Goal: Task Accomplishment & Management: Manage account settings

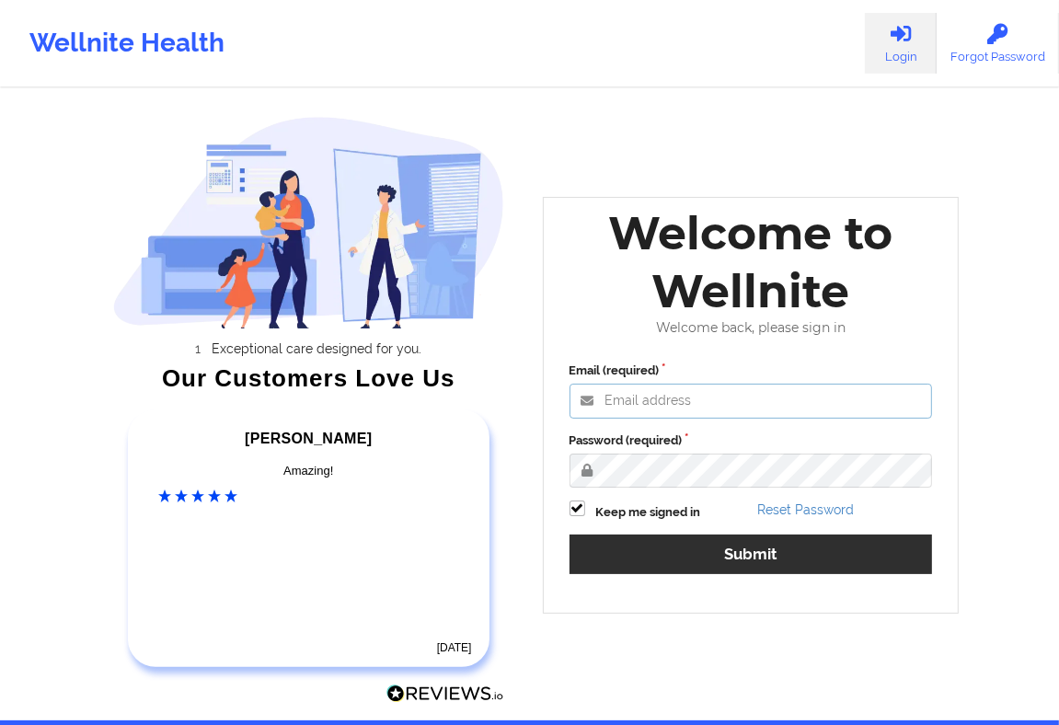
type input "[EMAIL_ADDRESS][DOMAIN_NAME]"
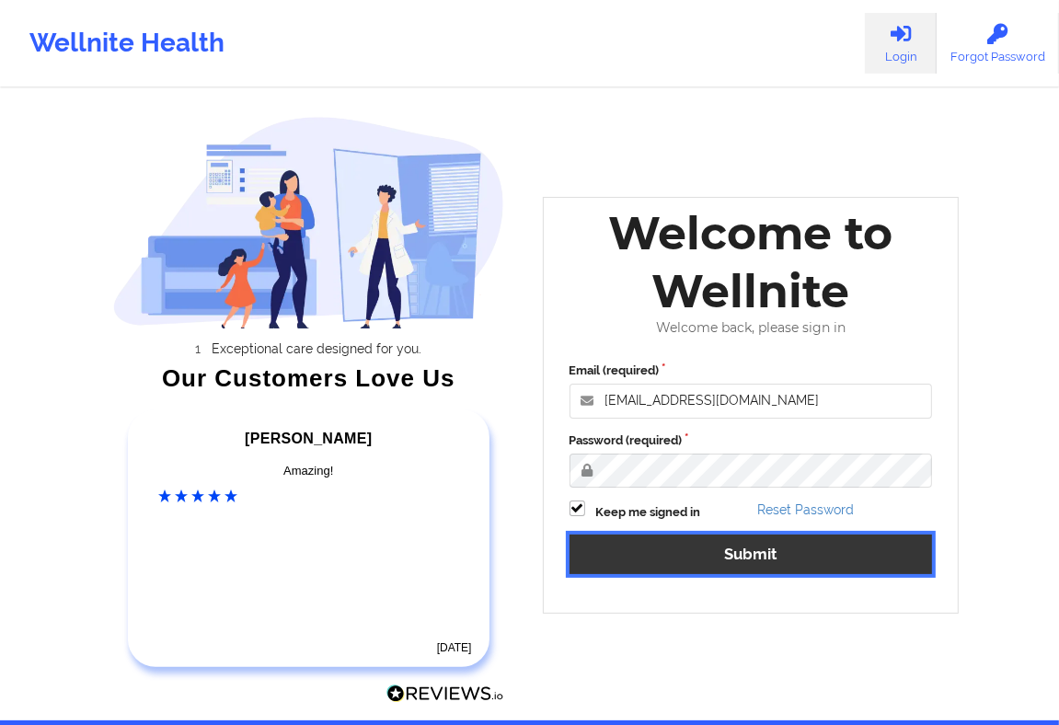
click at [639, 551] on button "Submit" at bounding box center [750, 555] width 363 height 40
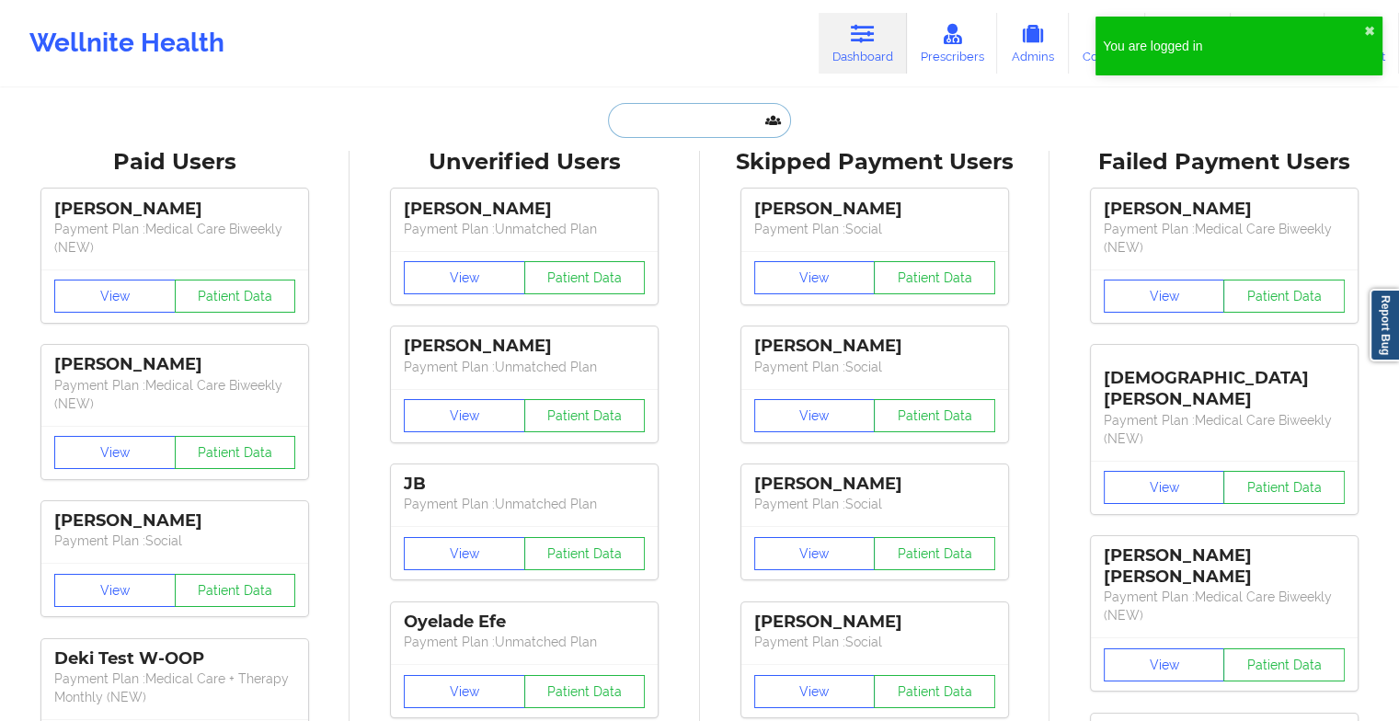
click at [643, 109] on input "text" at bounding box center [699, 120] width 182 height 35
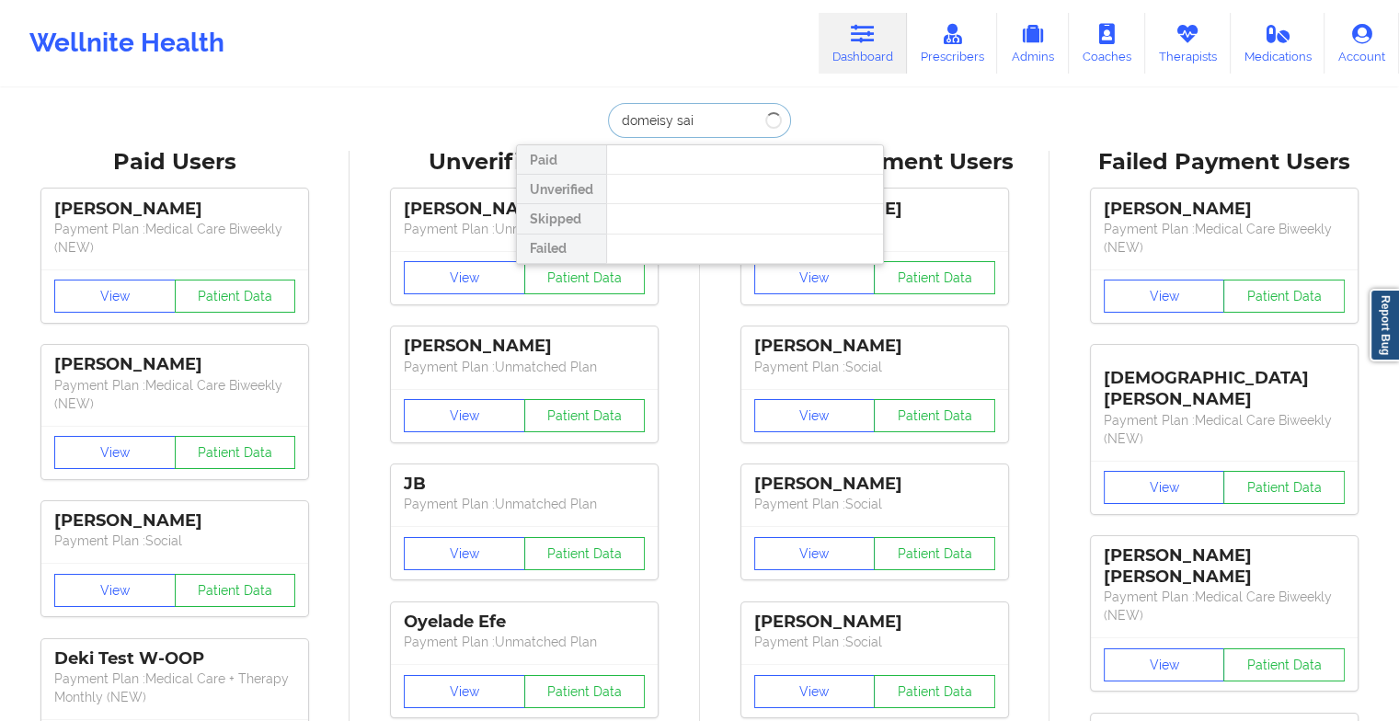
type input "domeisy [PERSON_NAME]"
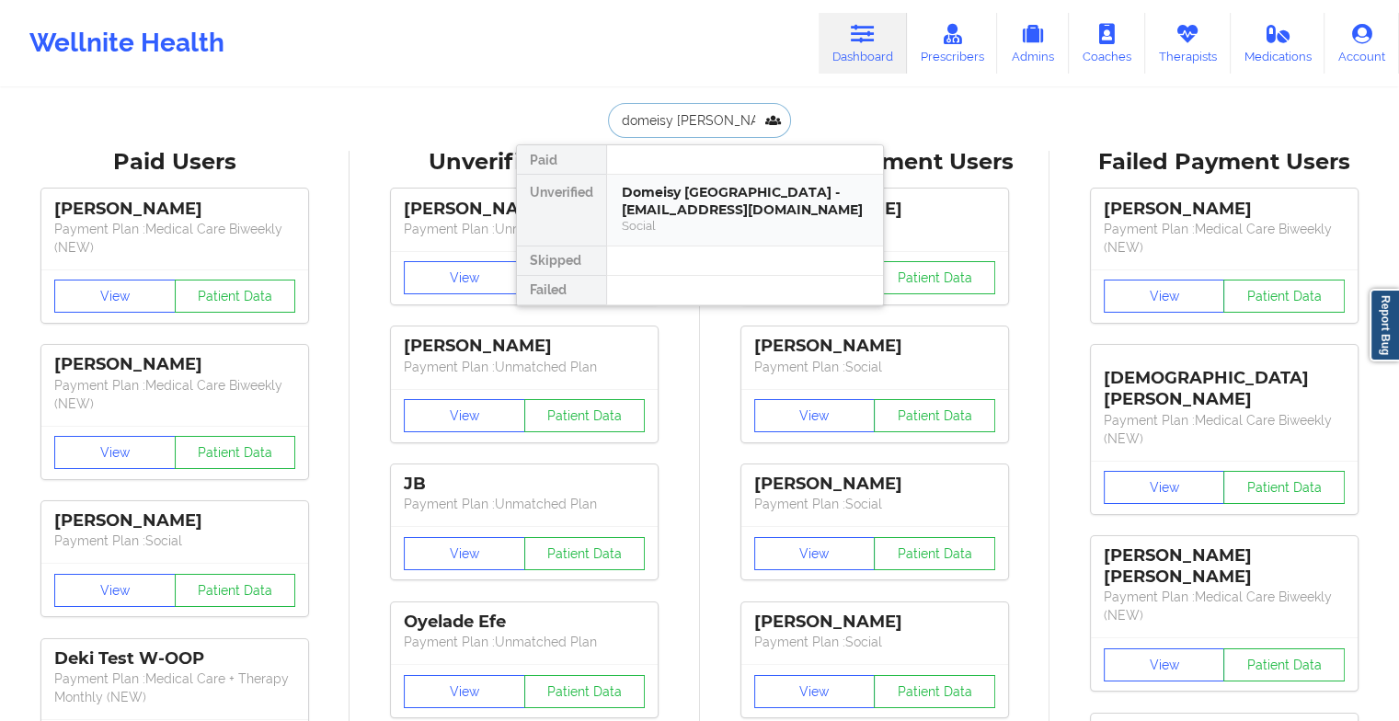
click at [688, 209] on div "Domeisy [GEOGRAPHIC_DATA] - [EMAIL_ADDRESS][DOMAIN_NAME]" at bounding box center [745, 201] width 247 height 34
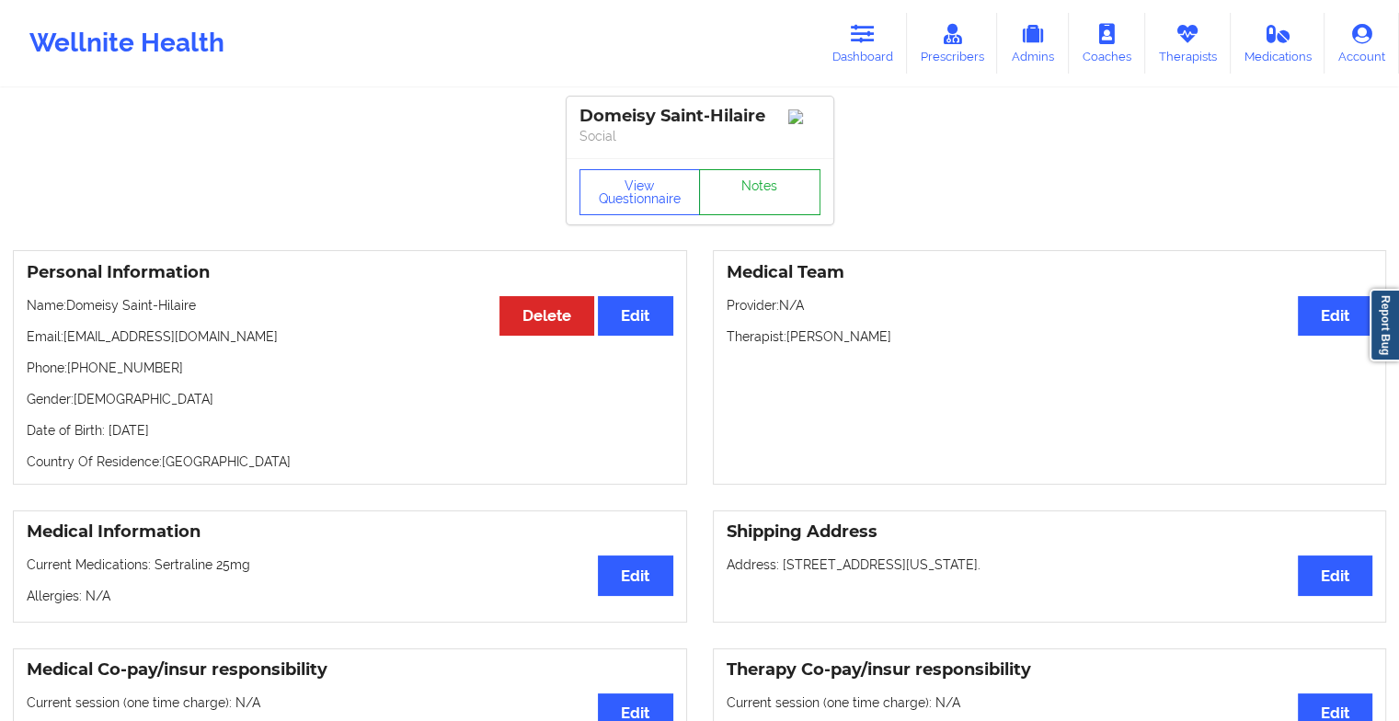
click at [750, 190] on link "Notes" at bounding box center [759, 192] width 121 height 46
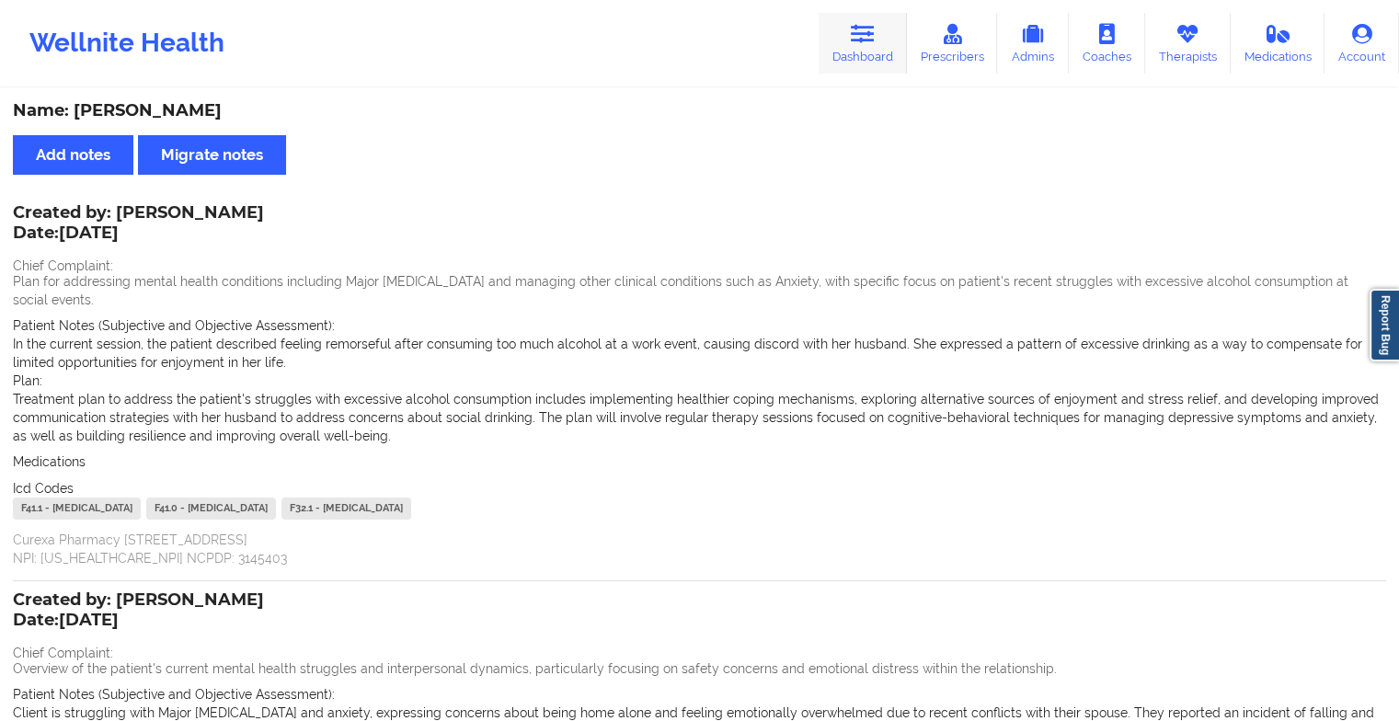
click at [880, 38] on link "Dashboard" at bounding box center [863, 43] width 88 height 61
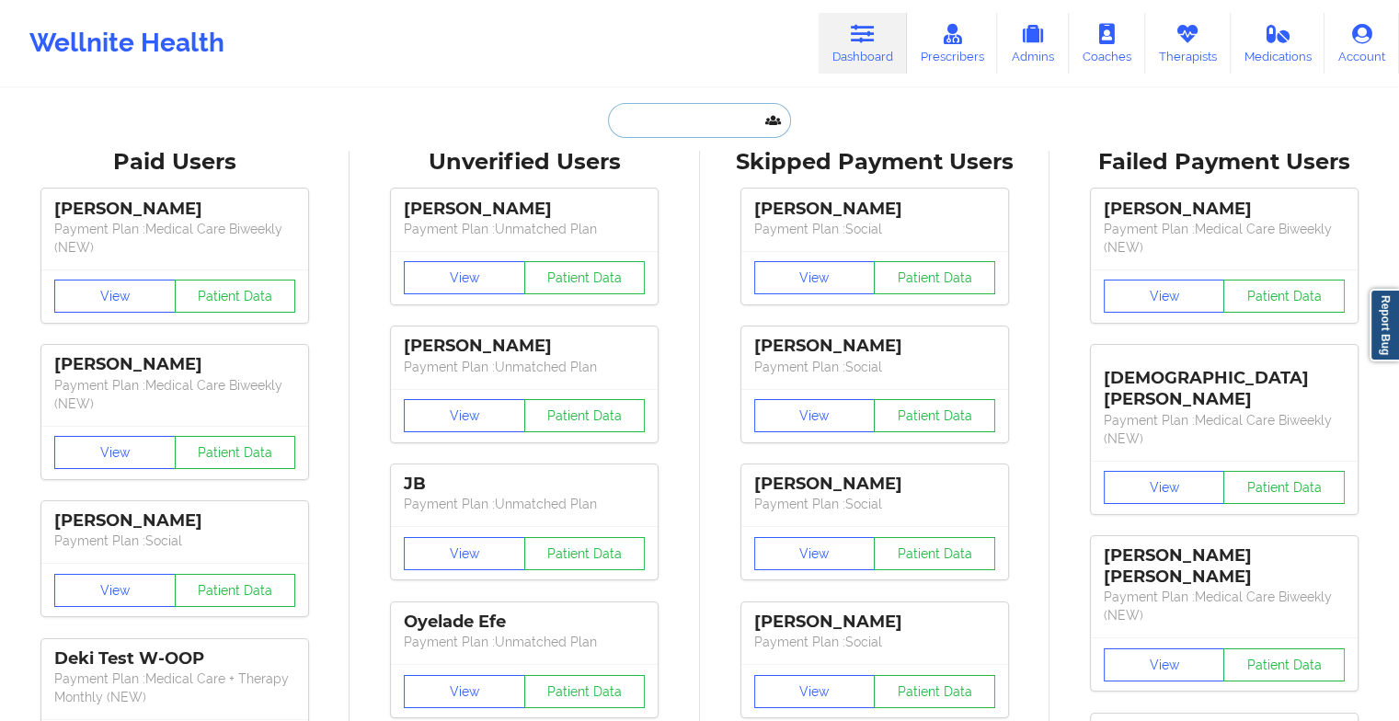
click at [659, 124] on input "text" at bounding box center [699, 120] width 182 height 35
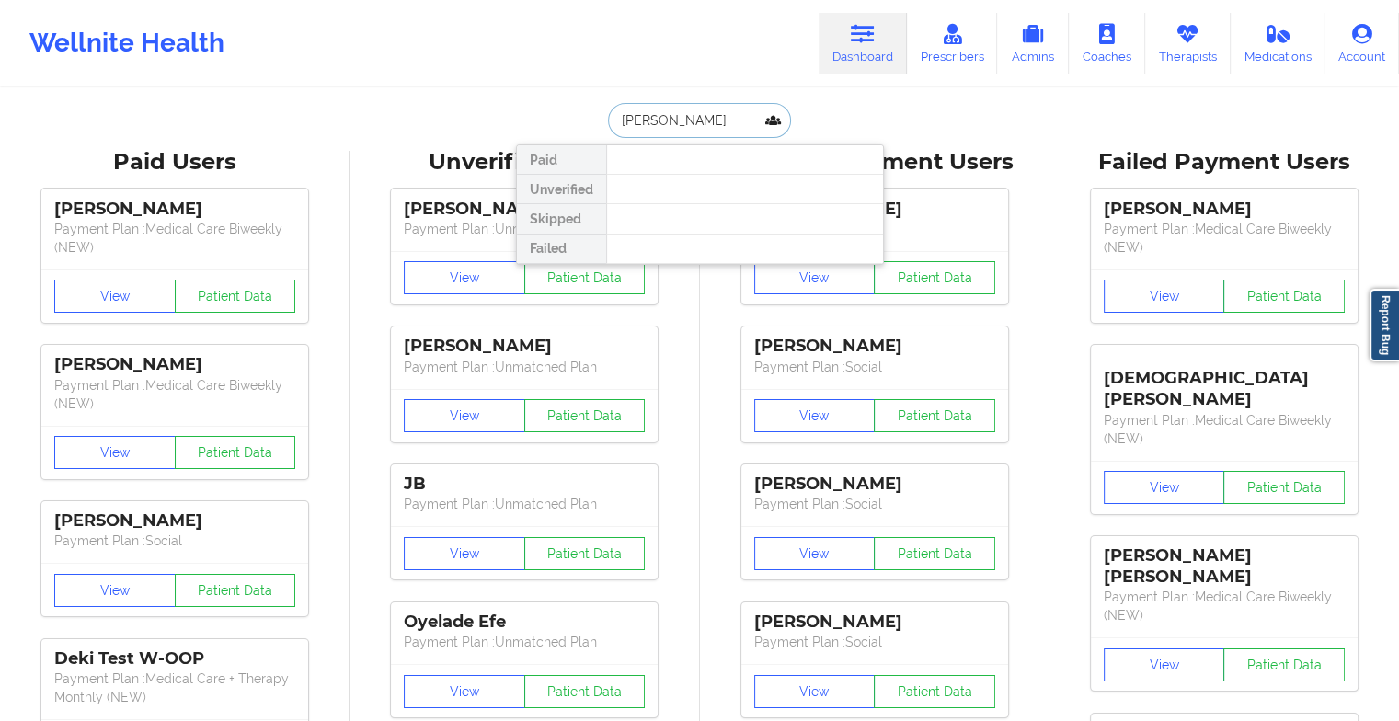
type input "[PERSON_NAME]"
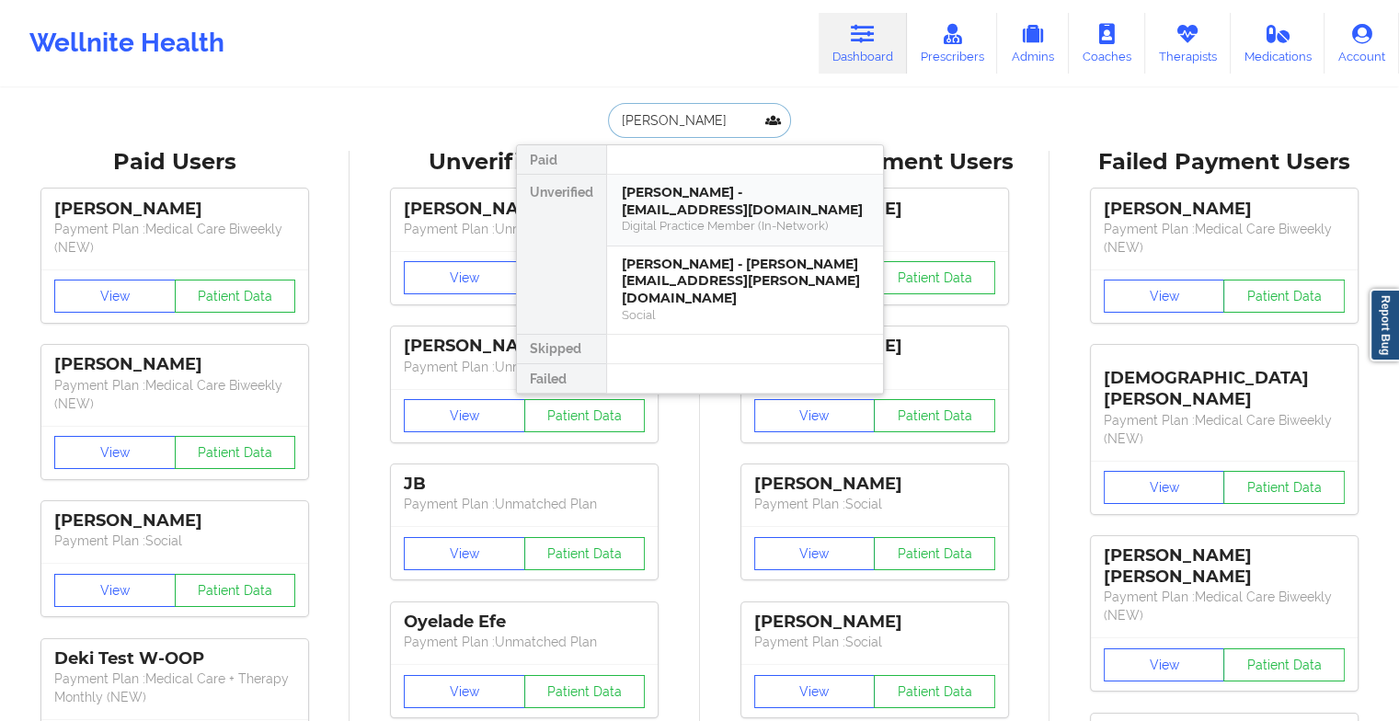
click at [706, 225] on div "Digital Practice Member (In-Network)" at bounding box center [745, 226] width 247 height 16
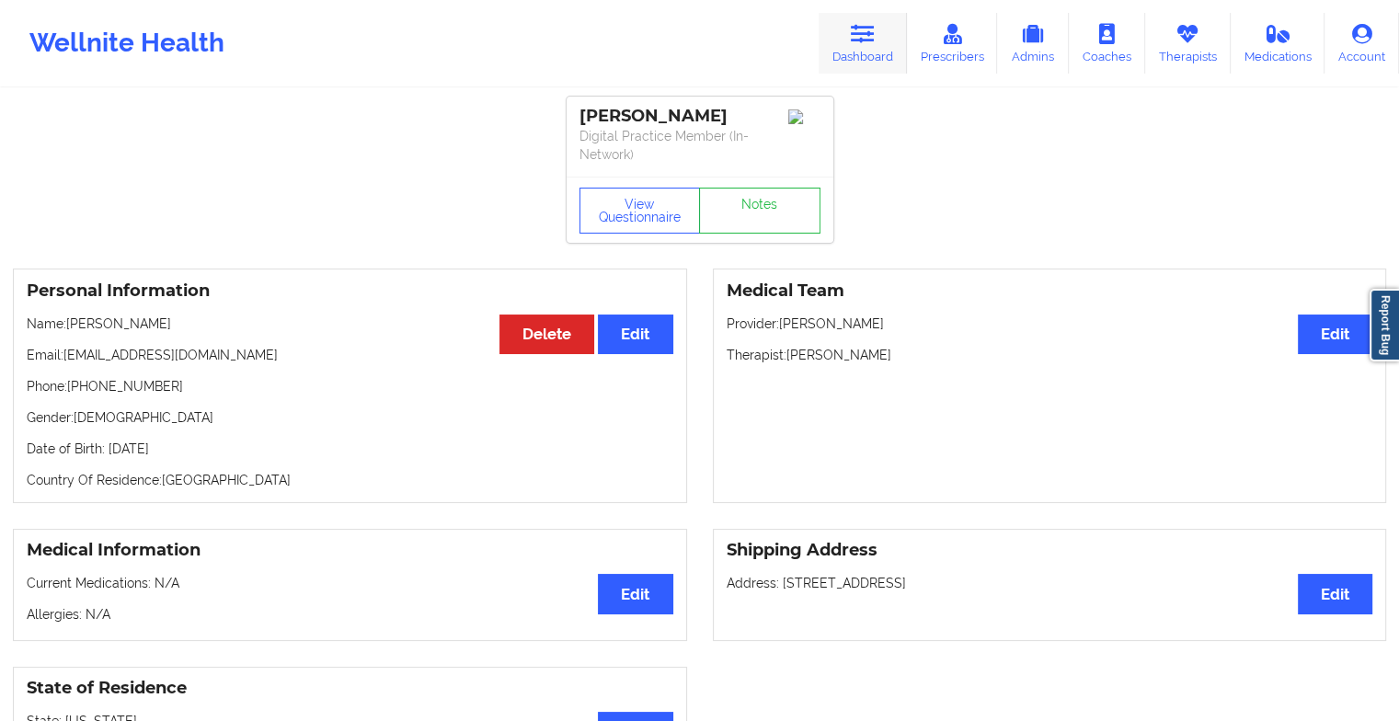
click at [856, 33] on icon at bounding box center [863, 34] width 24 height 20
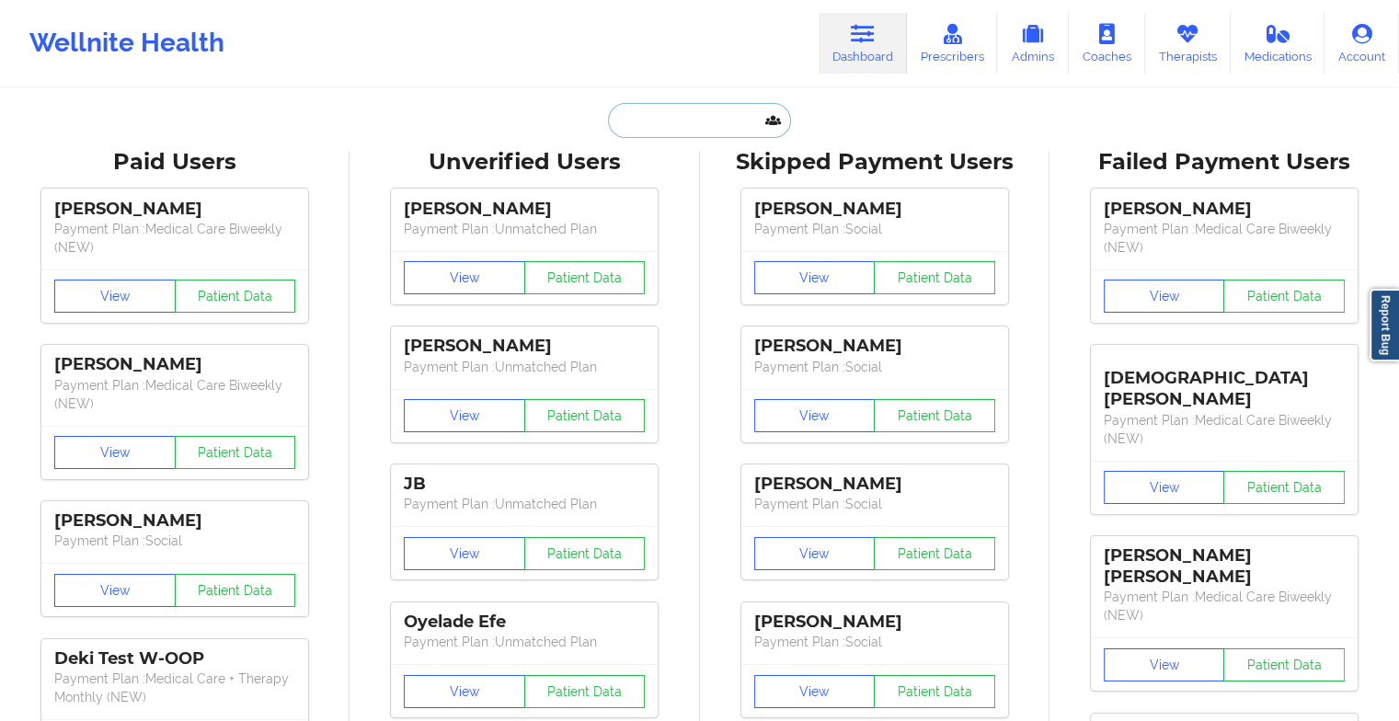
click at [694, 110] on input "text" at bounding box center [699, 120] width 182 height 35
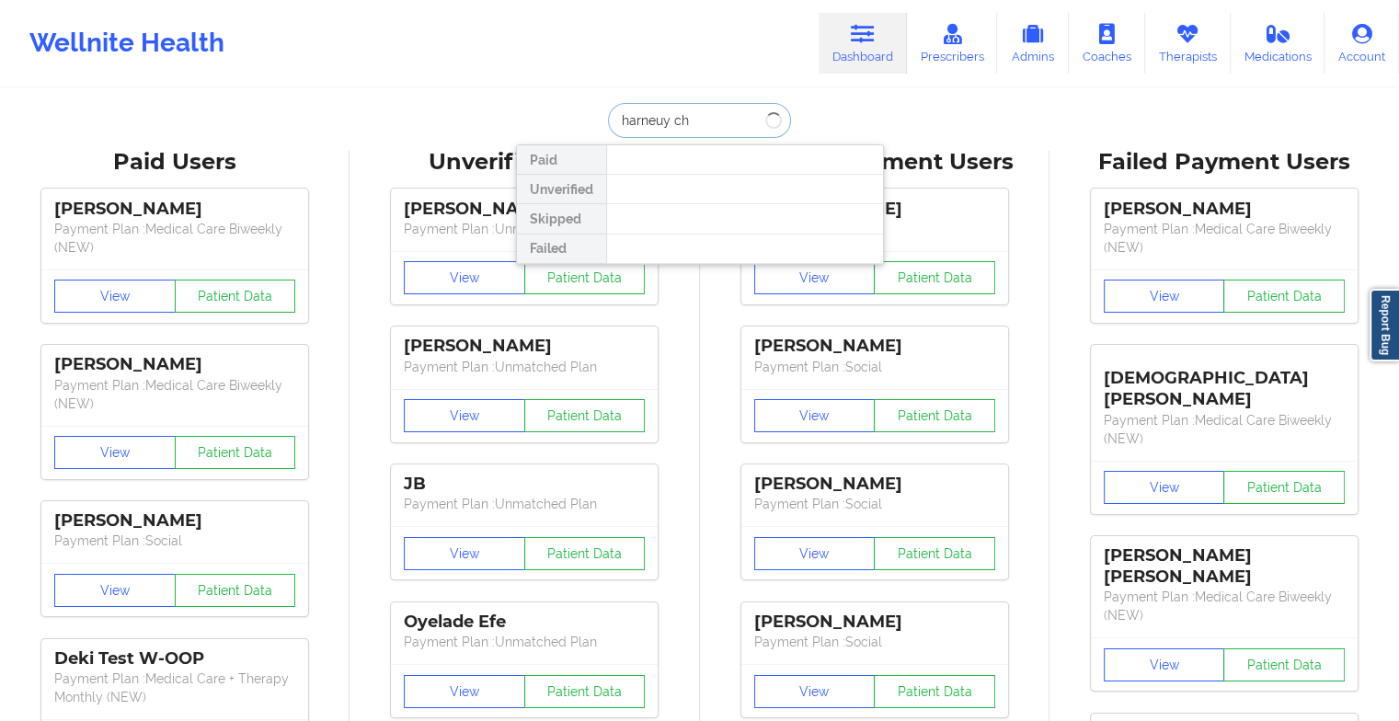
click at [694, 110] on input "harneuy ch" at bounding box center [699, 120] width 182 height 35
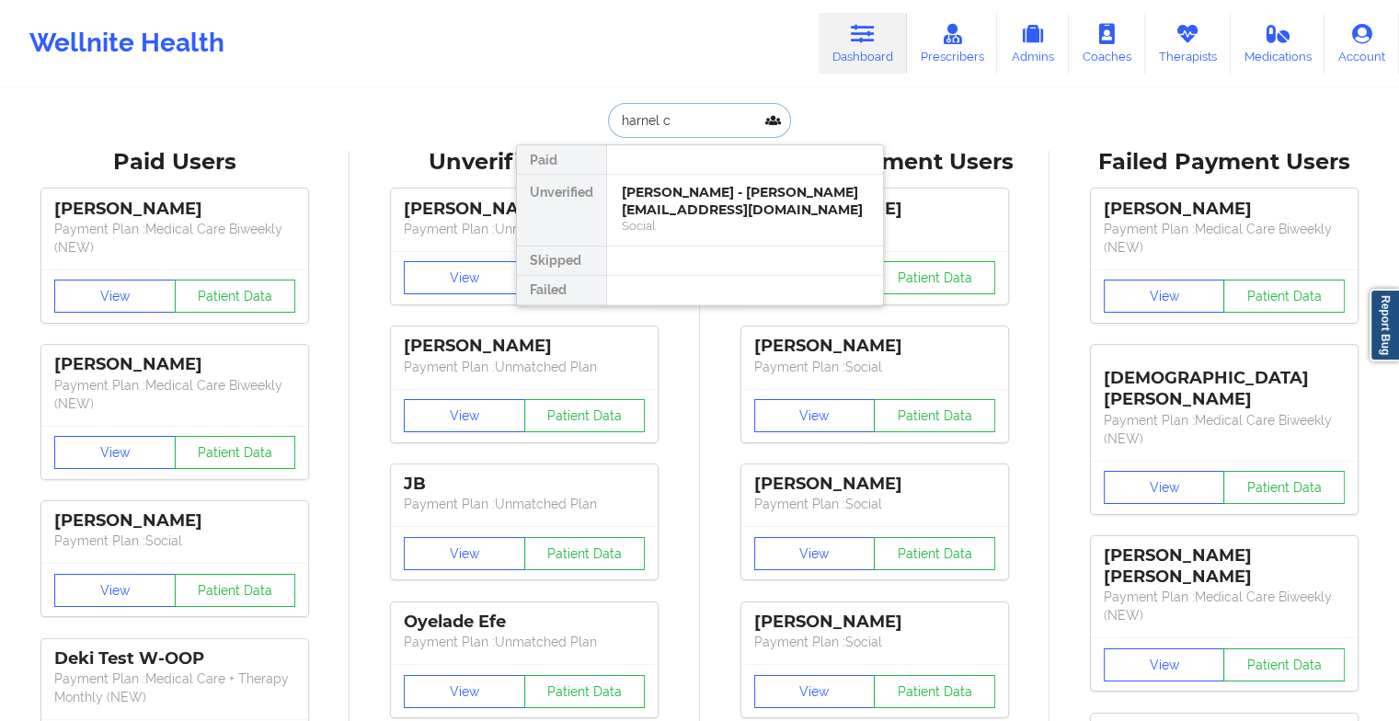
type input "harnel ch"
click at [697, 184] on div "[PERSON_NAME] - [EMAIL_ADDRESS][DOMAIN_NAME]" at bounding box center [745, 201] width 247 height 34
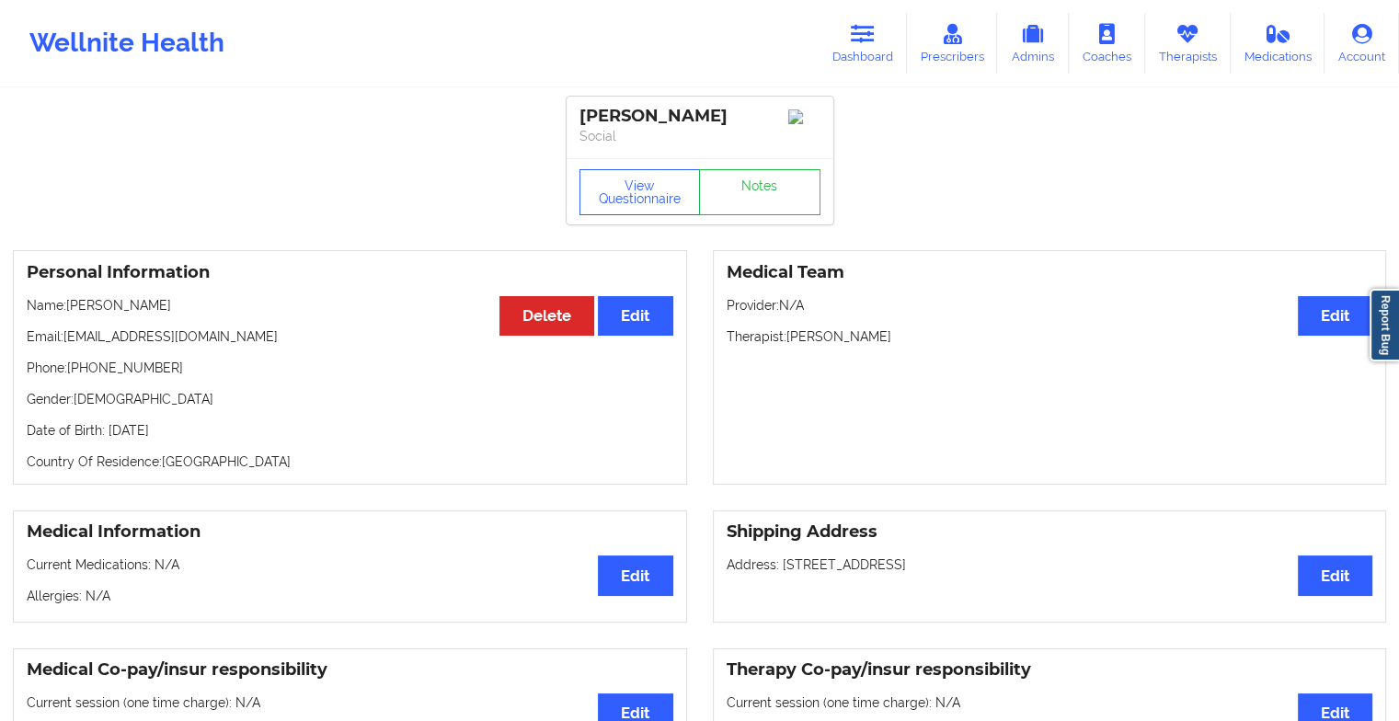
click at [737, 172] on div "View Questionnaire Notes" at bounding box center [700, 191] width 267 height 66
drag, startPoint x: 737, startPoint y: 172, endPoint x: 739, endPoint y: 202, distance: 30.4
click at [739, 202] on link "Notes" at bounding box center [759, 192] width 121 height 46
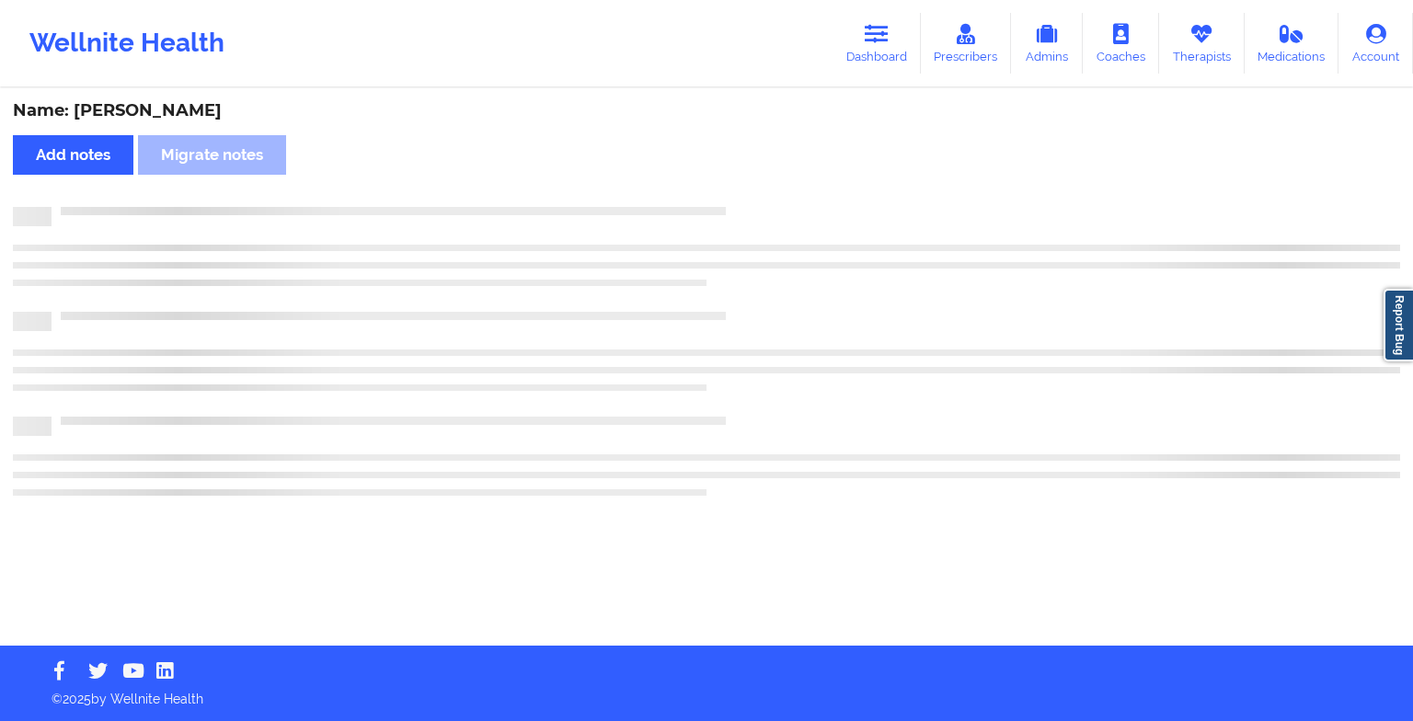
click at [772, 226] on div "Name: [PERSON_NAME] Add notes Migrate notes" at bounding box center [706, 368] width 1413 height 556
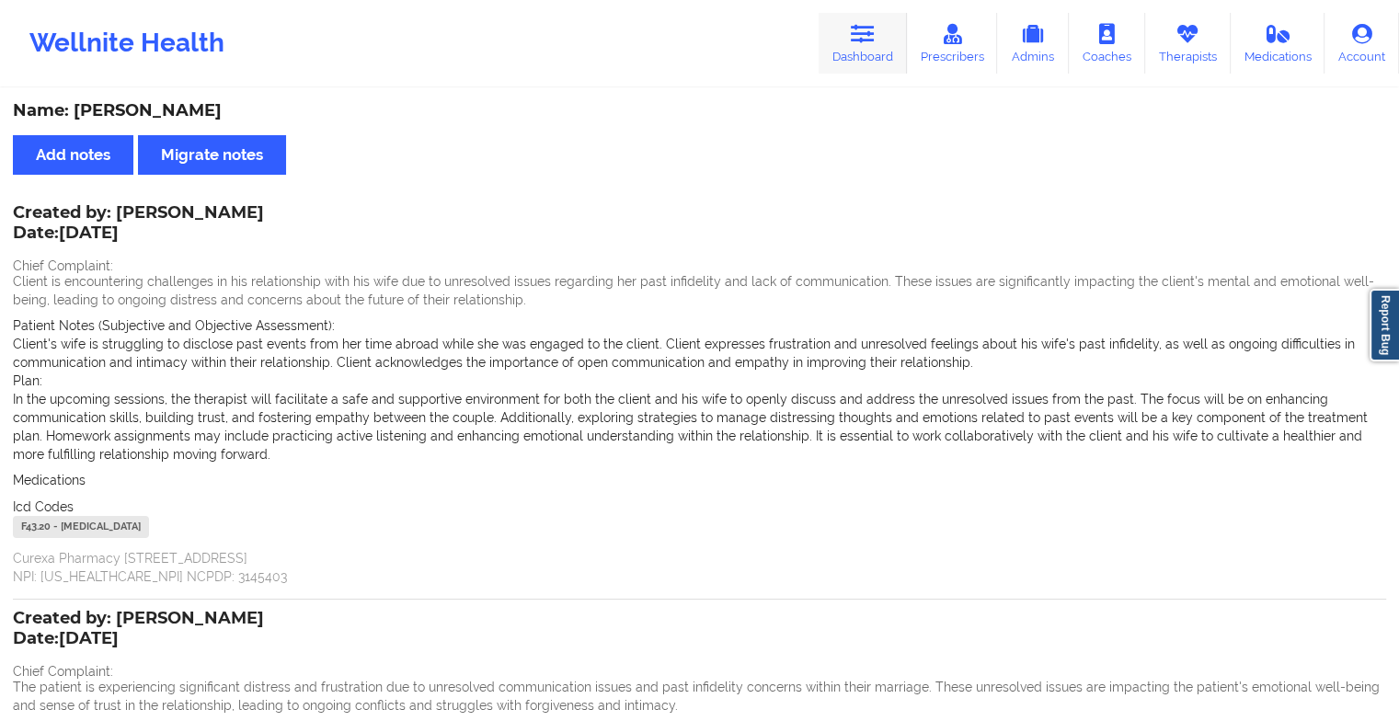
click at [856, 59] on link "Dashboard" at bounding box center [863, 43] width 88 height 61
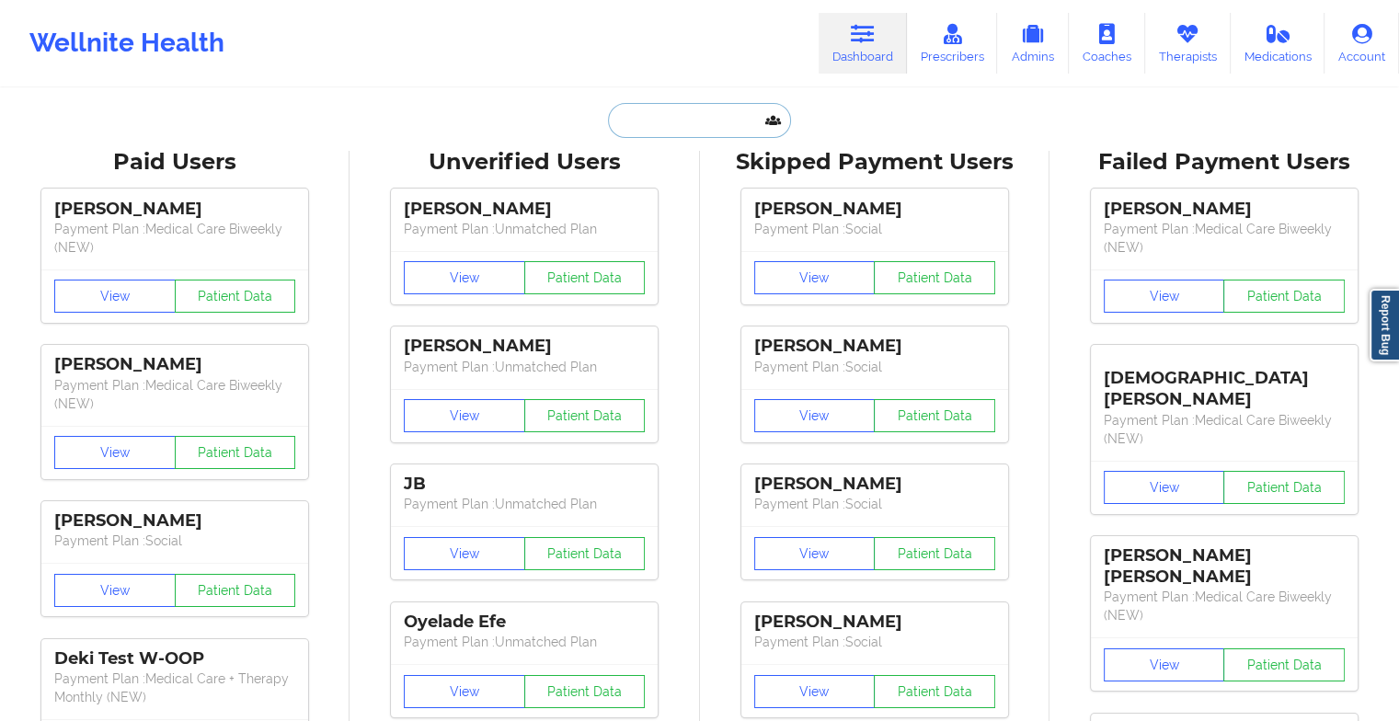
click at [644, 114] on input "text" at bounding box center [699, 120] width 182 height 35
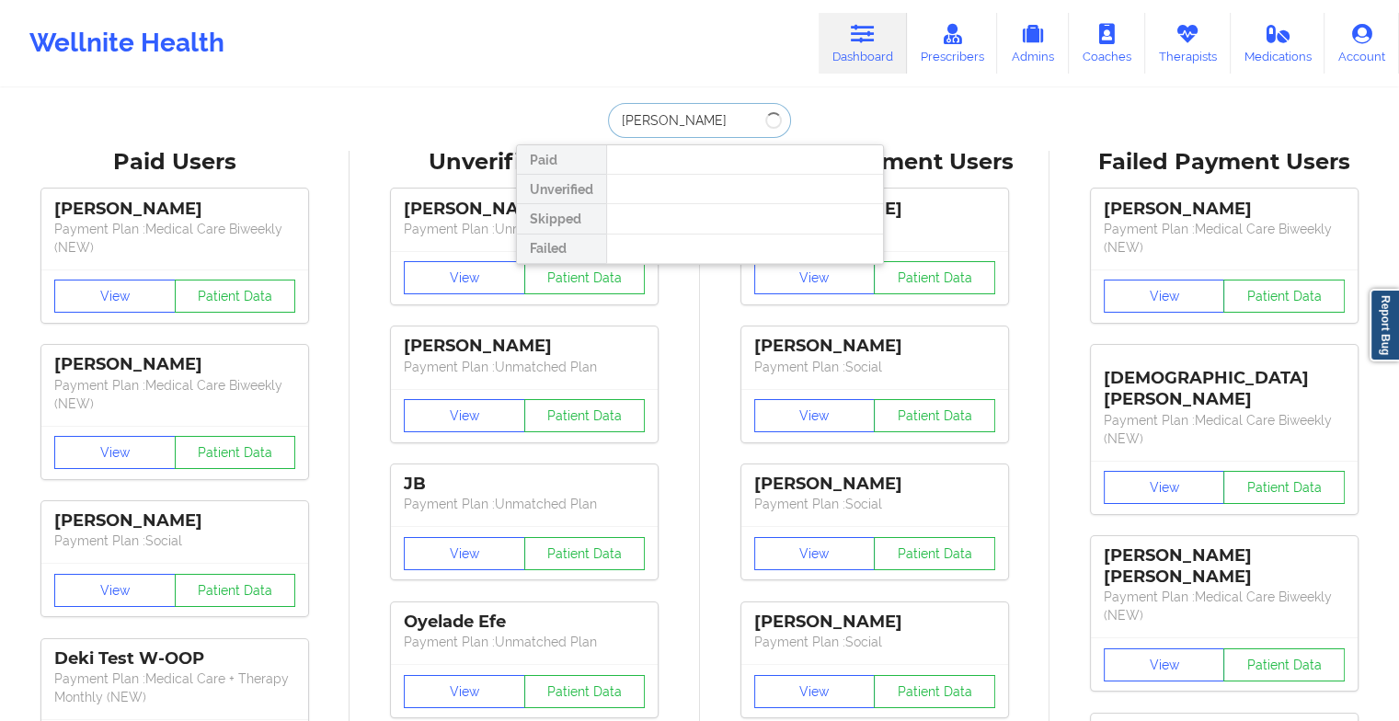
type input "[PERSON_NAME]"
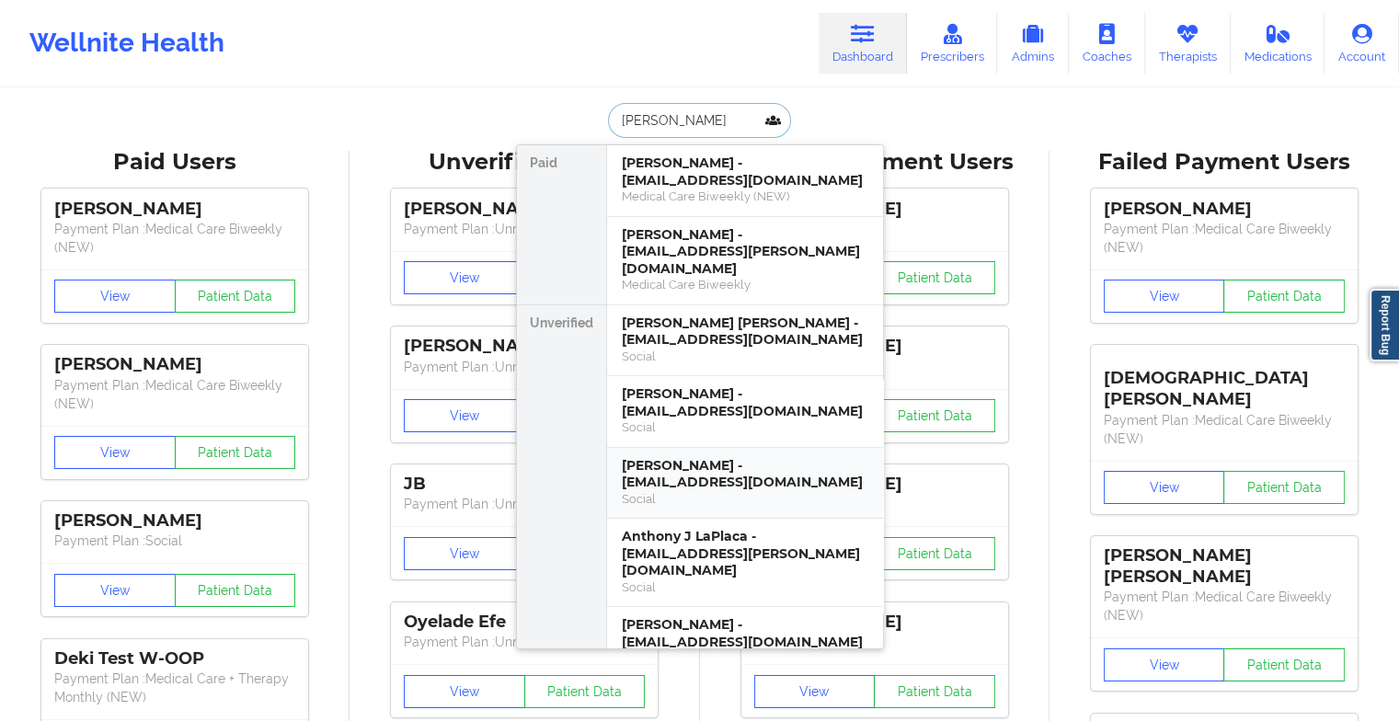
click at [675, 457] on div "[PERSON_NAME] - [EMAIL_ADDRESS][DOMAIN_NAME]" at bounding box center [745, 474] width 247 height 34
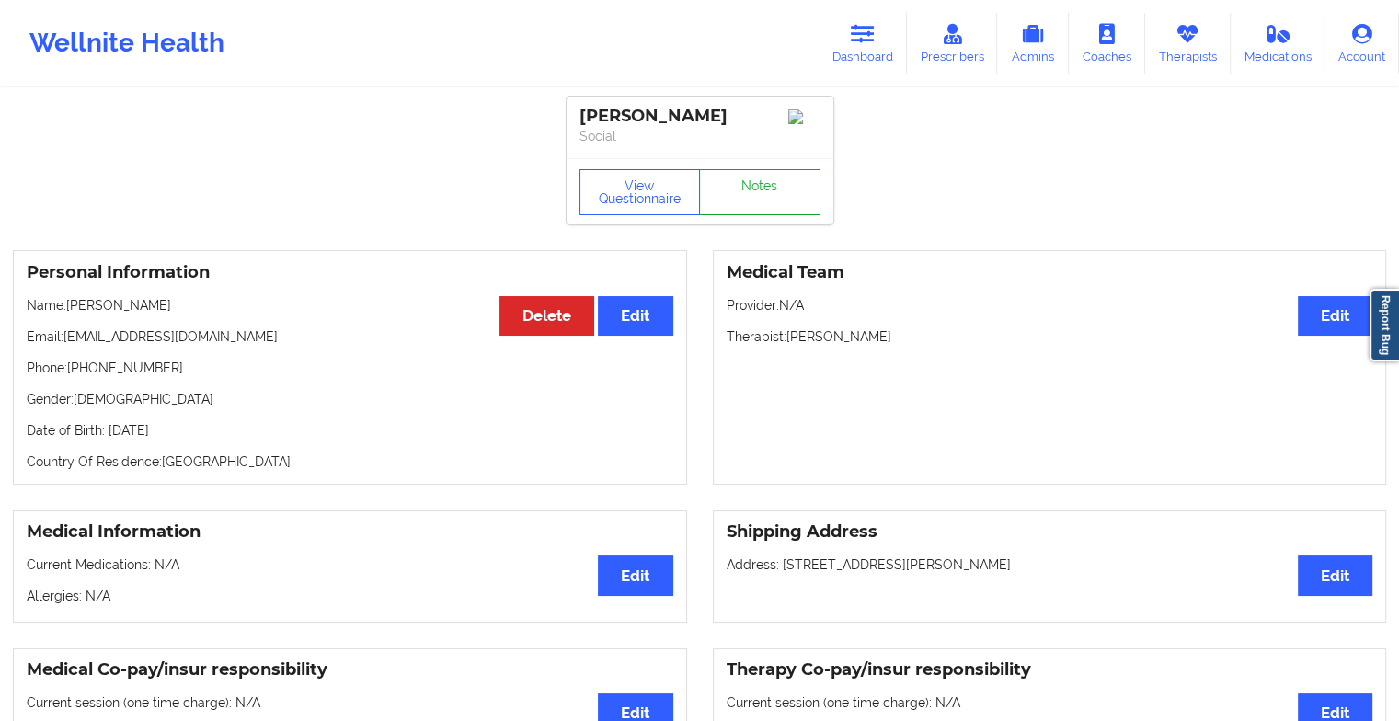
click at [757, 212] on link "Notes" at bounding box center [759, 192] width 121 height 46
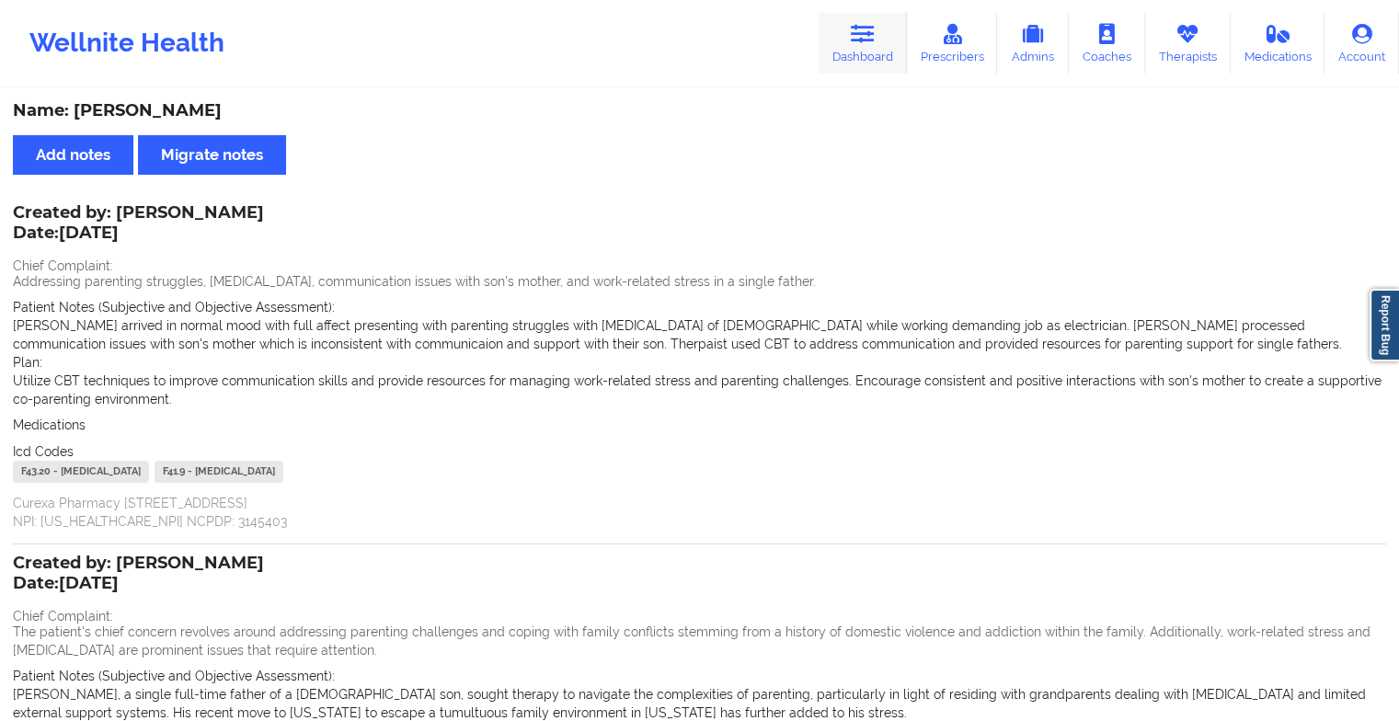
click at [856, 47] on link "Dashboard" at bounding box center [863, 43] width 88 height 61
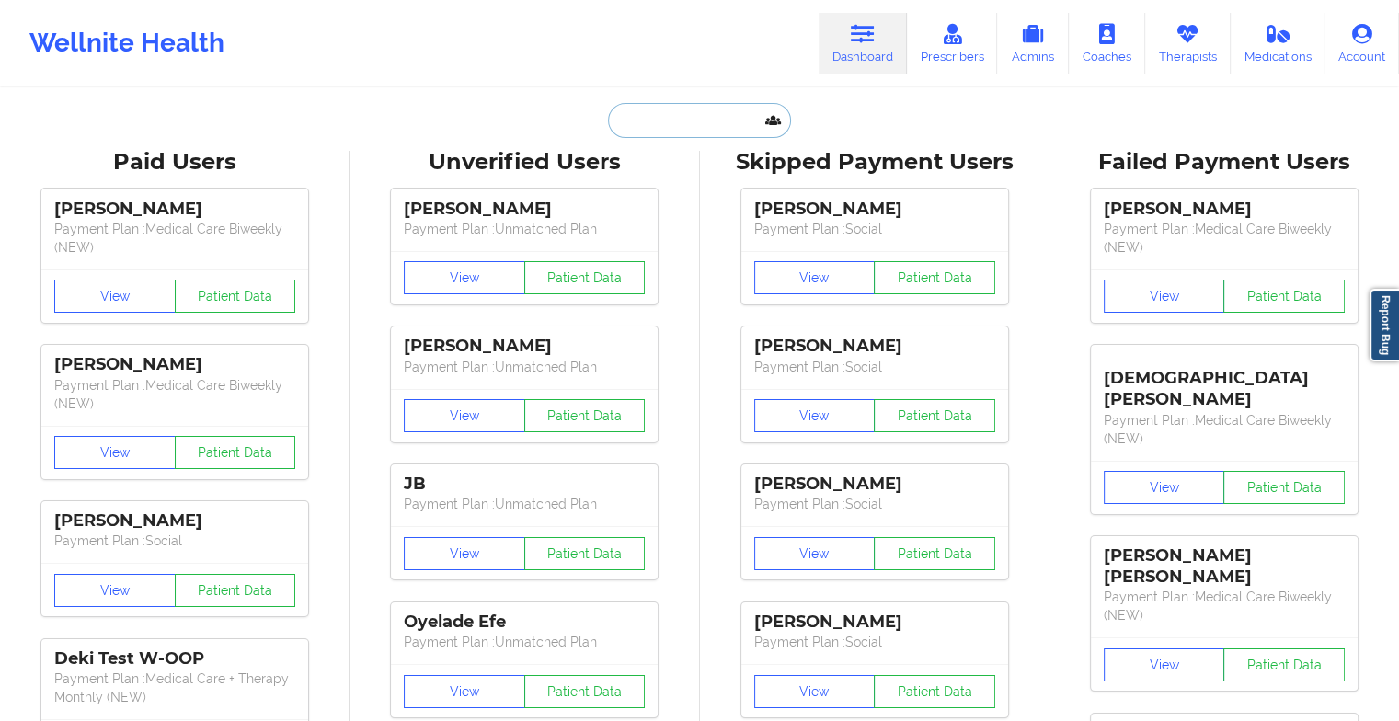
click at [695, 107] on input "text" at bounding box center [699, 120] width 182 height 35
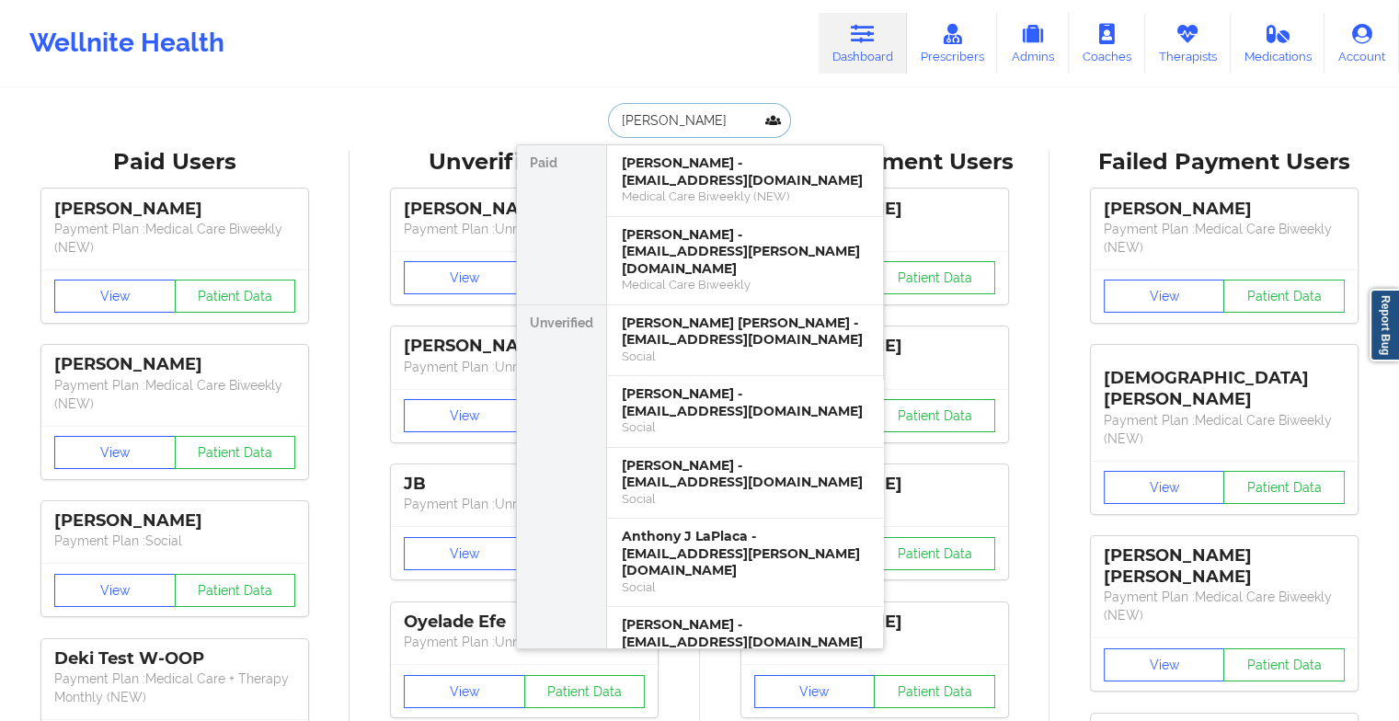
type input "[PERSON_NAME]"
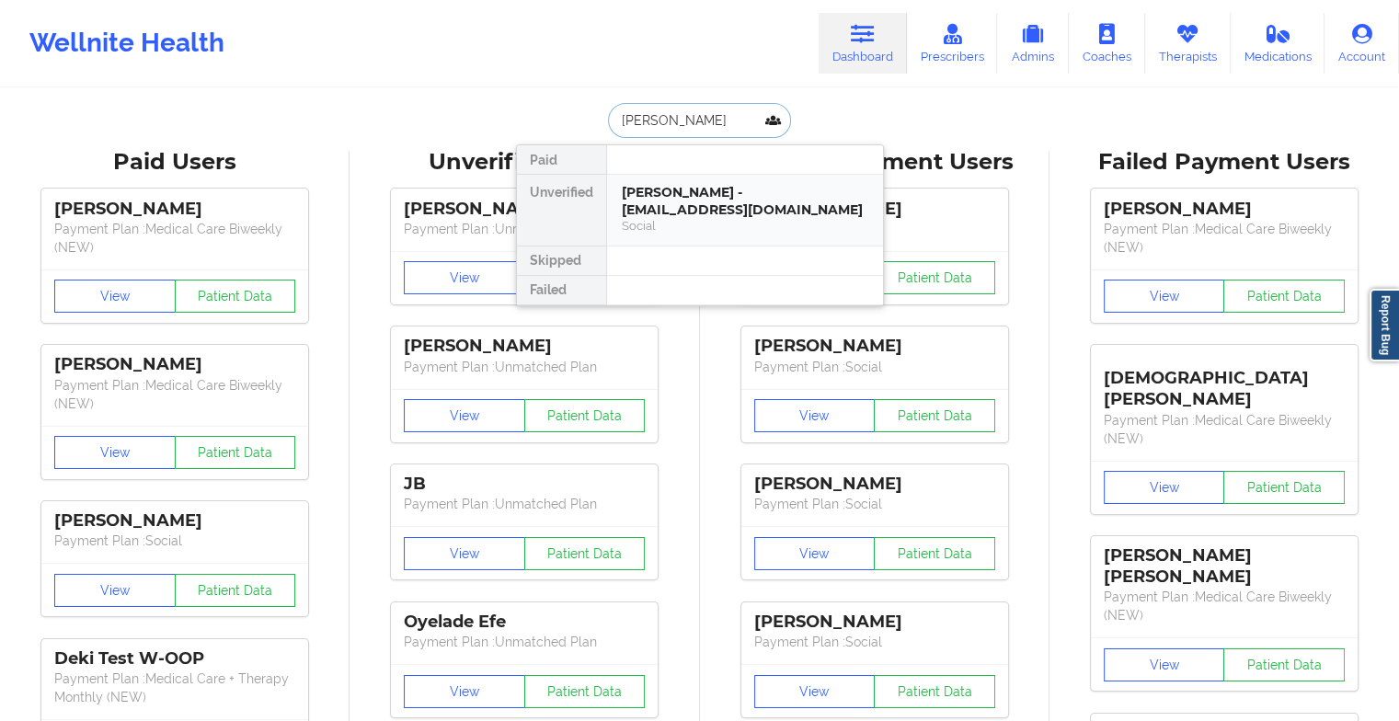
click at [730, 209] on div "[PERSON_NAME] - [EMAIL_ADDRESS][DOMAIN_NAME]" at bounding box center [745, 201] width 247 height 34
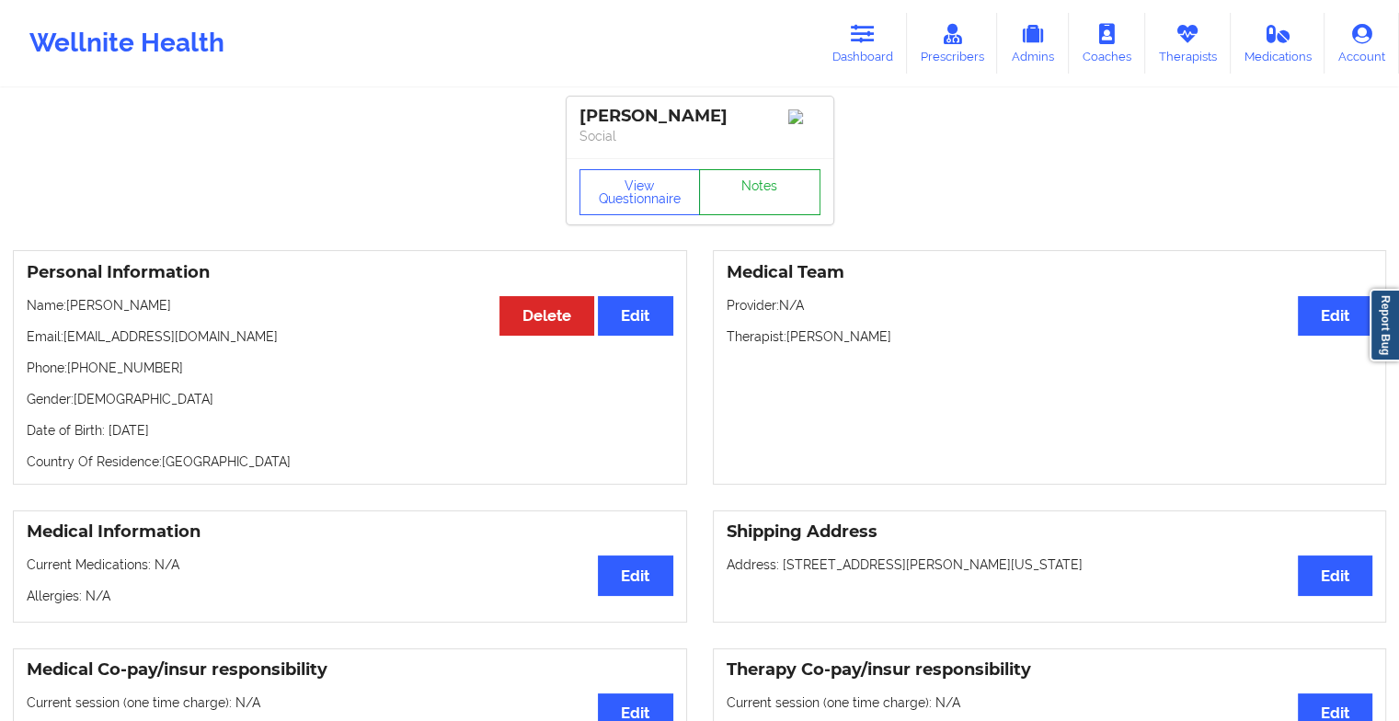
click at [741, 200] on link "Notes" at bounding box center [759, 192] width 121 height 46
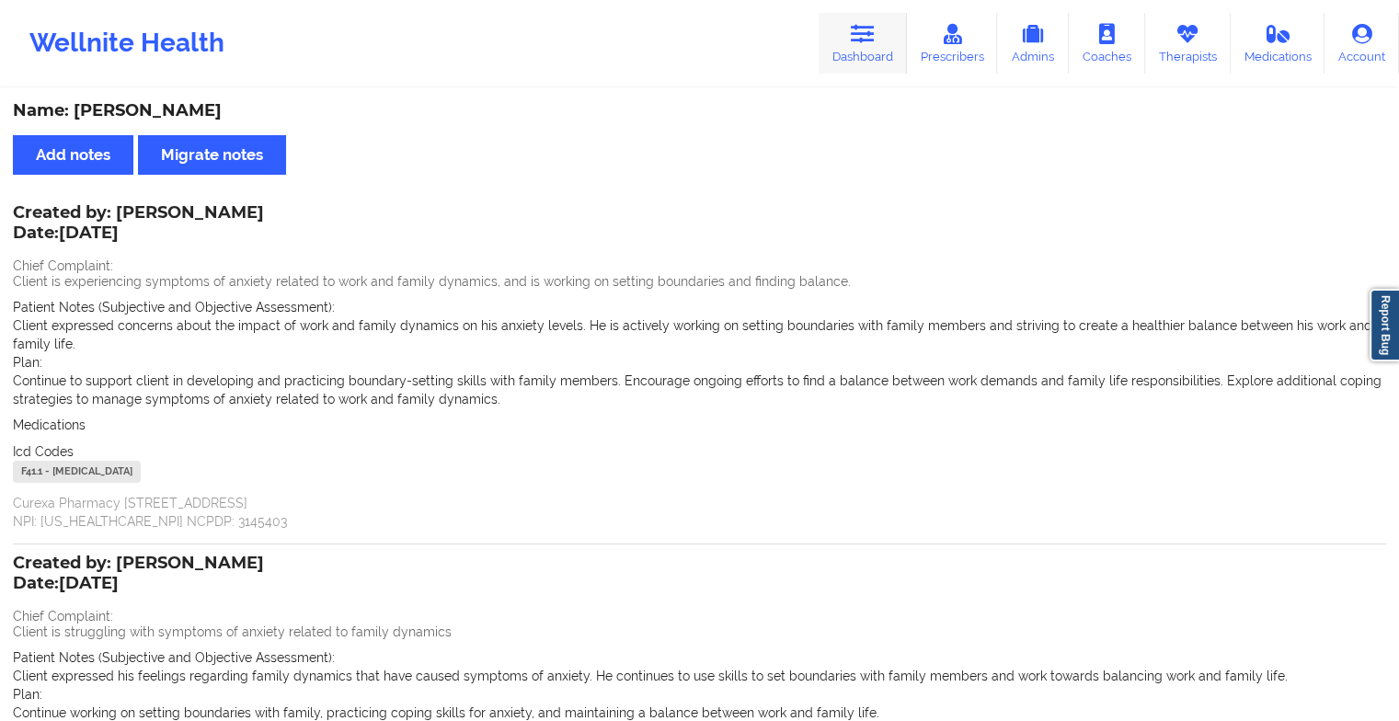
click at [856, 48] on link "Dashboard" at bounding box center [863, 43] width 88 height 61
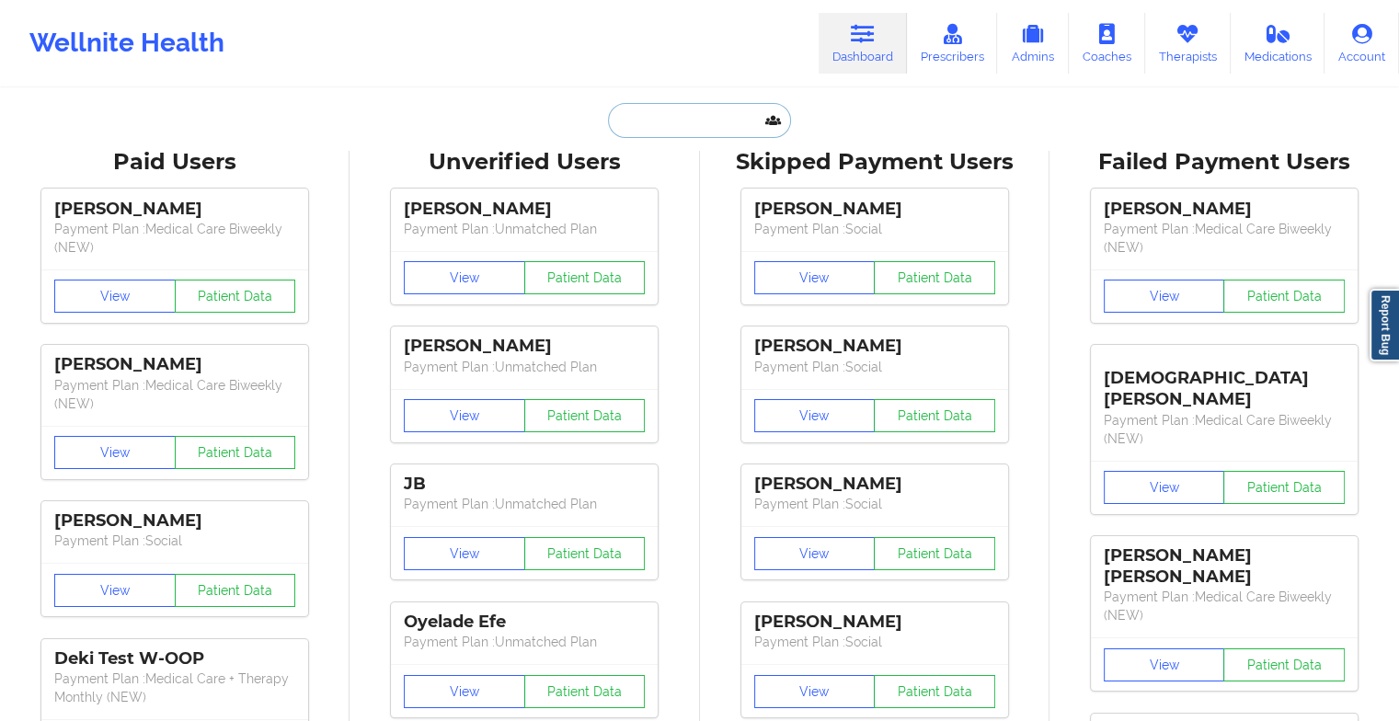
click at [650, 124] on input "text" at bounding box center [699, 120] width 182 height 35
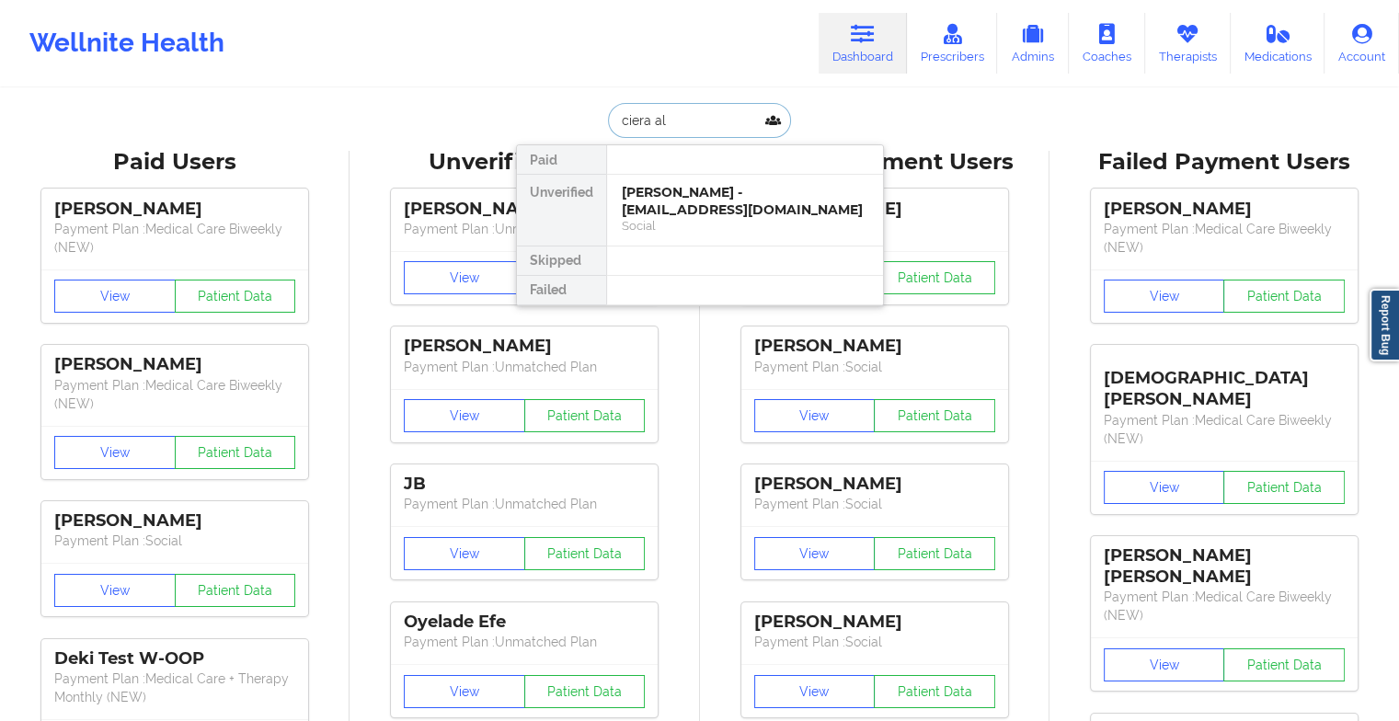
type input "[PERSON_NAME]"
click at [719, 195] on div "[PERSON_NAME] - [EMAIL_ADDRESS][DOMAIN_NAME]" at bounding box center [745, 201] width 247 height 34
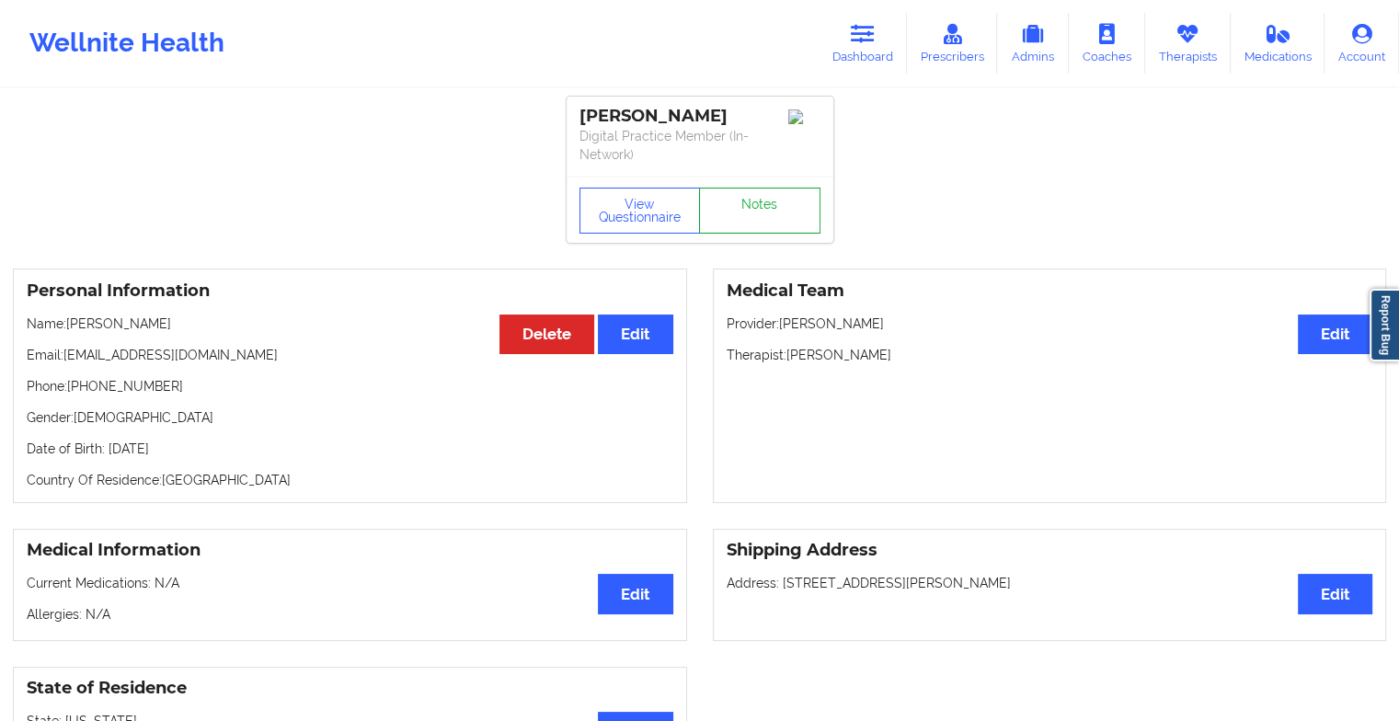
click at [787, 215] on link "Notes" at bounding box center [759, 211] width 121 height 46
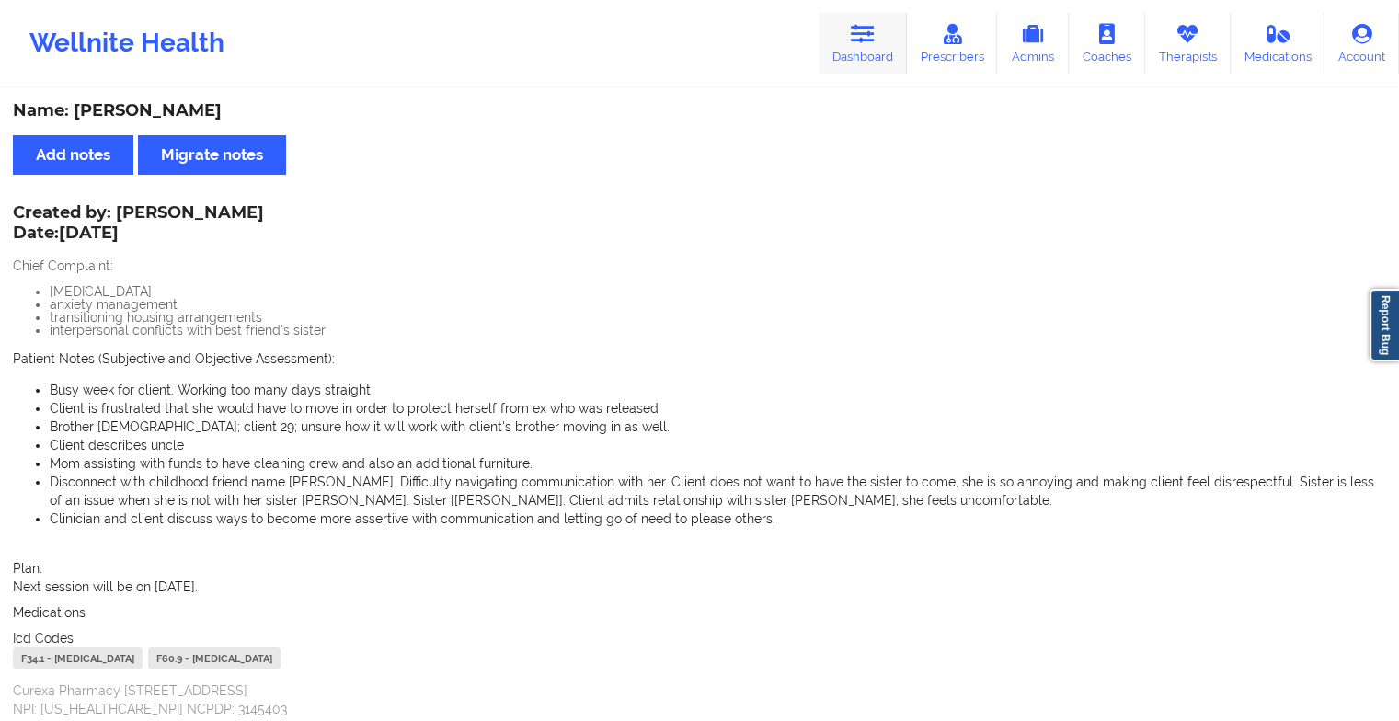
click at [856, 40] on icon at bounding box center [863, 34] width 24 height 20
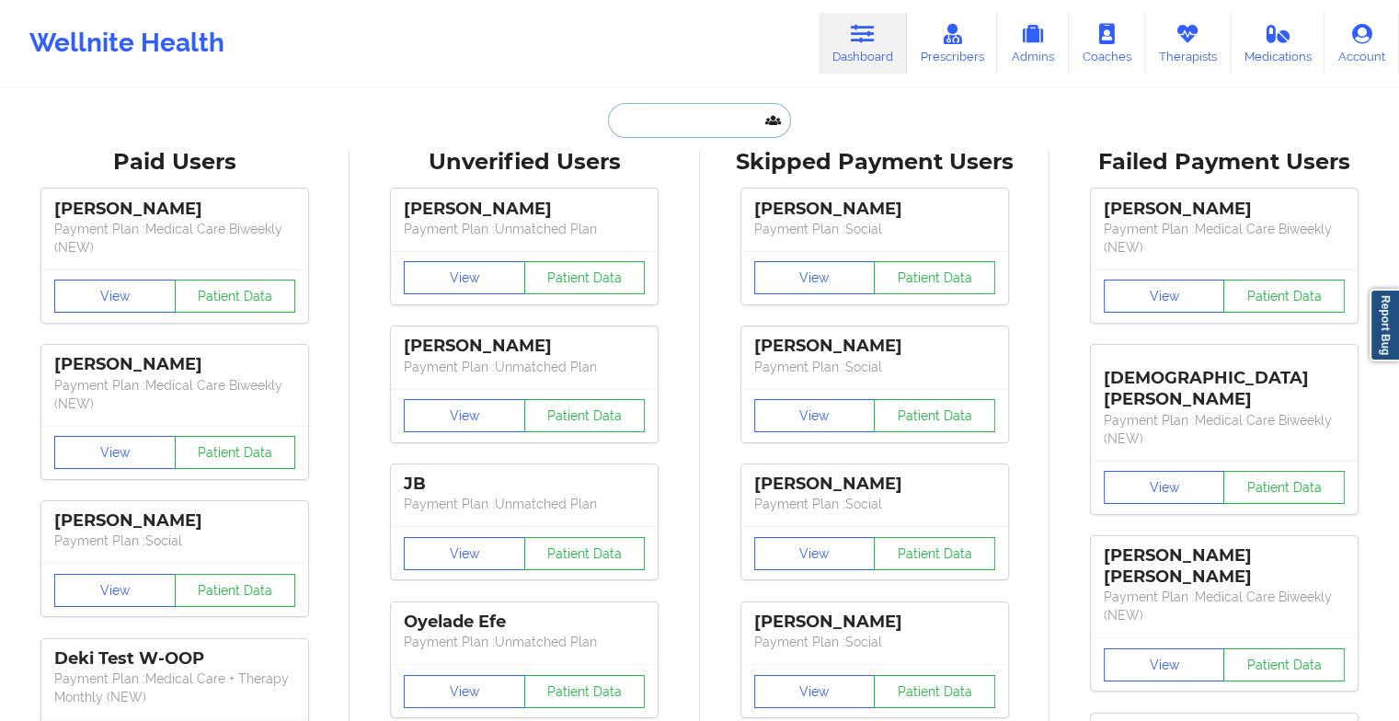
click at [702, 121] on input "text" at bounding box center [699, 120] width 182 height 35
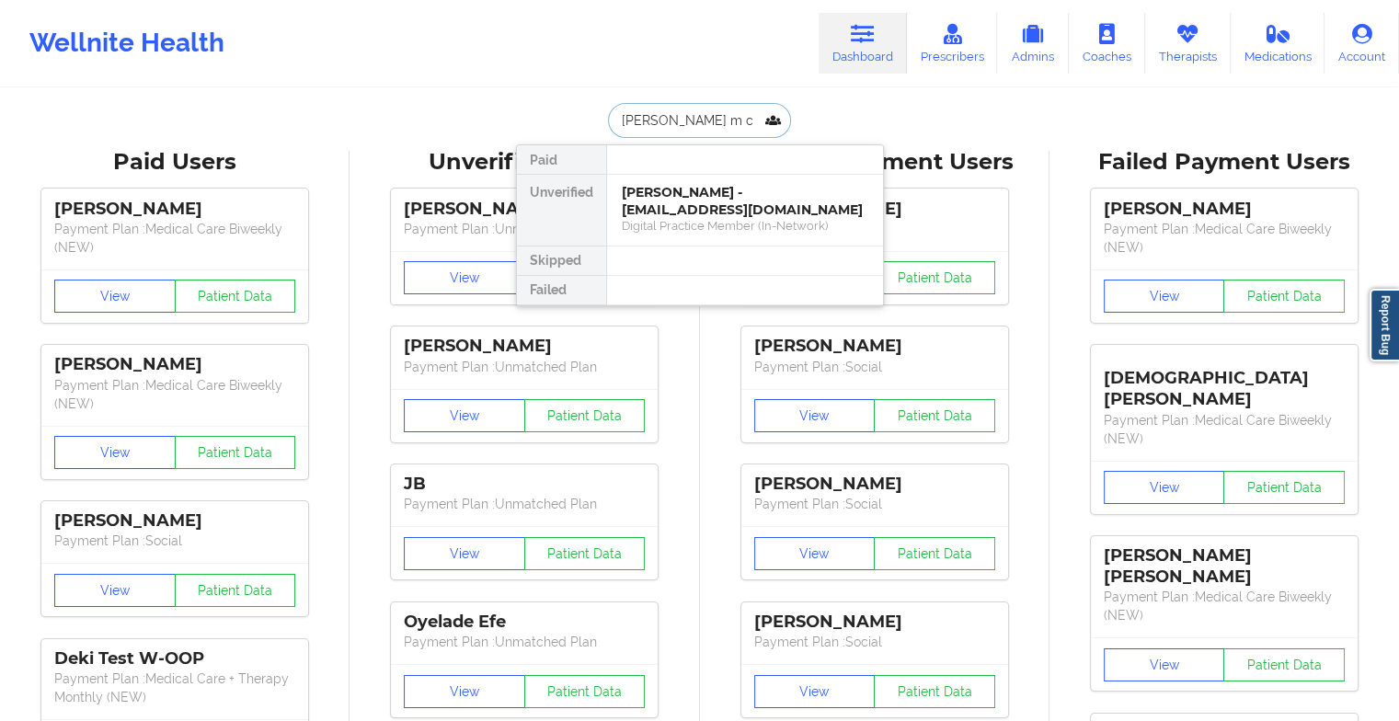
type input "[PERSON_NAME] co"
click at [724, 212] on div "[PERSON_NAME] - [EMAIL_ADDRESS][DOMAIN_NAME]" at bounding box center [745, 201] width 247 height 34
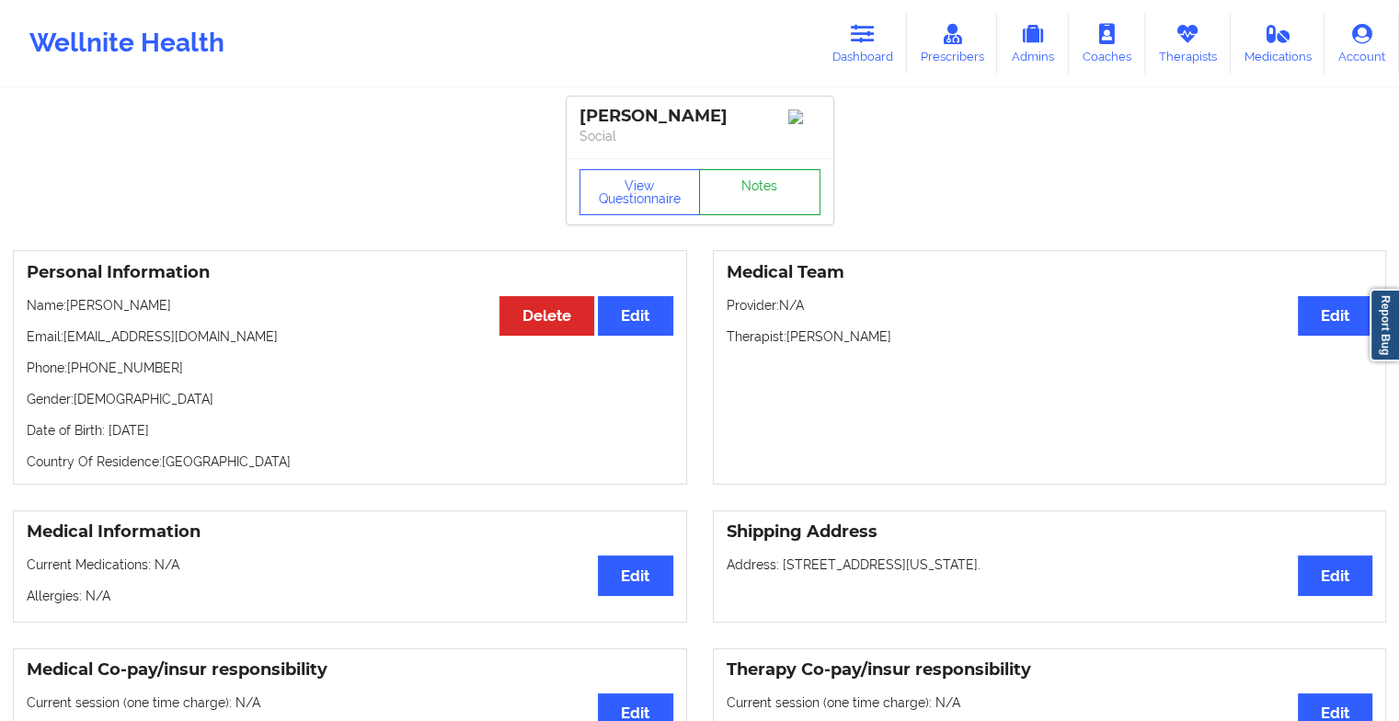
click at [747, 199] on link "Notes" at bounding box center [759, 192] width 121 height 46
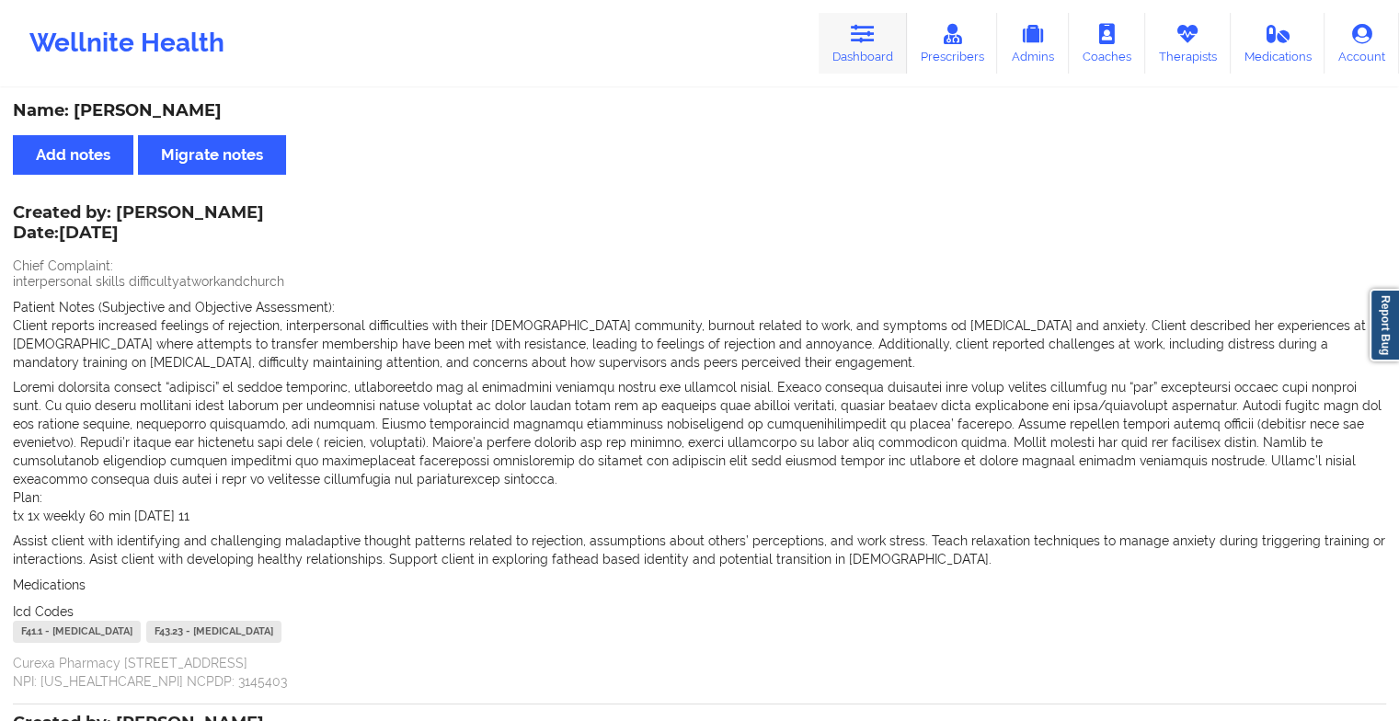
click at [879, 45] on link "Dashboard" at bounding box center [863, 43] width 88 height 61
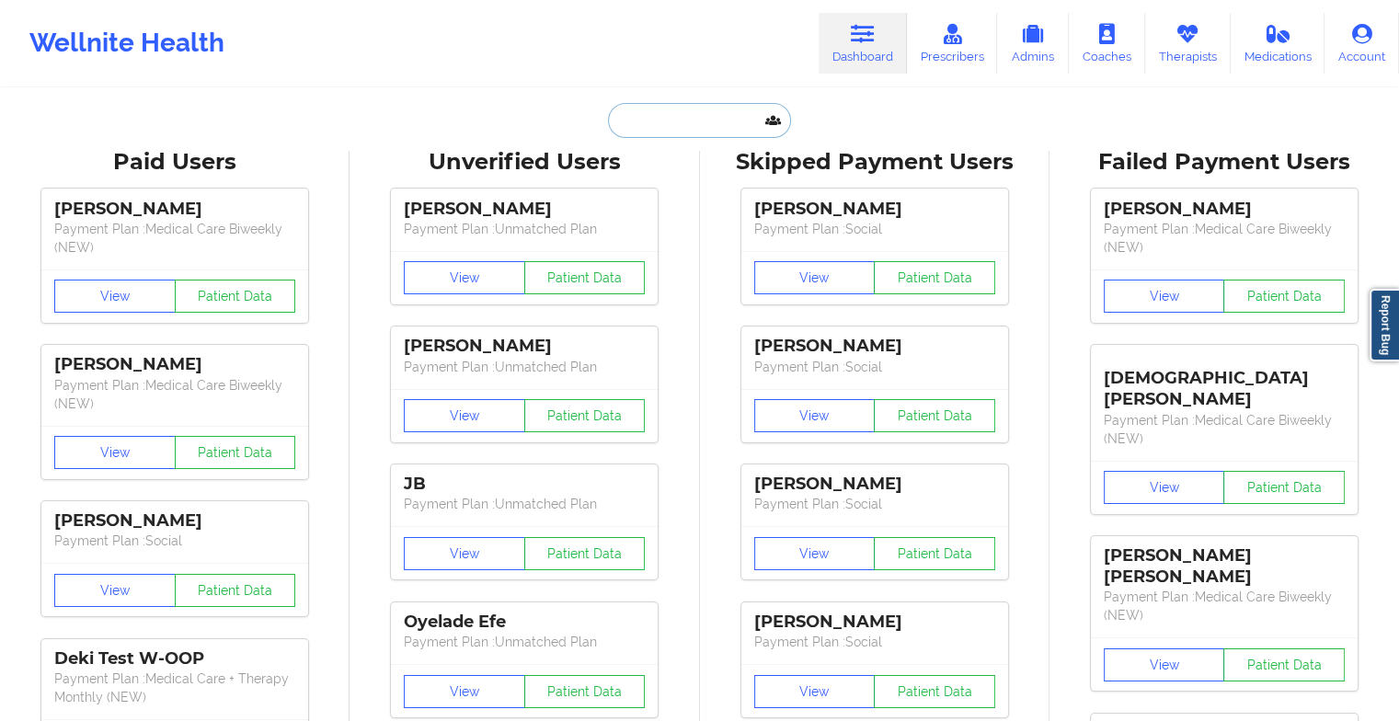
click at [688, 111] on input "text" at bounding box center [699, 120] width 182 height 35
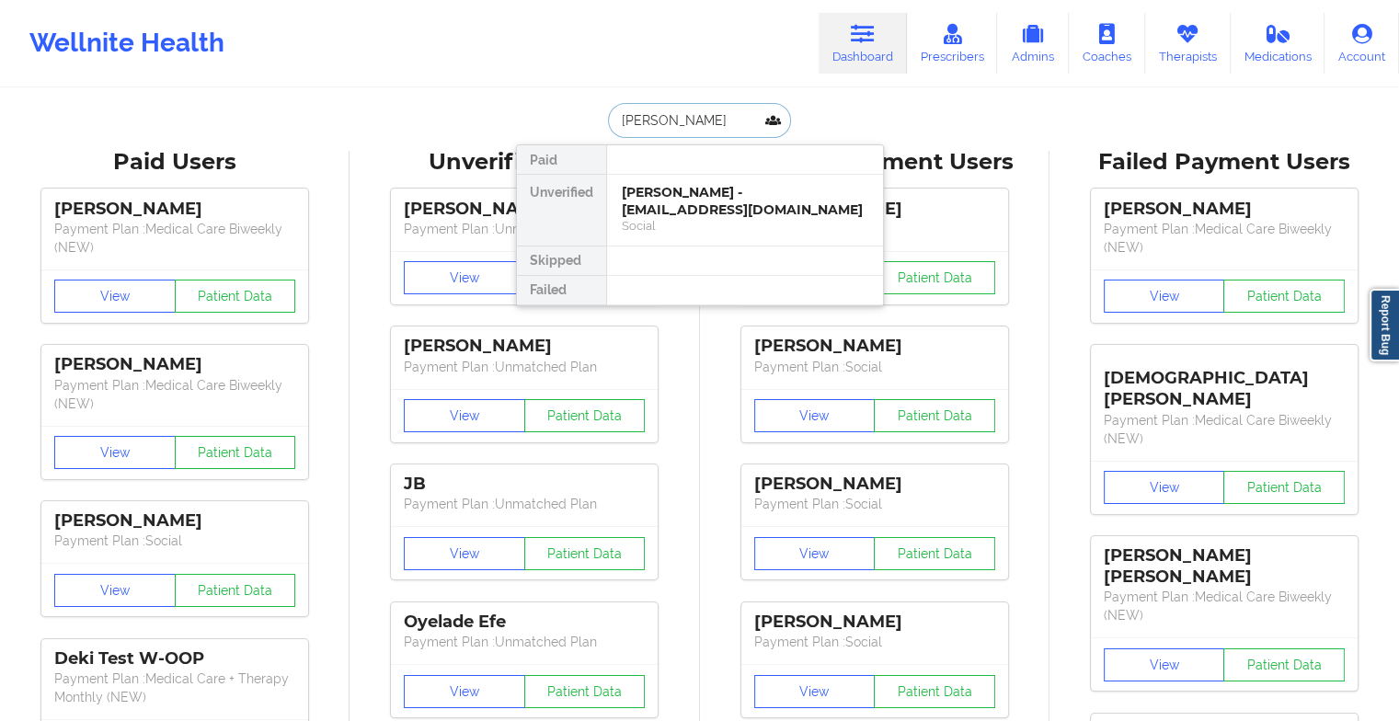
type input "[PERSON_NAME]"
click at [692, 197] on div "[PERSON_NAME] - [EMAIL_ADDRESS][DOMAIN_NAME]" at bounding box center [745, 201] width 247 height 34
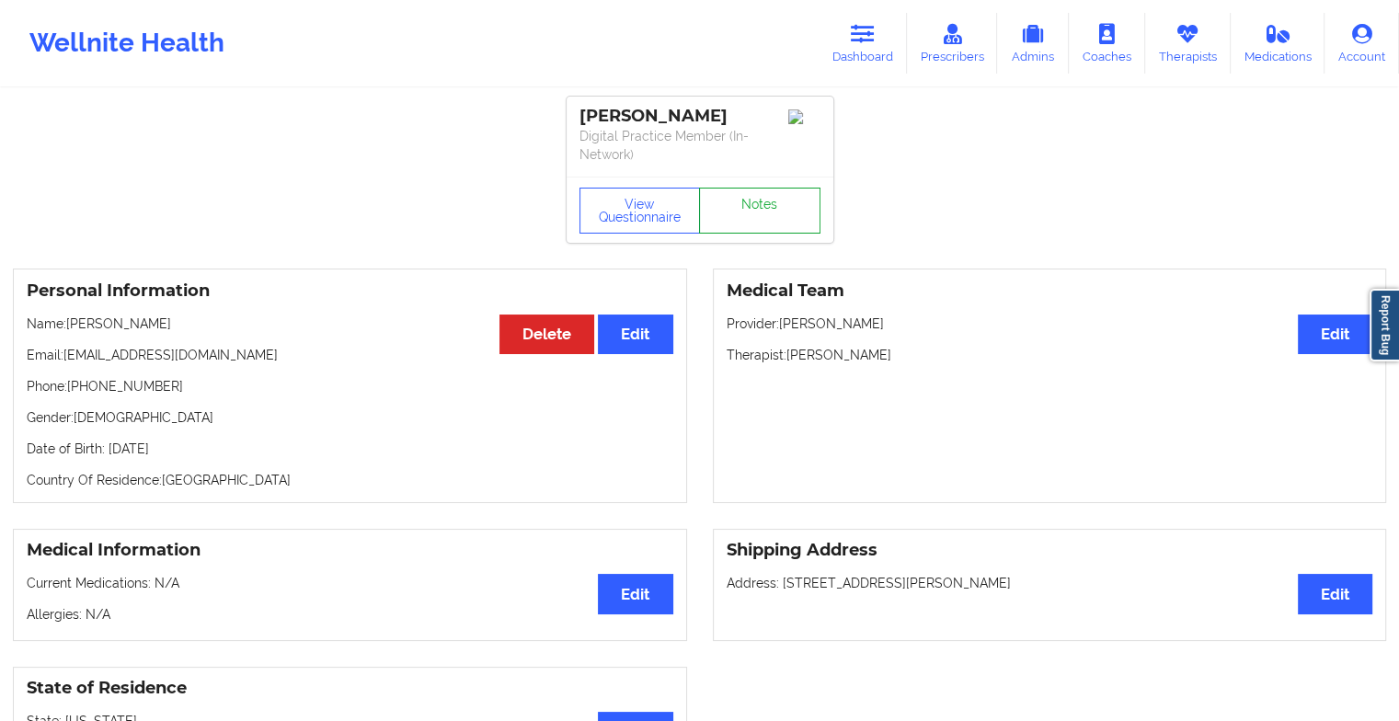
click at [770, 201] on link "Notes" at bounding box center [759, 211] width 121 height 46
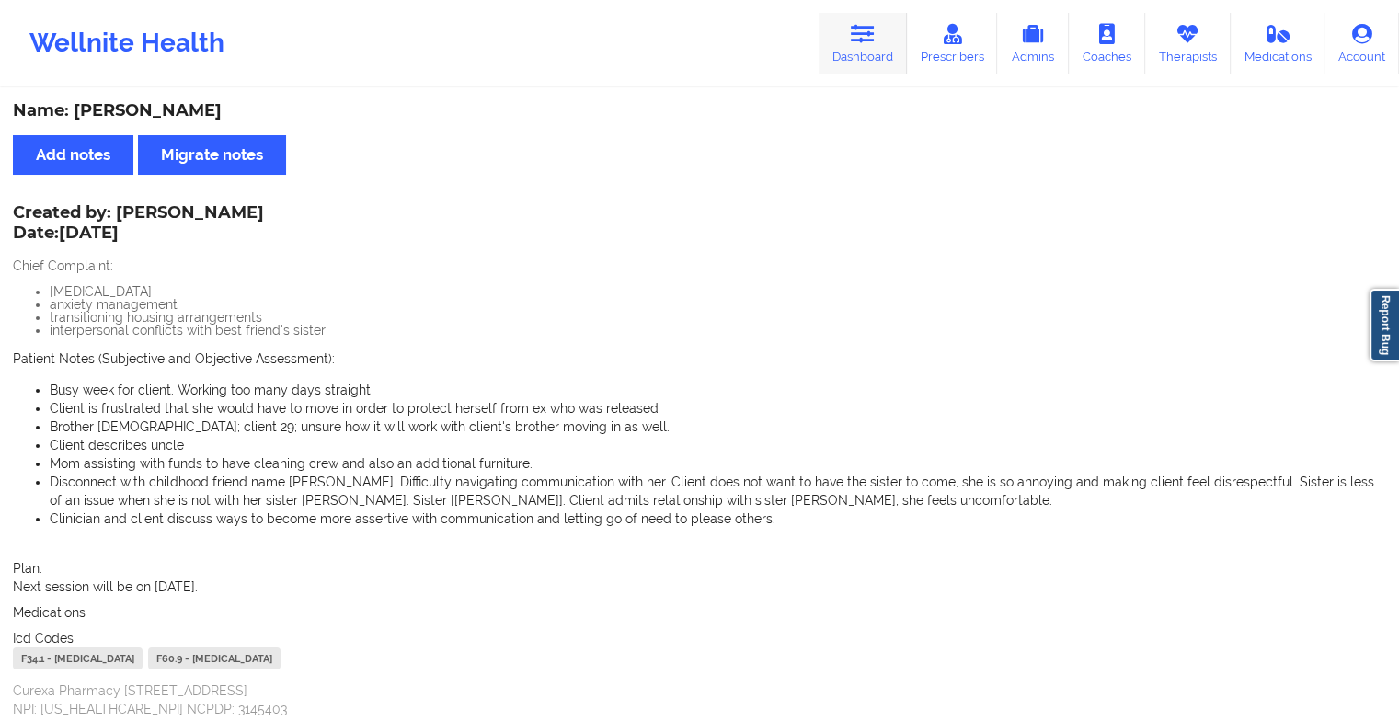
click at [868, 44] on icon at bounding box center [863, 34] width 24 height 20
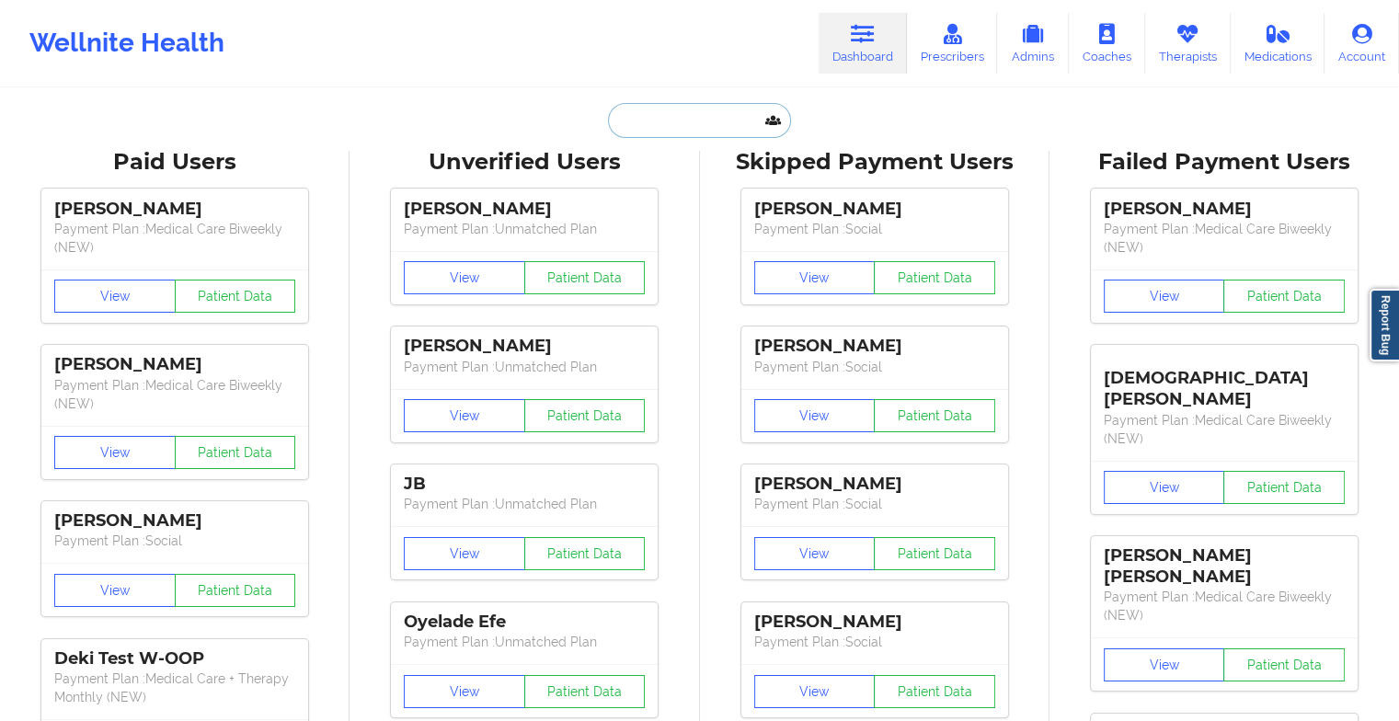
click at [715, 107] on input "text" at bounding box center [699, 120] width 182 height 35
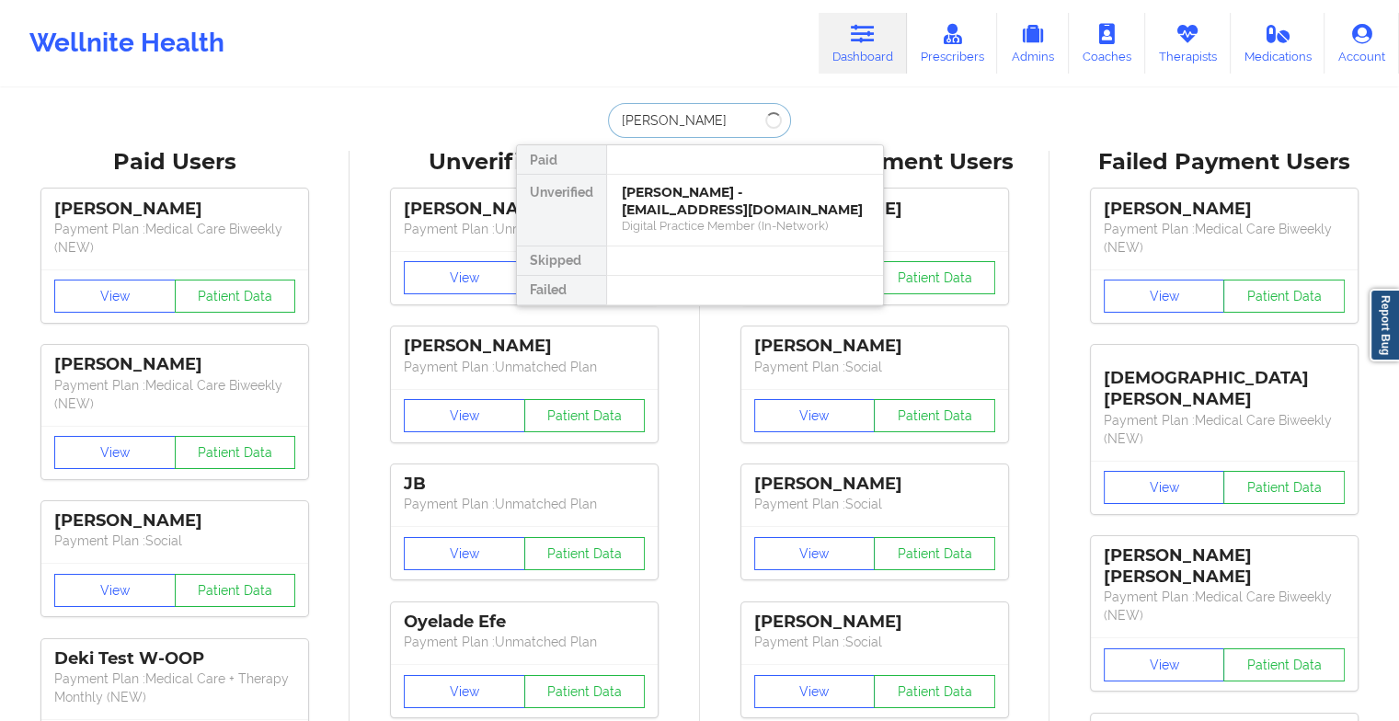
type input "[PERSON_NAME]"
click at [692, 224] on div "Digital Practice Member (In-Network)" at bounding box center [745, 226] width 247 height 16
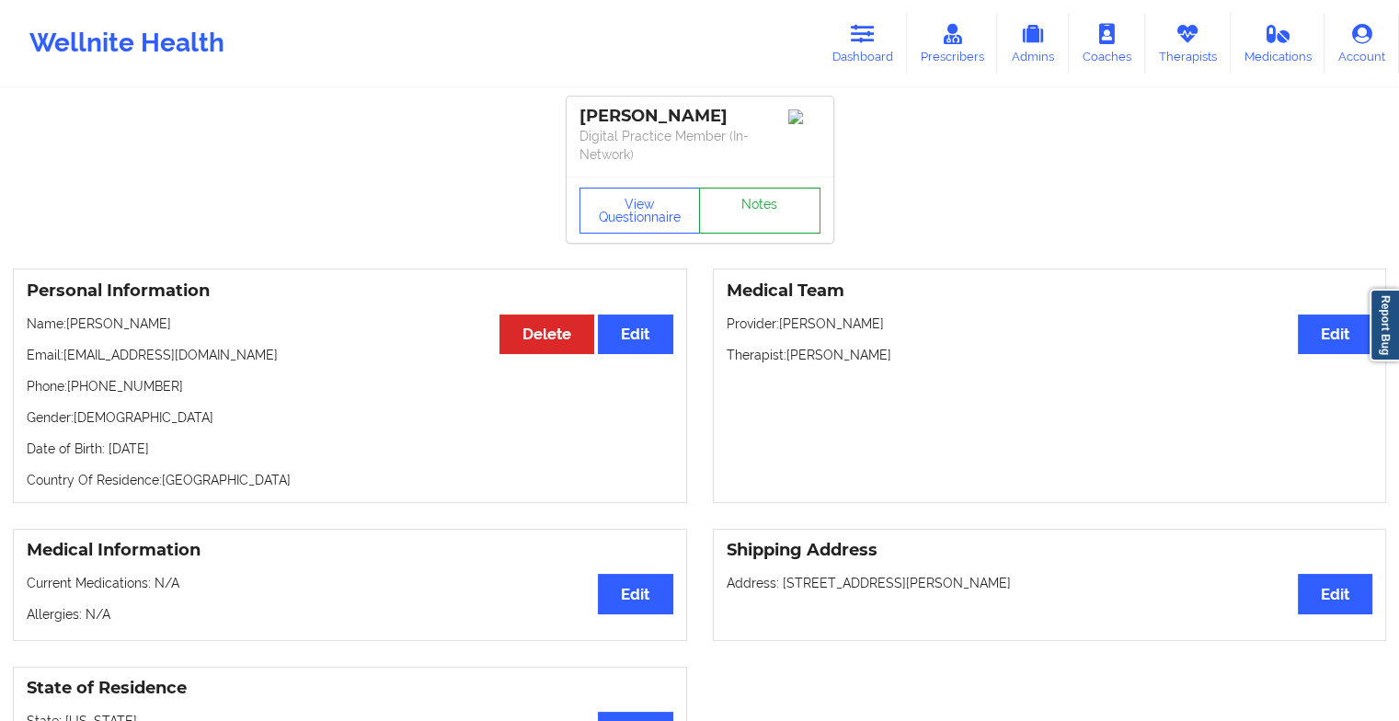
click at [758, 199] on link "Notes" at bounding box center [759, 211] width 121 height 46
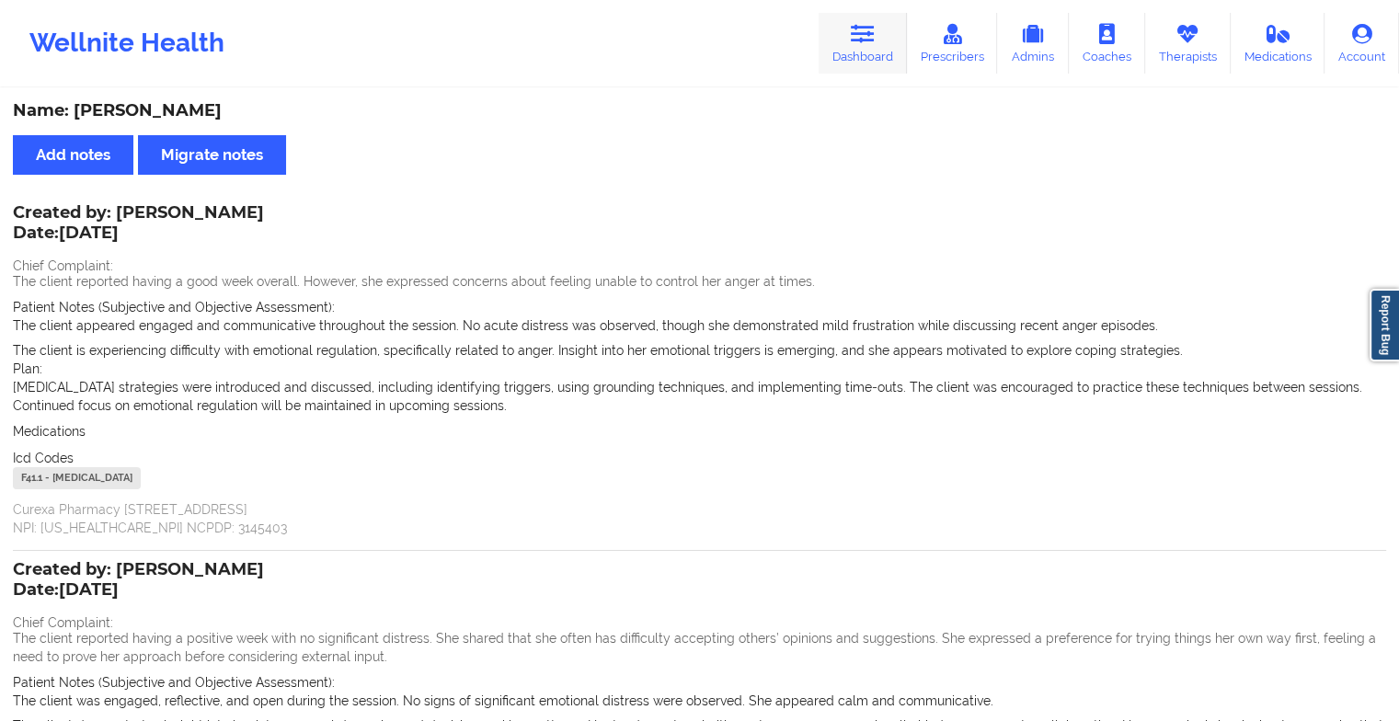
click at [865, 41] on icon at bounding box center [863, 34] width 24 height 20
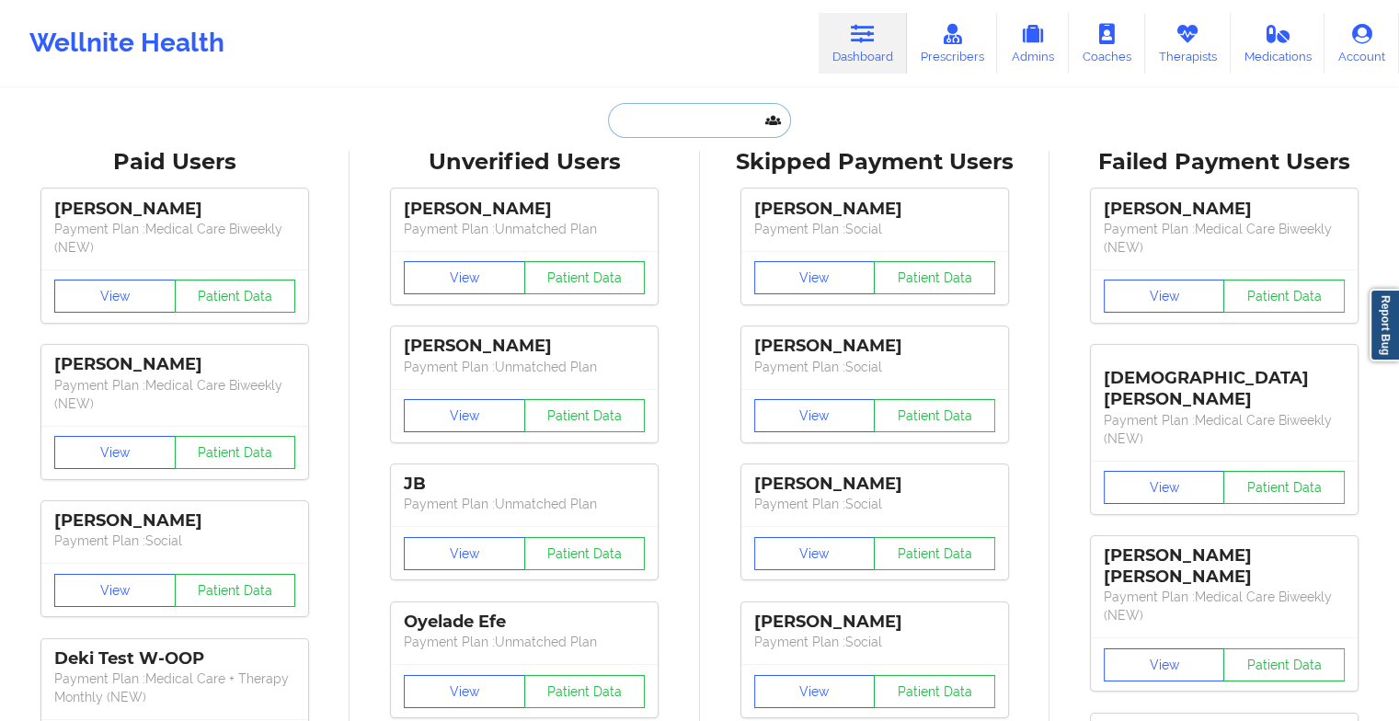
click at [678, 123] on input "text" at bounding box center [699, 120] width 182 height 35
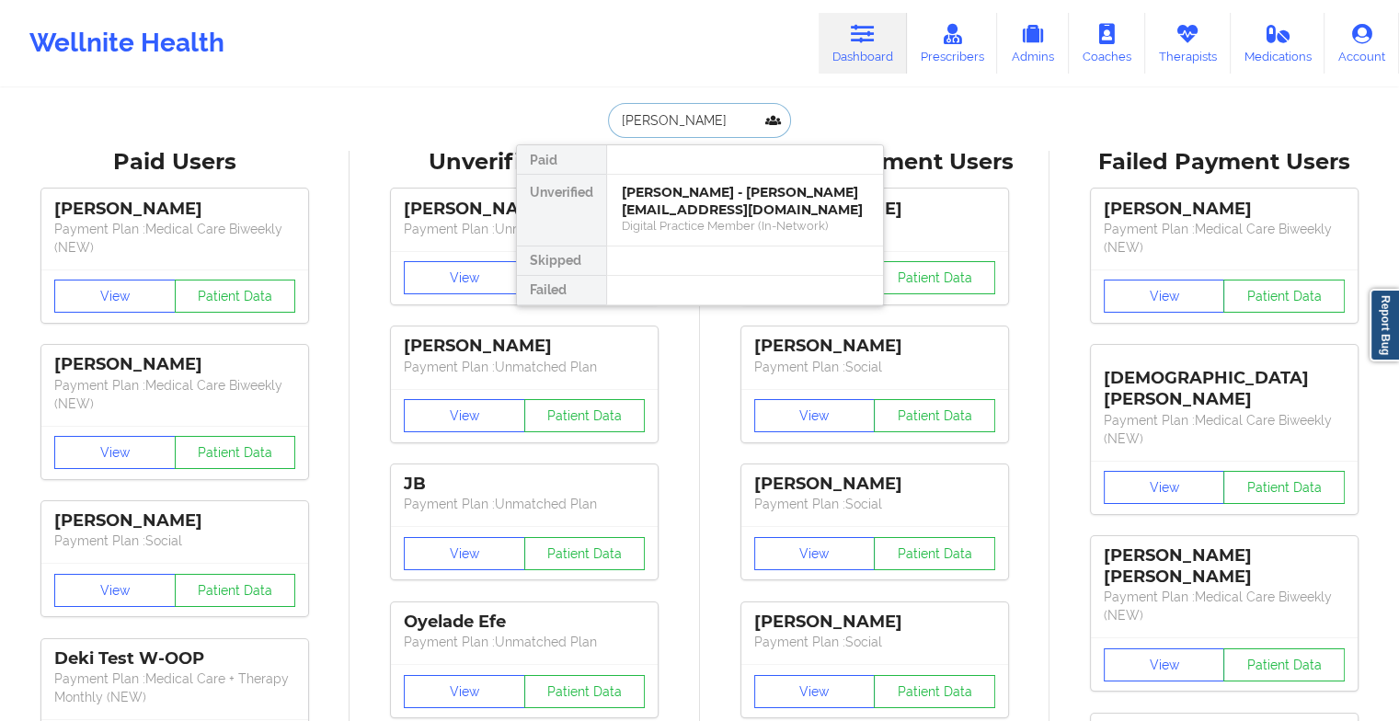
type input "[PERSON_NAME]"
click at [687, 211] on div "RILEY MARCUS - [EMAIL_ADDRESS][PERSON_NAME][DOMAIN_NAME]" at bounding box center [745, 201] width 247 height 34
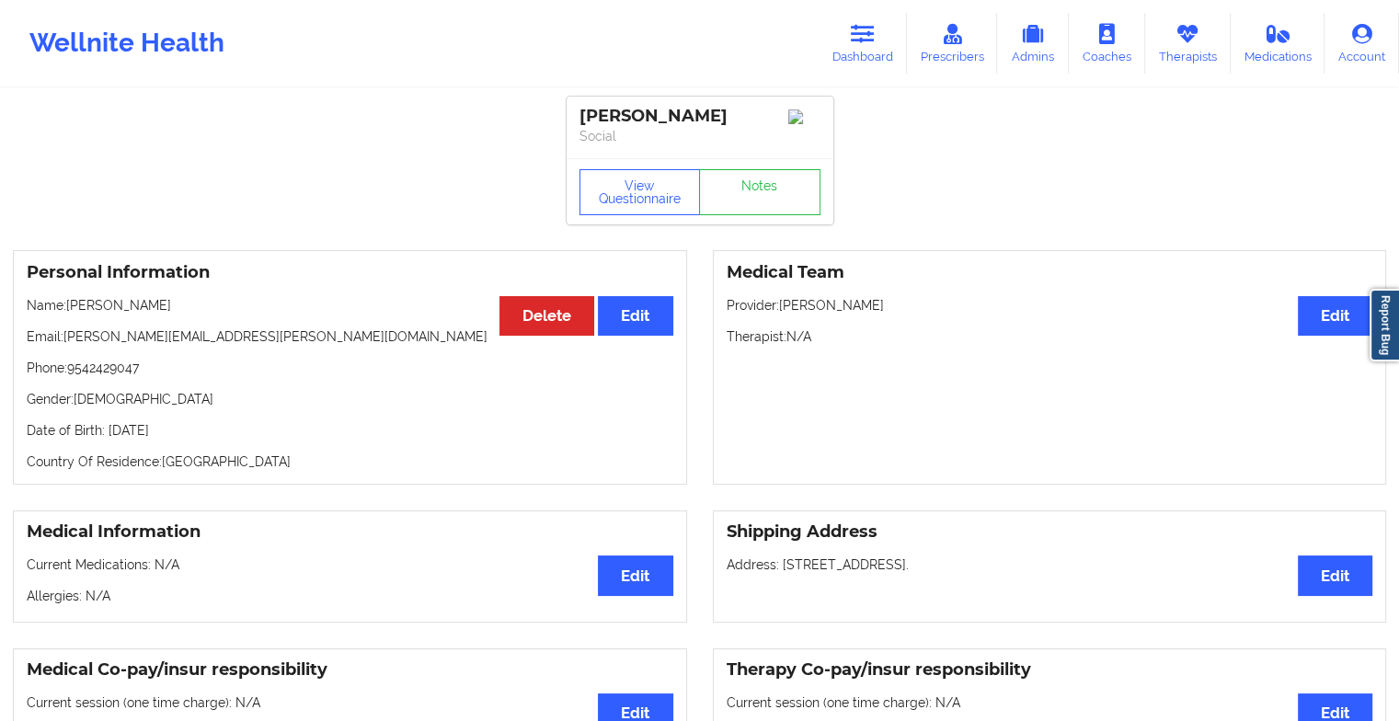
click at [755, 182] on div "View Questionnaire Notes" at bounding box center [700, 192] width 241 height 46
click at [755, 182] on link "Notes" at bounding box center [759, 192] width 121 height 46
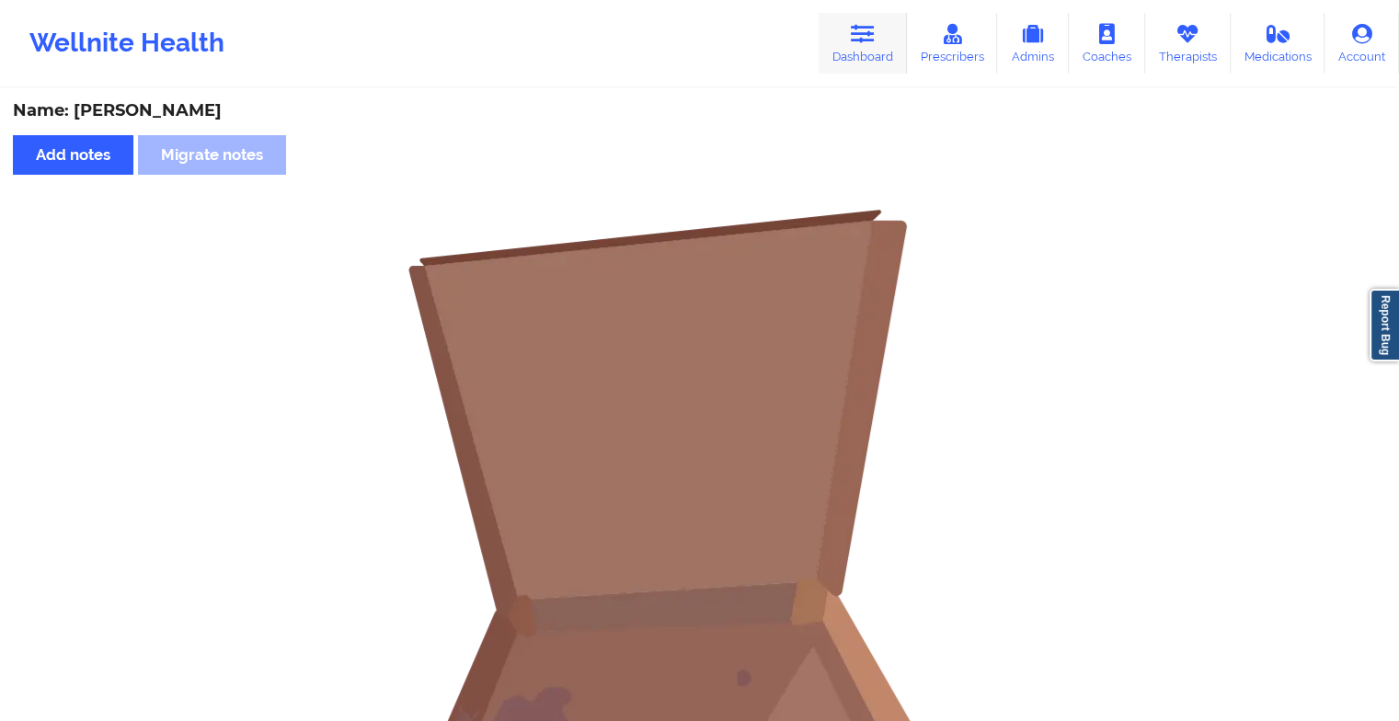
click at [845, 66] on link "Dashboard" at bounding box center [863, 43] width 88 height 61
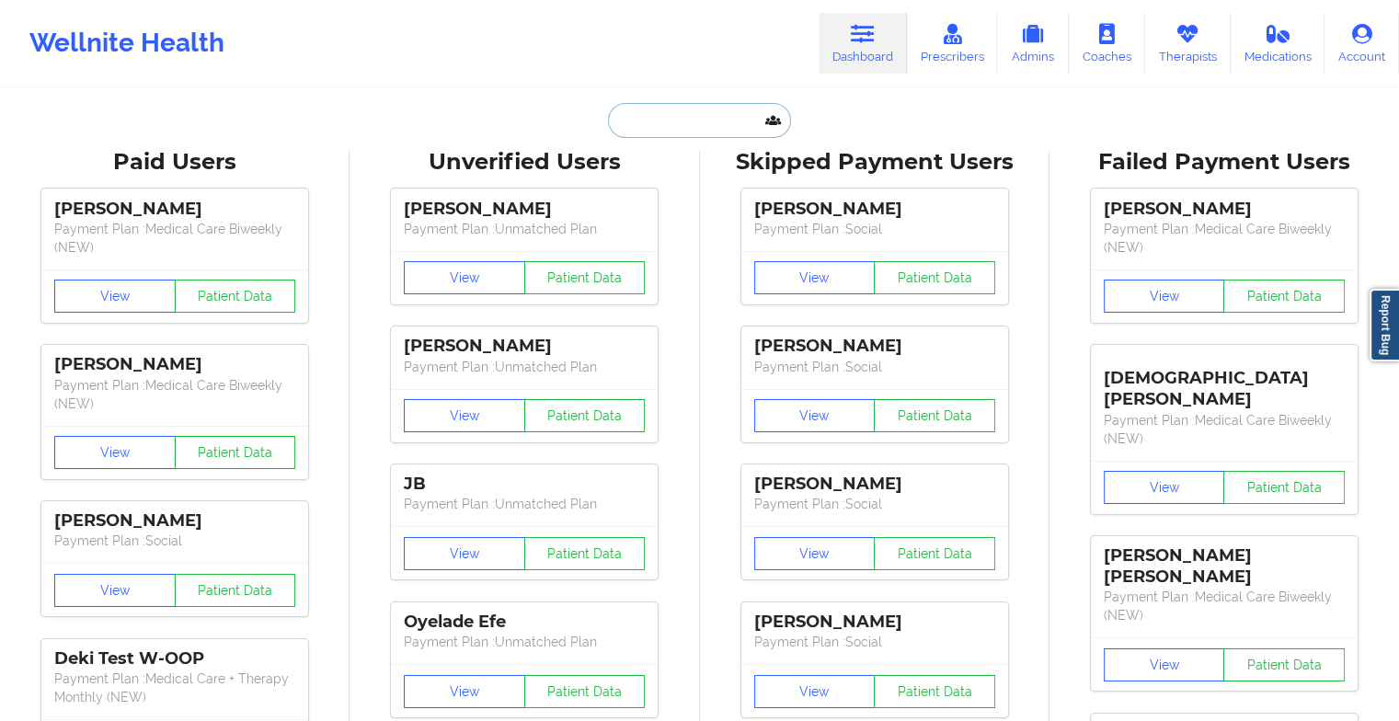
click at [689, 118] on input "text" at bounding box center [699, 120] width 182 height 35
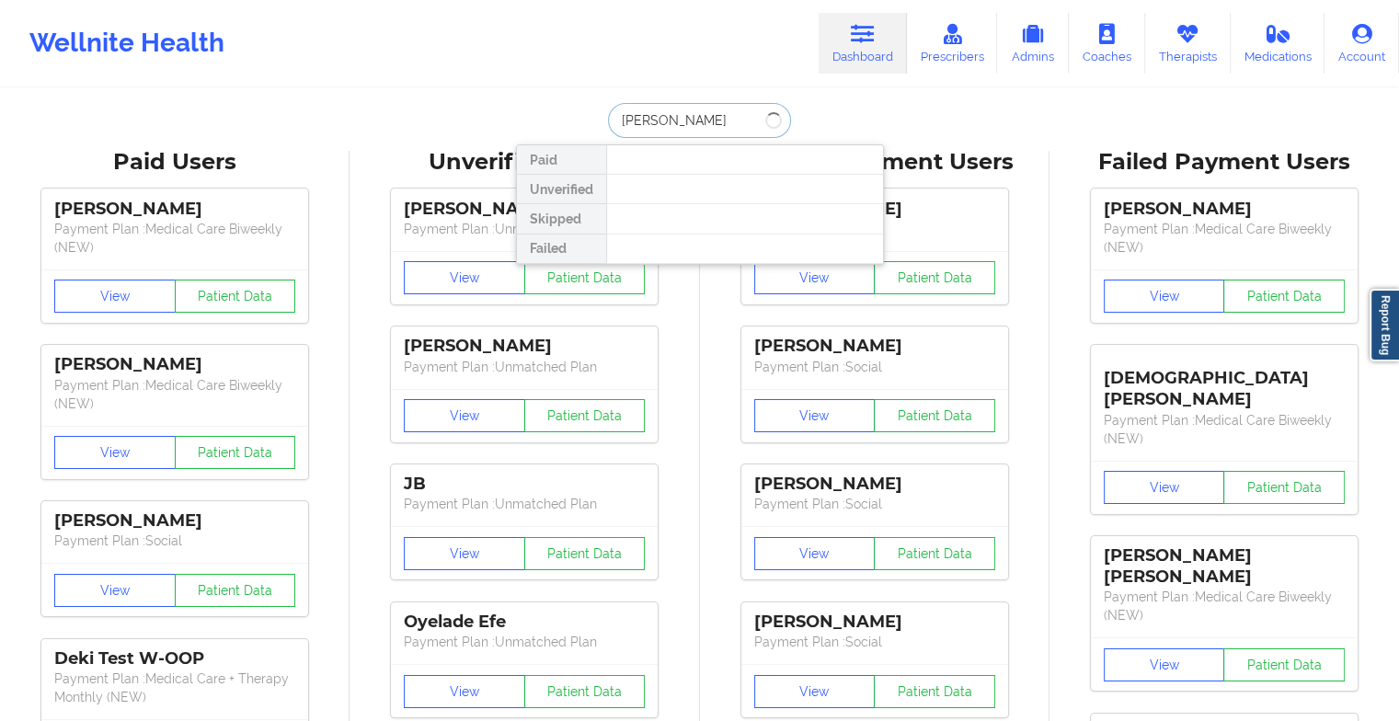
type input "[PERSON_NAME] bra"
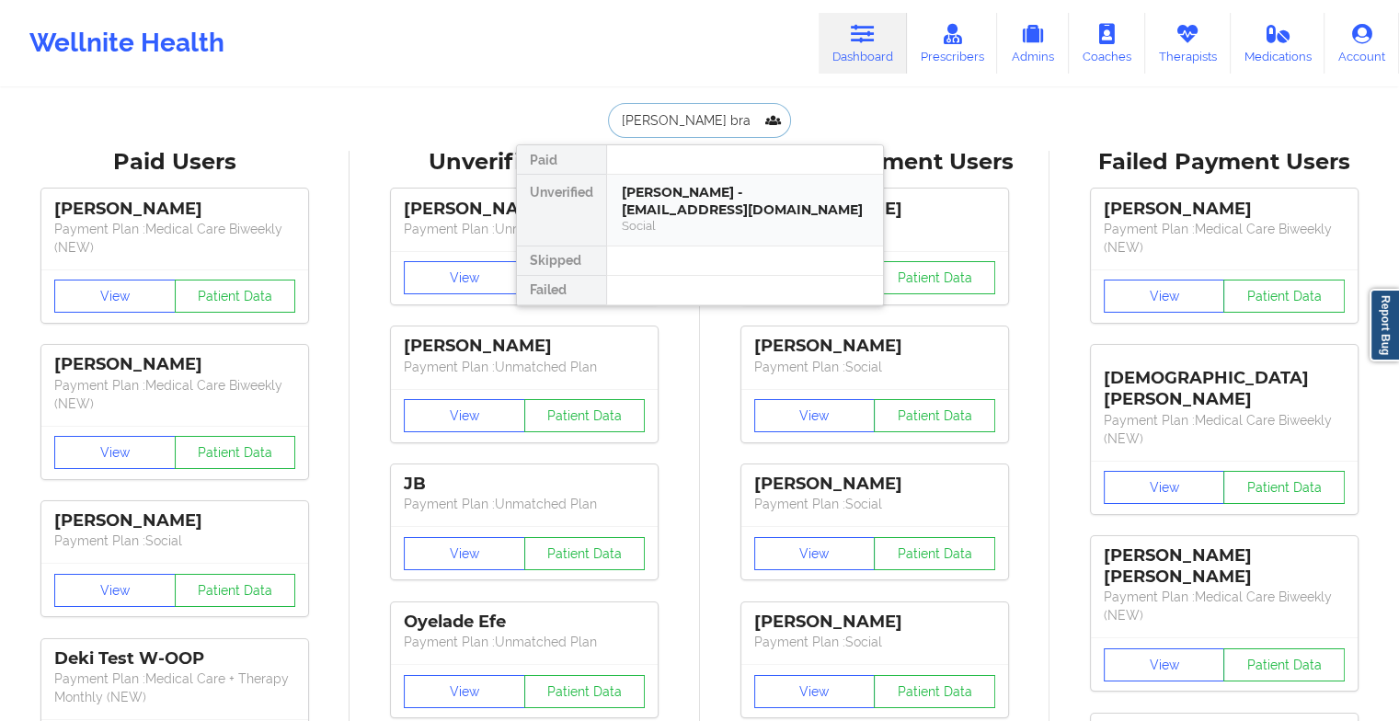
click at [707, 192] on div "[PERSON_NAME] - [EMAIL_ADDRESS][DOMAIN_NAME]" at bounding box center [745, 201] width 247 height 34
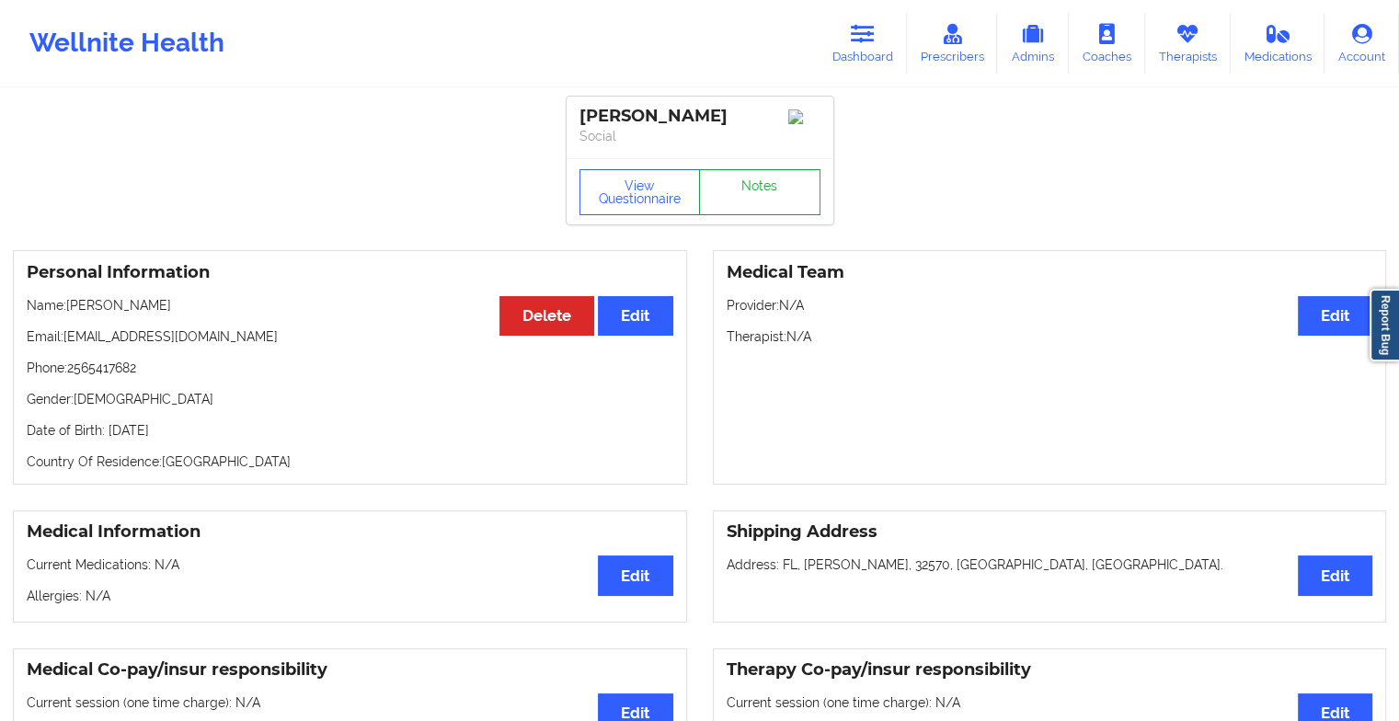
click at [752, 186] on link "Notes" at bounding box center [759, 192] width 121 height 46
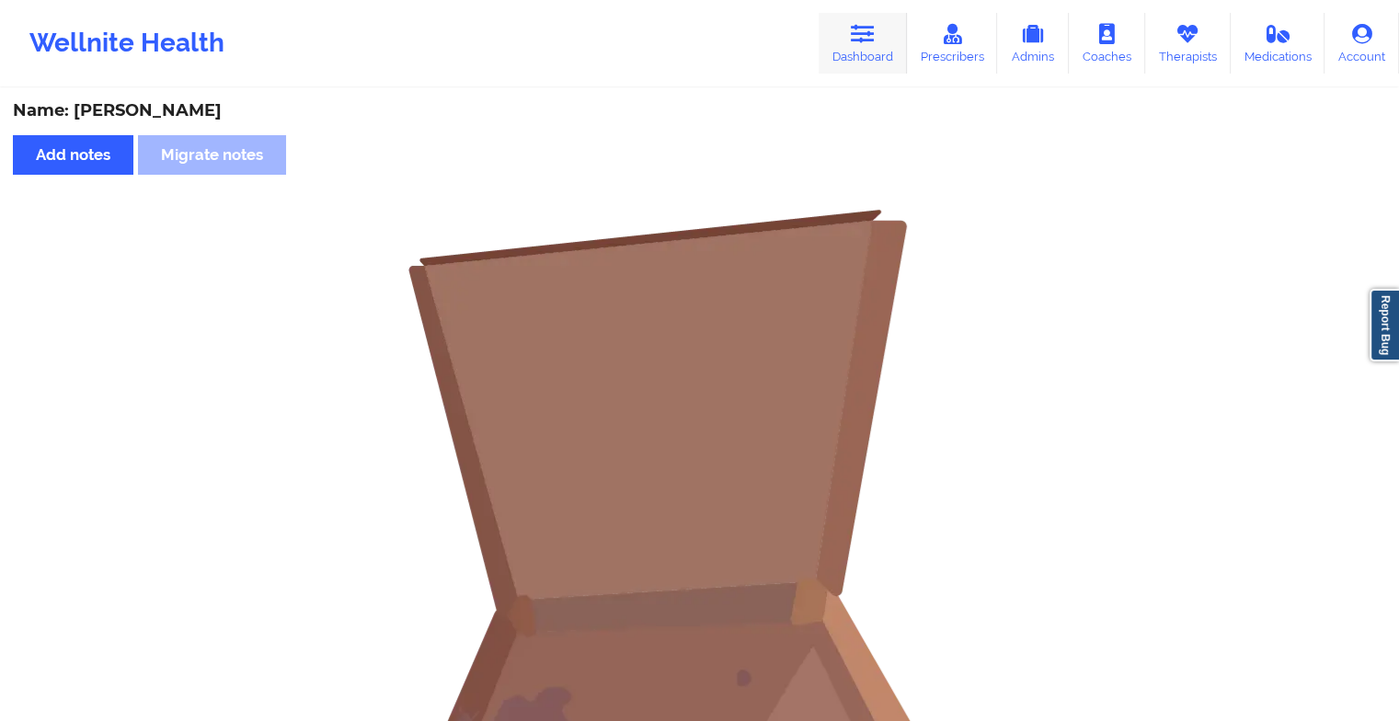
click at [891, 37] on link "Dashboard" at bounding box center [863, 43] width 88 height 61
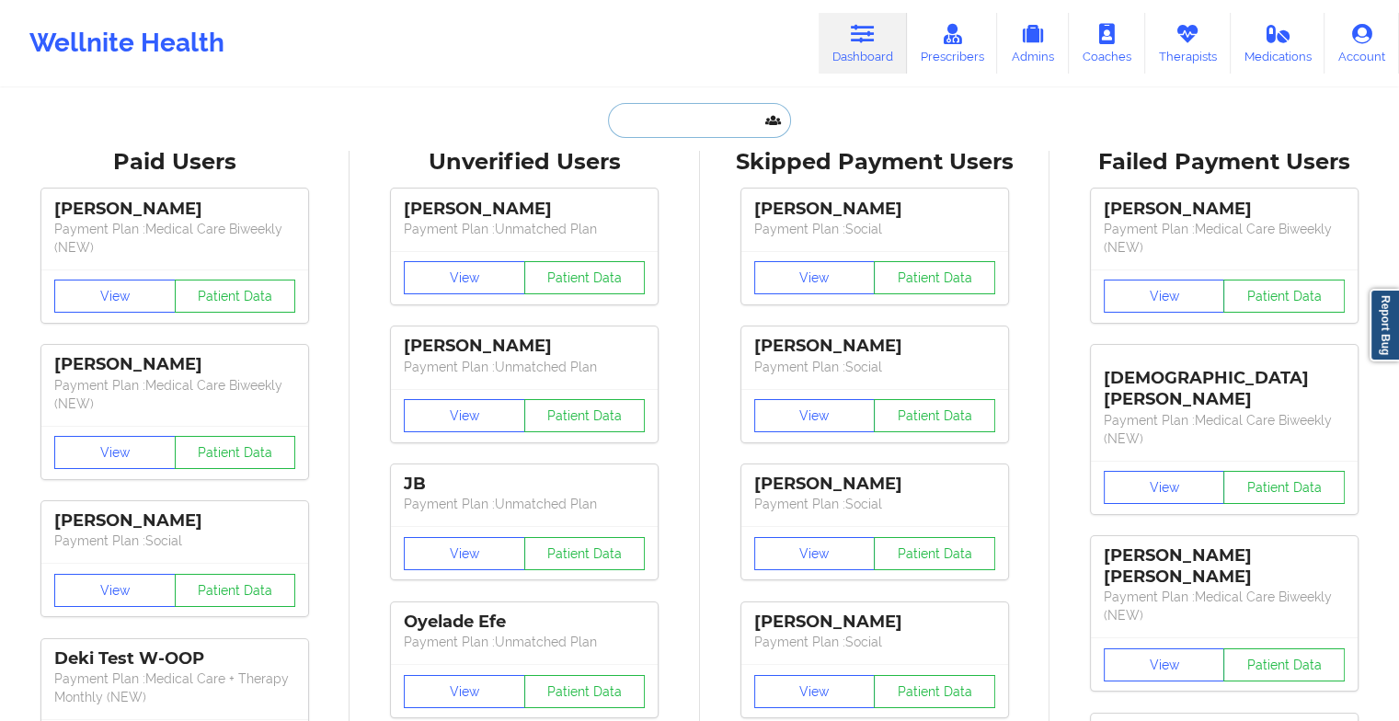
click at [696, 123] on input "text" at bounding box center [699, 120] width 182 height 35
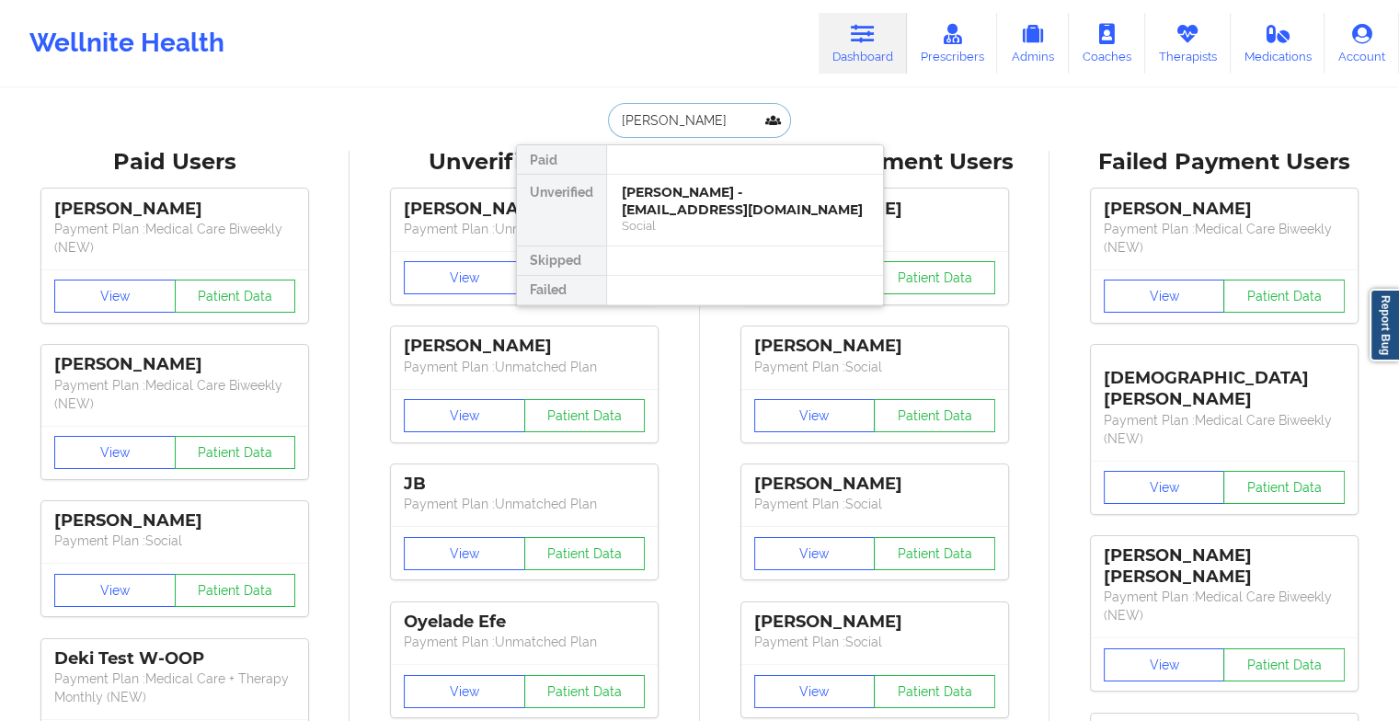
type input "[PERSON_NAME]"
click at [668, 191] on div "[PERSON_NAME] - [EMAIL_ADDRESS][DOMAIN_NAME]" at bounding box center [745, 201] width 247 height 34
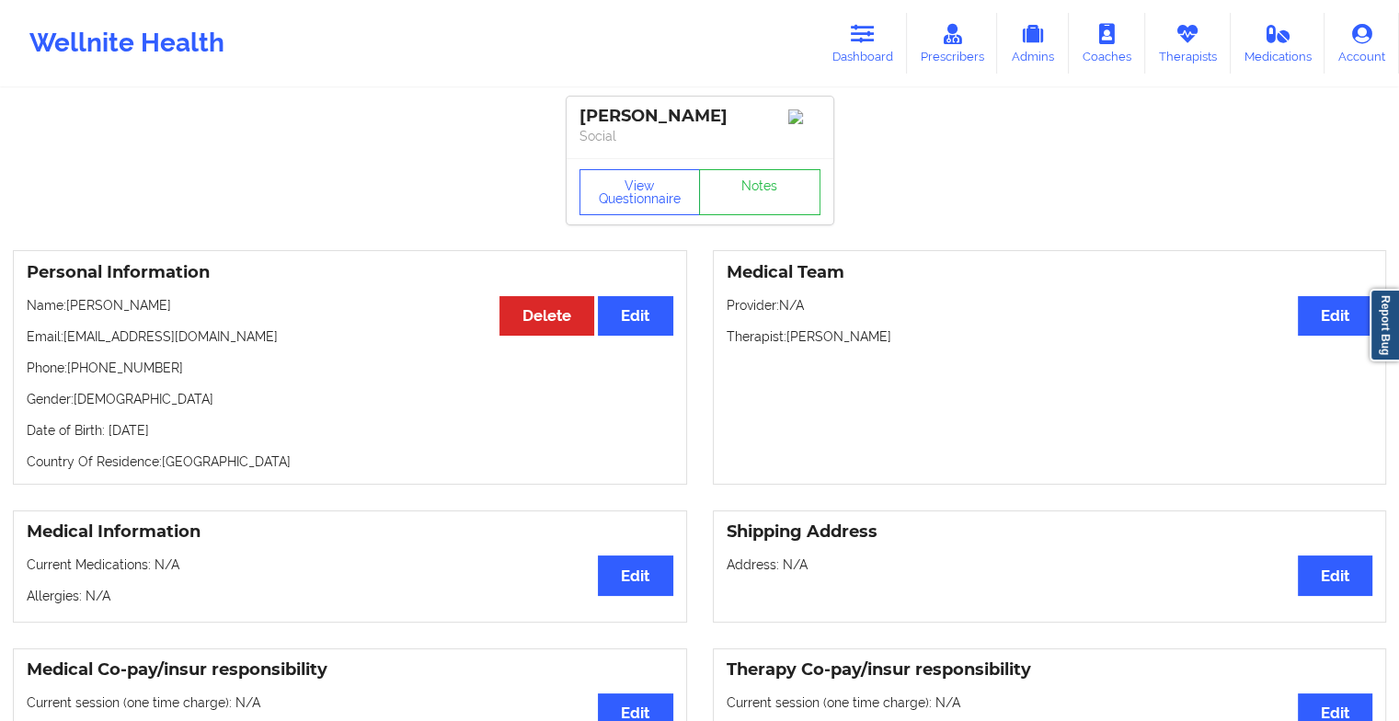
click at [769, 195] on div "View Questionnaire Notes" at bounding box center [700, 191] width 267 height 66
click at [769, 195] on link "Notes" at bounding box center [759, 192] width 121 height 46
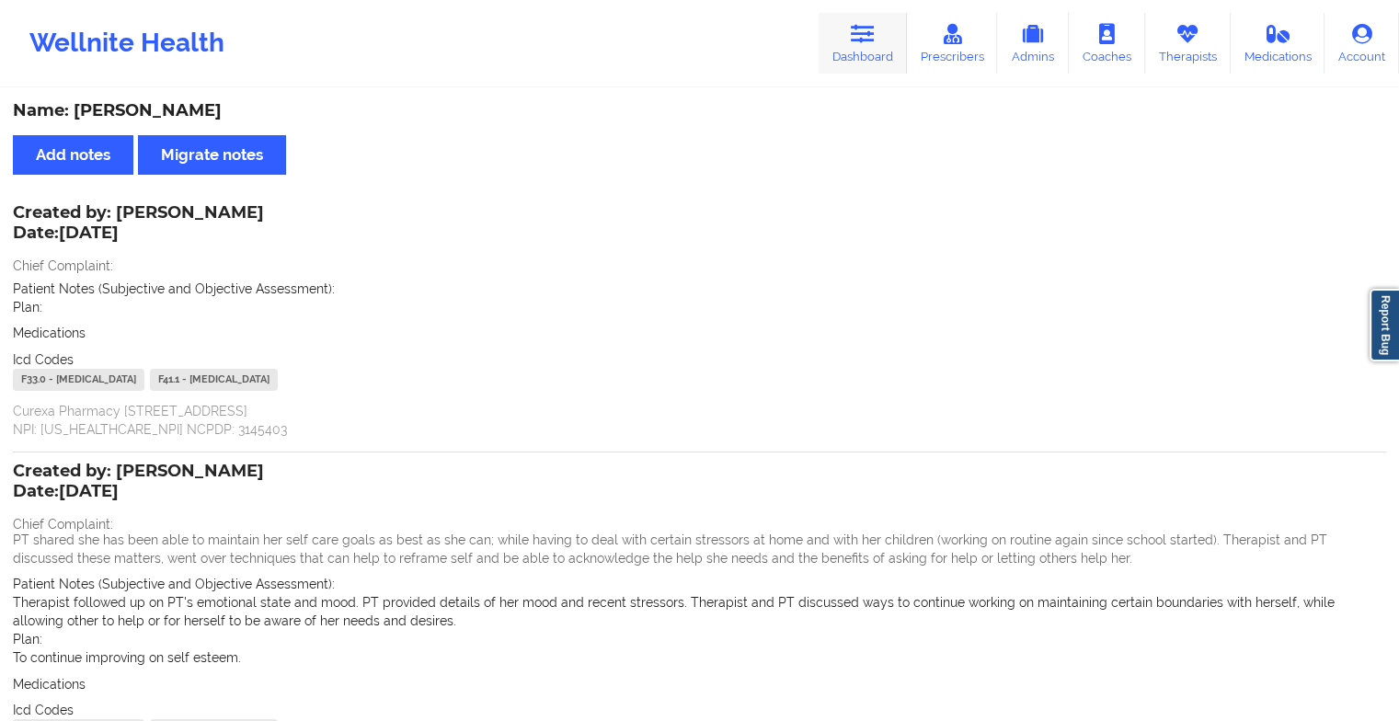
click at [868, 27] on icon at bounding box center [863, 34] width 24 height 20
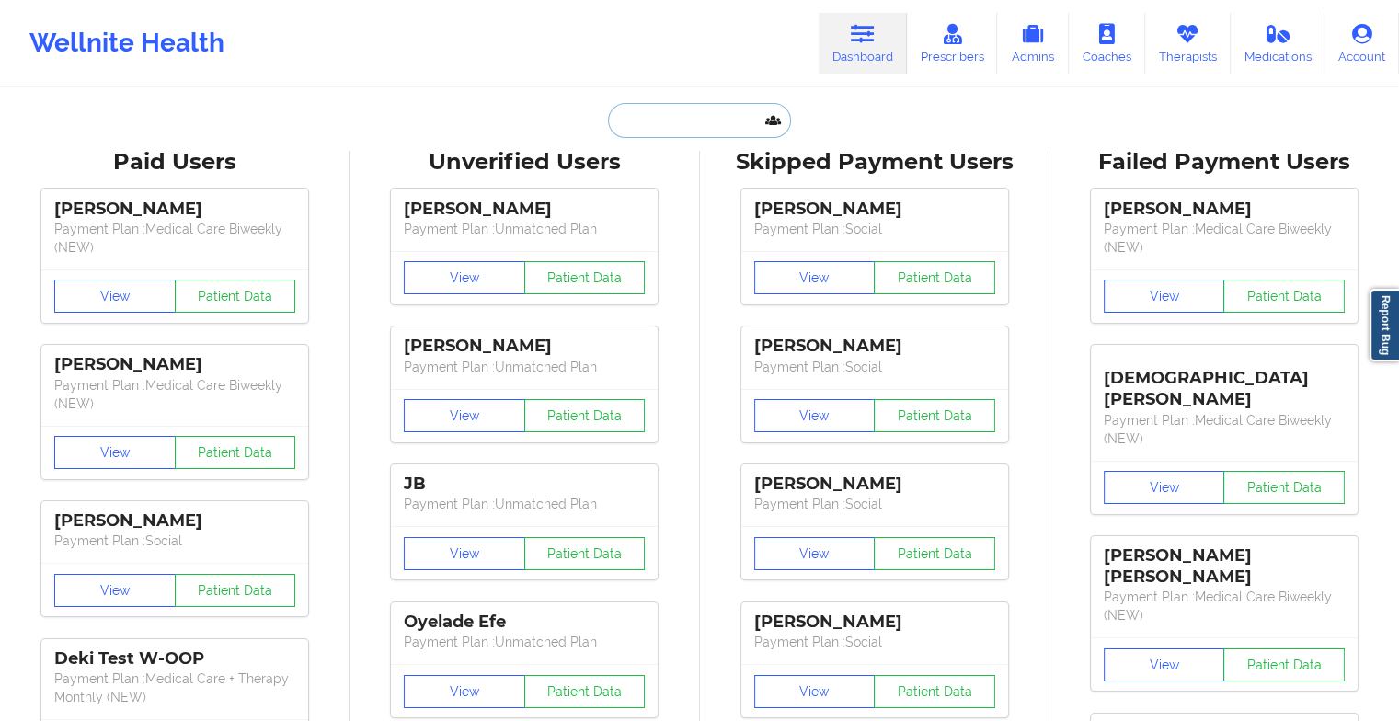
click at [638, 109] on input "text" at bounding box center [699, 120] width 182 height 35
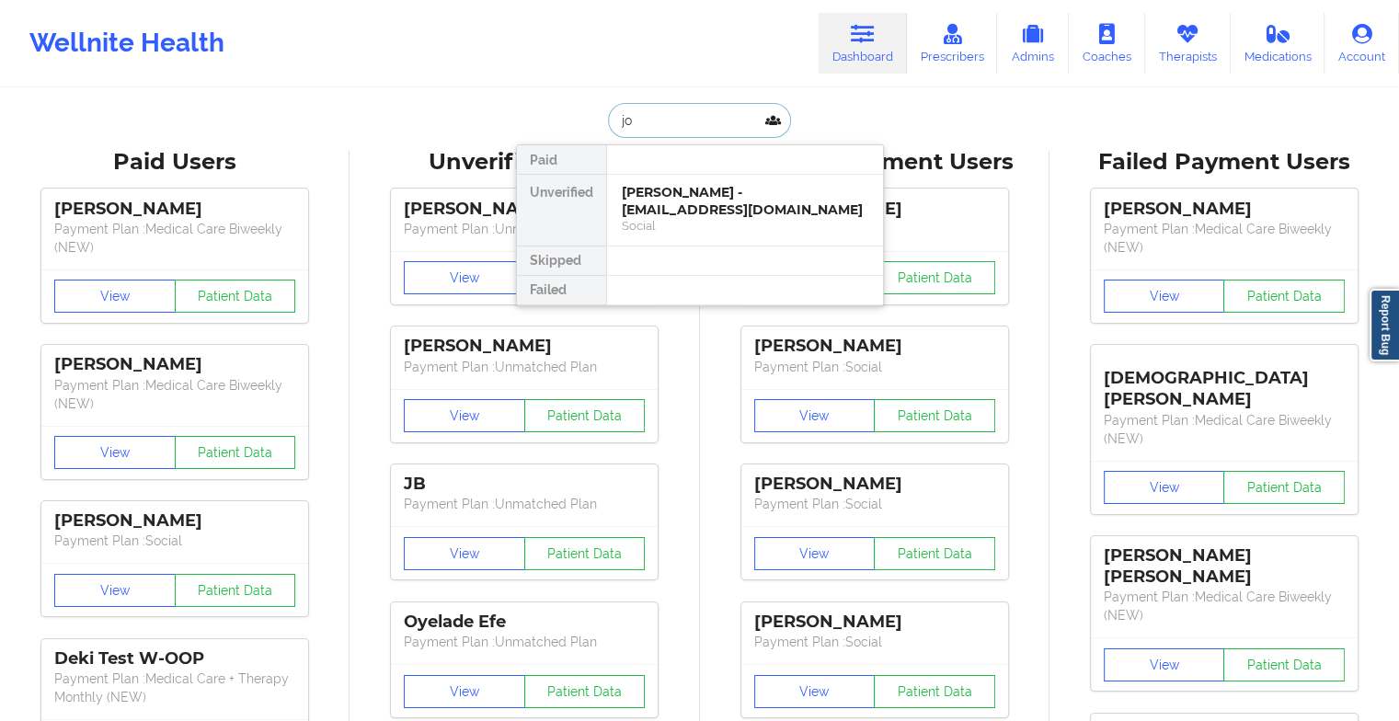
type input "j"
type input "[PERSON_NAME]"
click at [712, 202] on div "[PERSON_NAME] - [EMAIL_ADDRESS][DOMAIN_NAME]" at bounding box center [745, 201] width 247 height 34
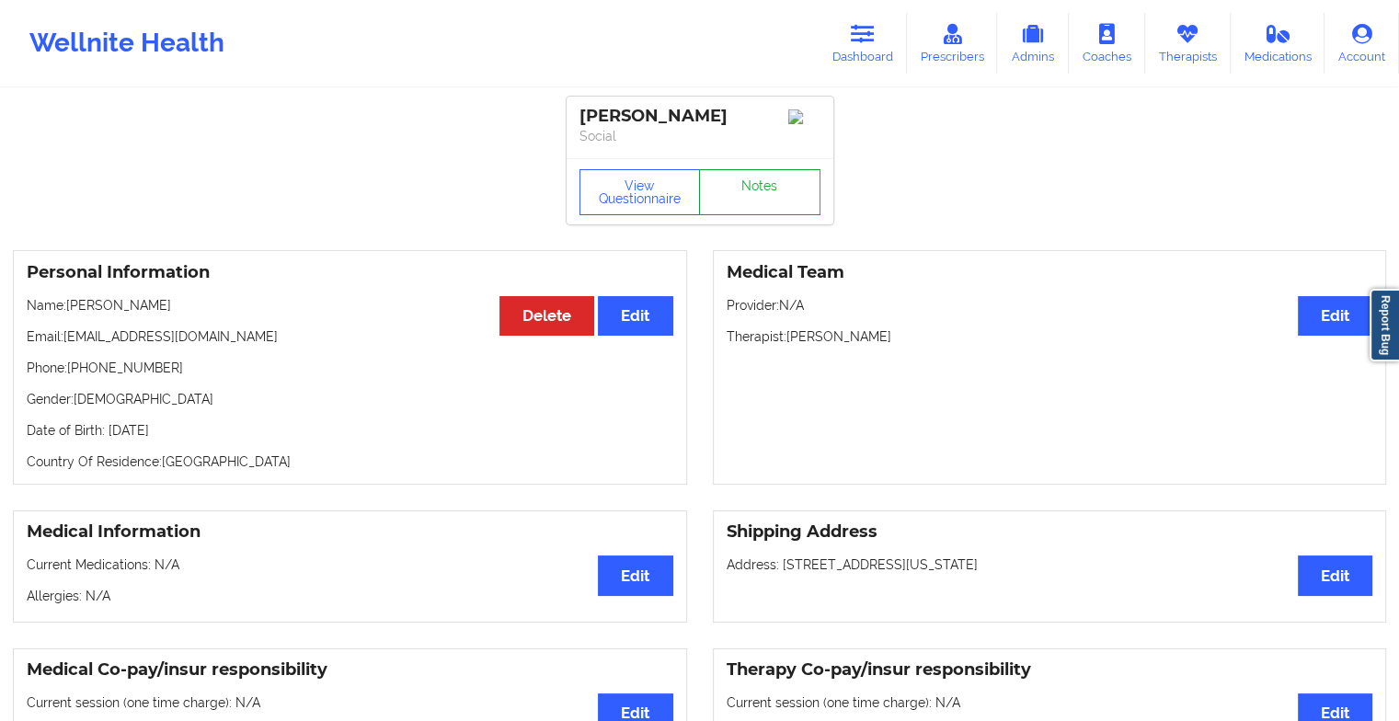
click at [714, 200] on link "Notes" at bounding box center [759, 192] width 121 height 46
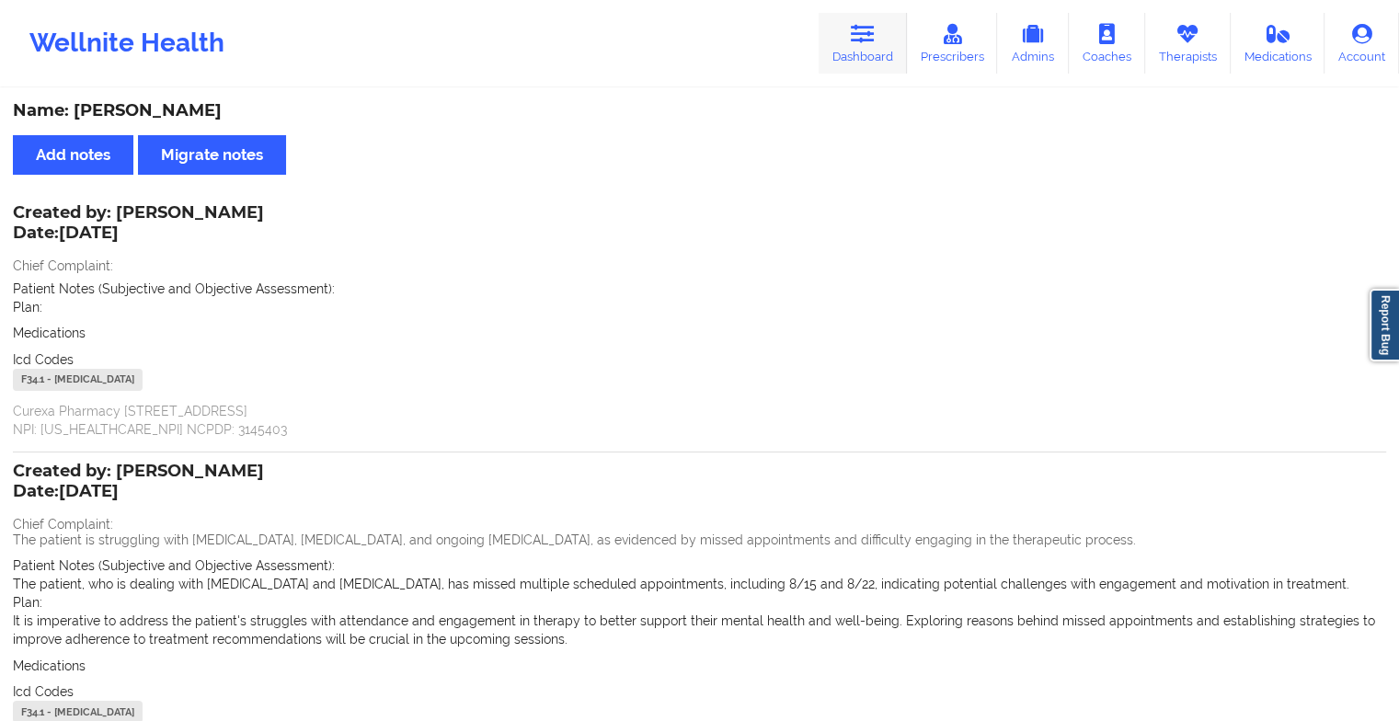
click at [847, 28] on link "Dashboard" at bounding box center [863, 43] width 88 height 61
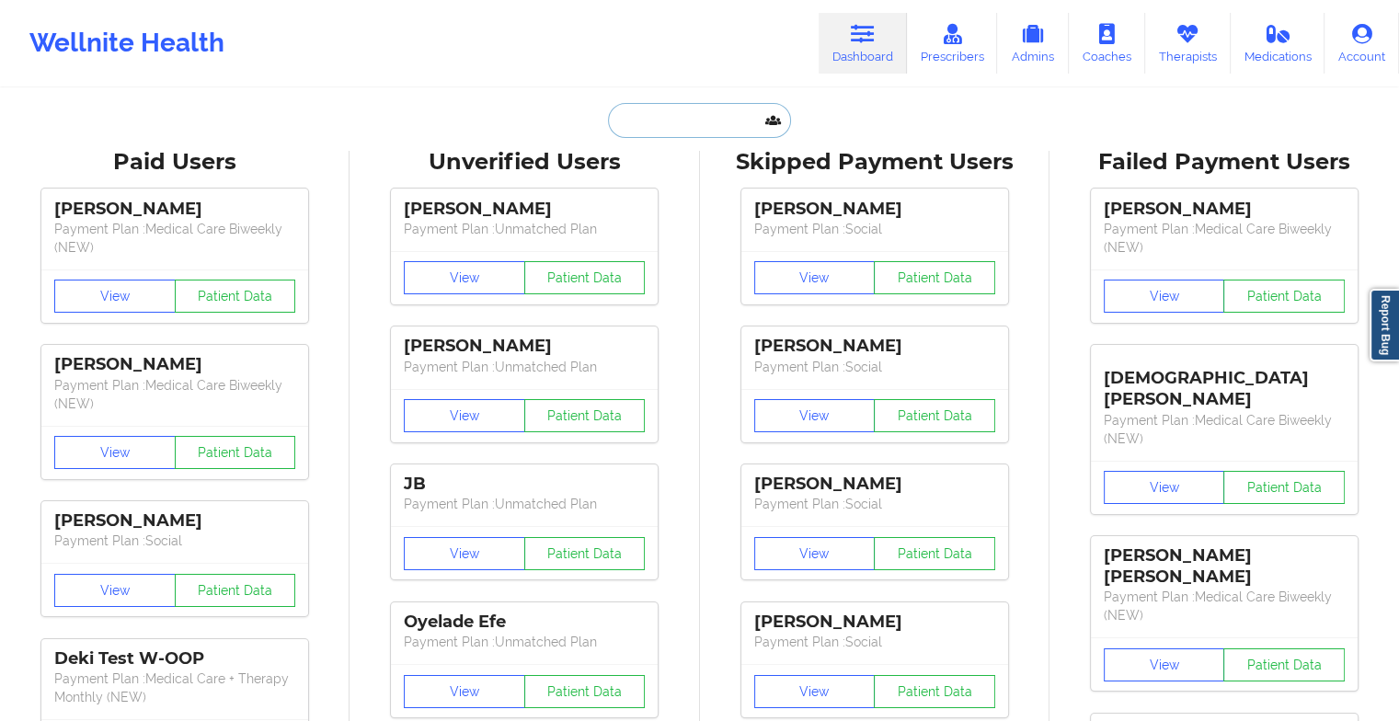
click at [679, 123] on input "text" at bounding box center [699, 120] width 182 height 35
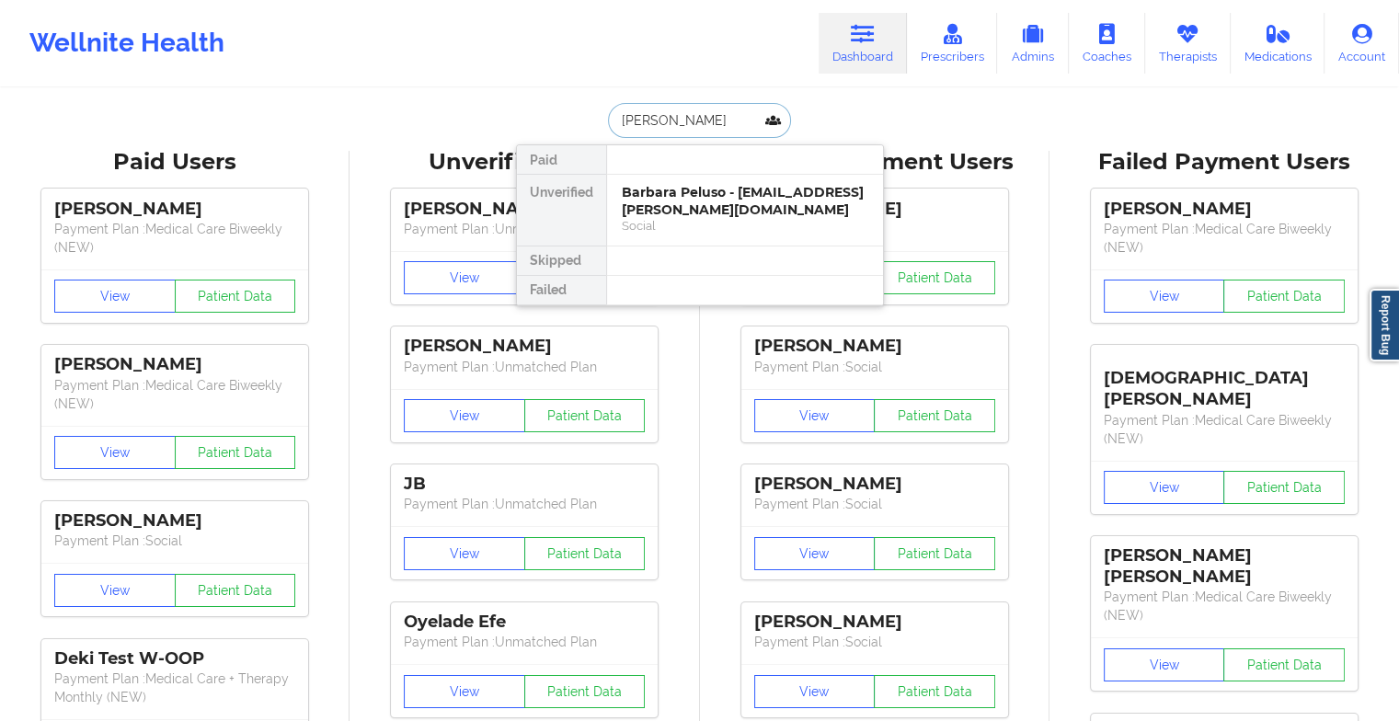
drag, startPoint x: 728, startPoint y: 130, endPoint x: 526, endPoint y: 120, distance: 201.7
click at [526, 120] on div "[PERSON_NAME] Paid Unverified Barbara Peluso - [EMAIL_ADDRESS][PERSON_NAME][DOM…" at bounding box center [700, 120] width 368 height 35
type input "[PERSON_NAME]"
click at [707, 200] on div "[PERSON_NAME] - [EMAIL_ADDRESS][DOMAIN_NAME]" at bounding box center [745, 201] width 247 height 34
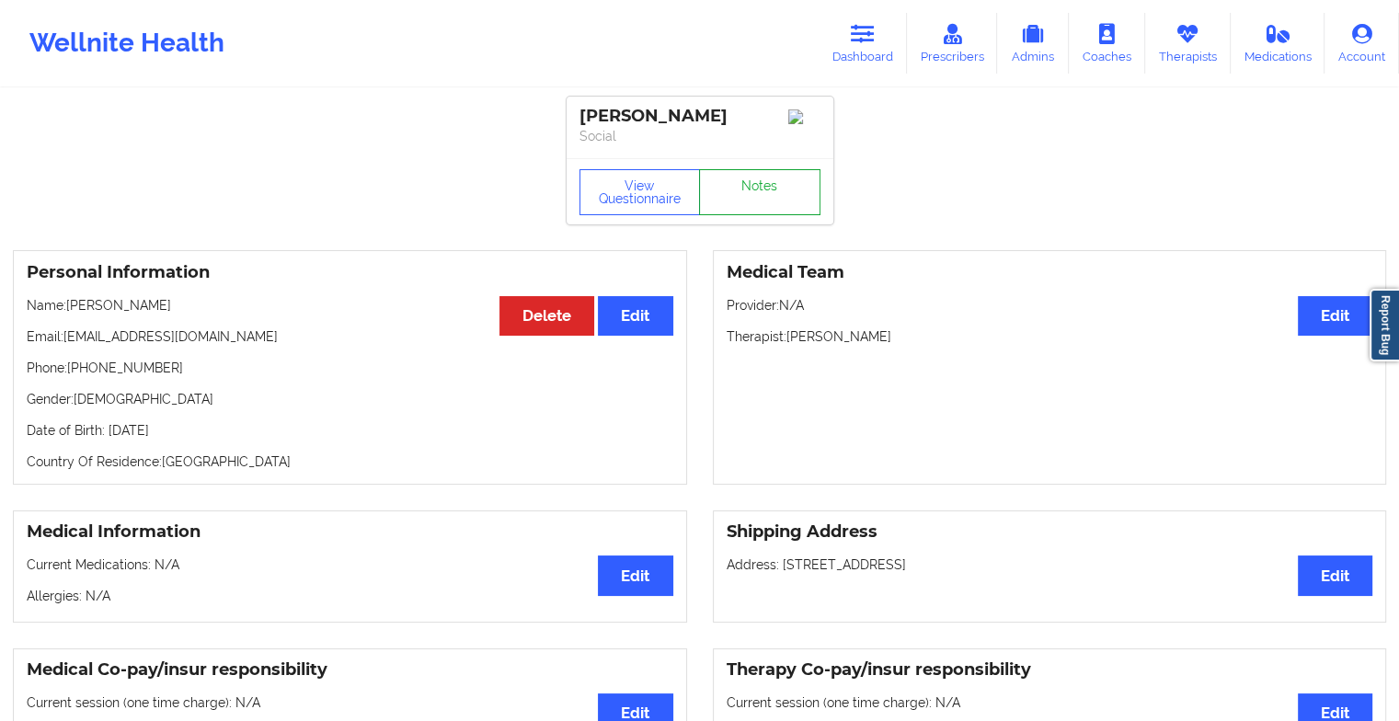
click at [780, 185] on link "Notes" at bounding box center [759, 192] width 121 height 46
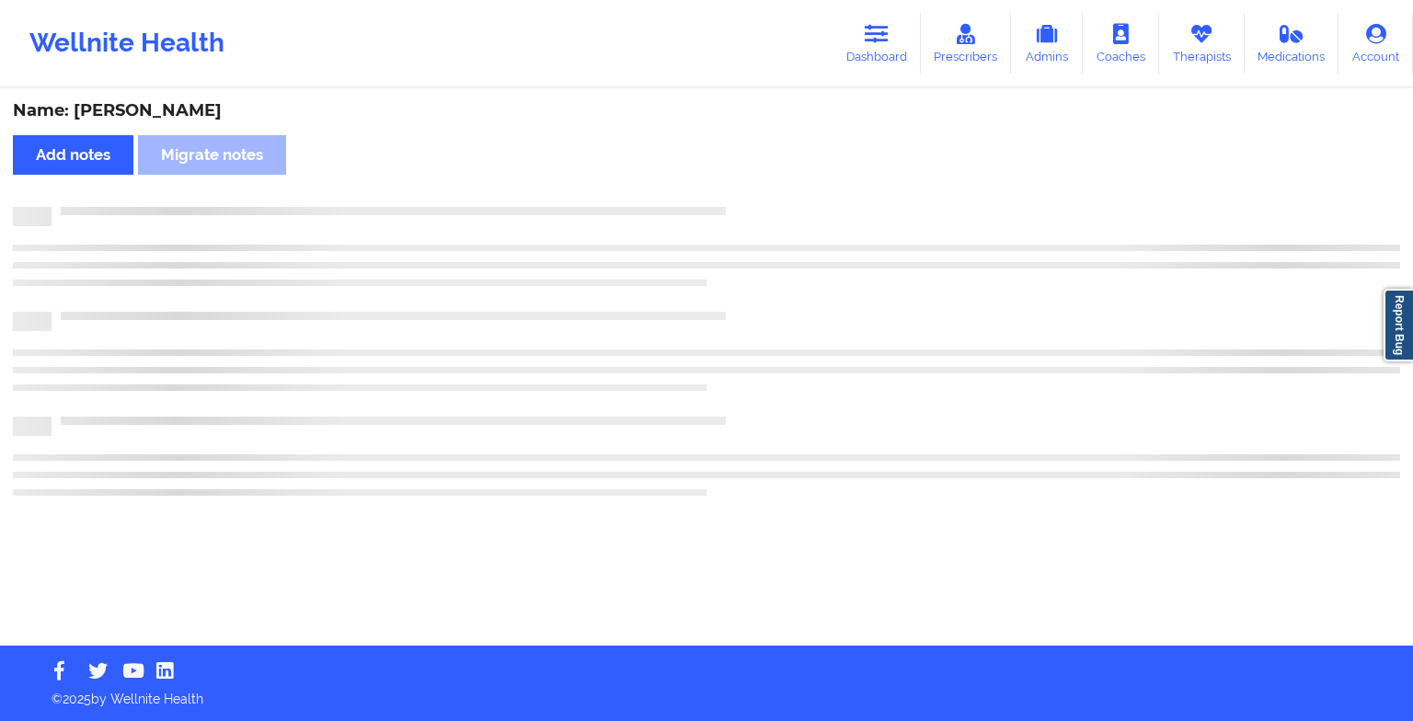
click at [923, 294] on div "Name: [PERSON_NAME] Add notes Migrate notes" at bounding box center [706, 368] width 1413 height 556
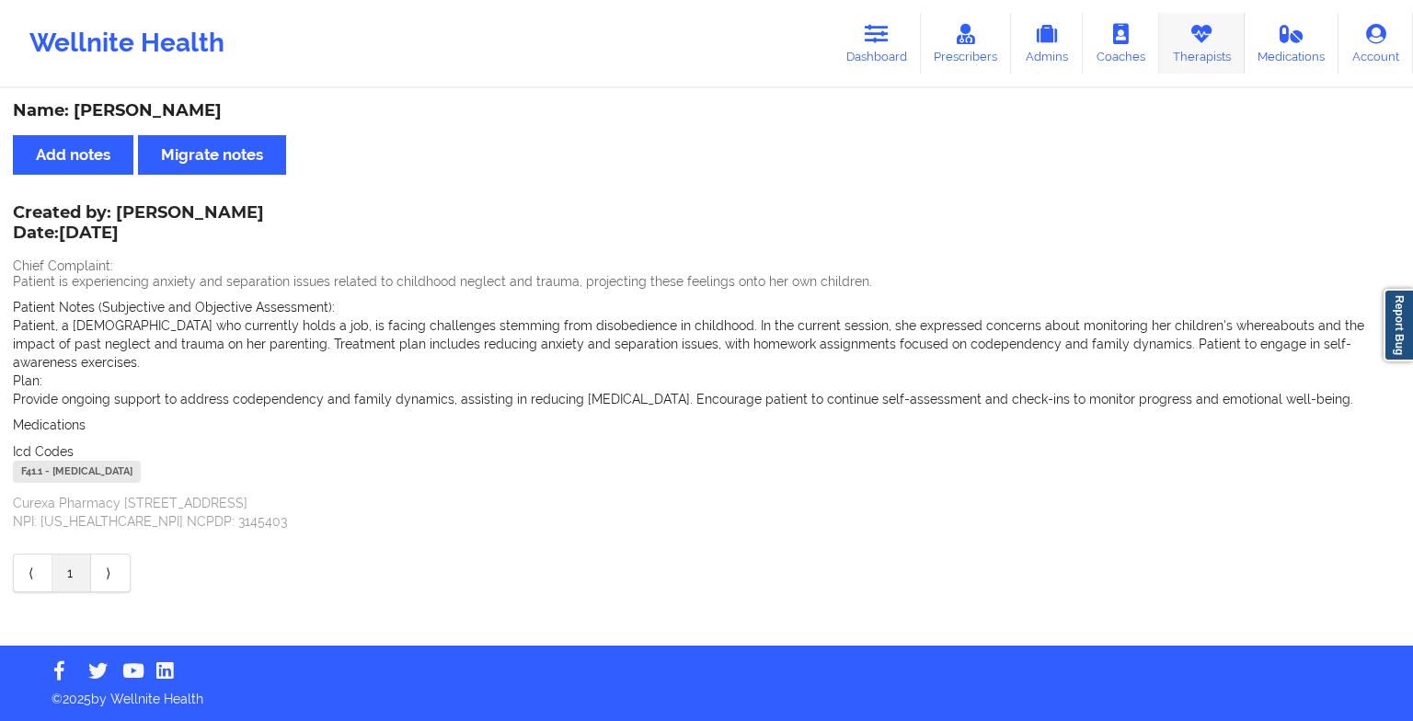
click at [1072, 48] on link "Therapists" at bounding box center [1202, 43] width 86 height 61
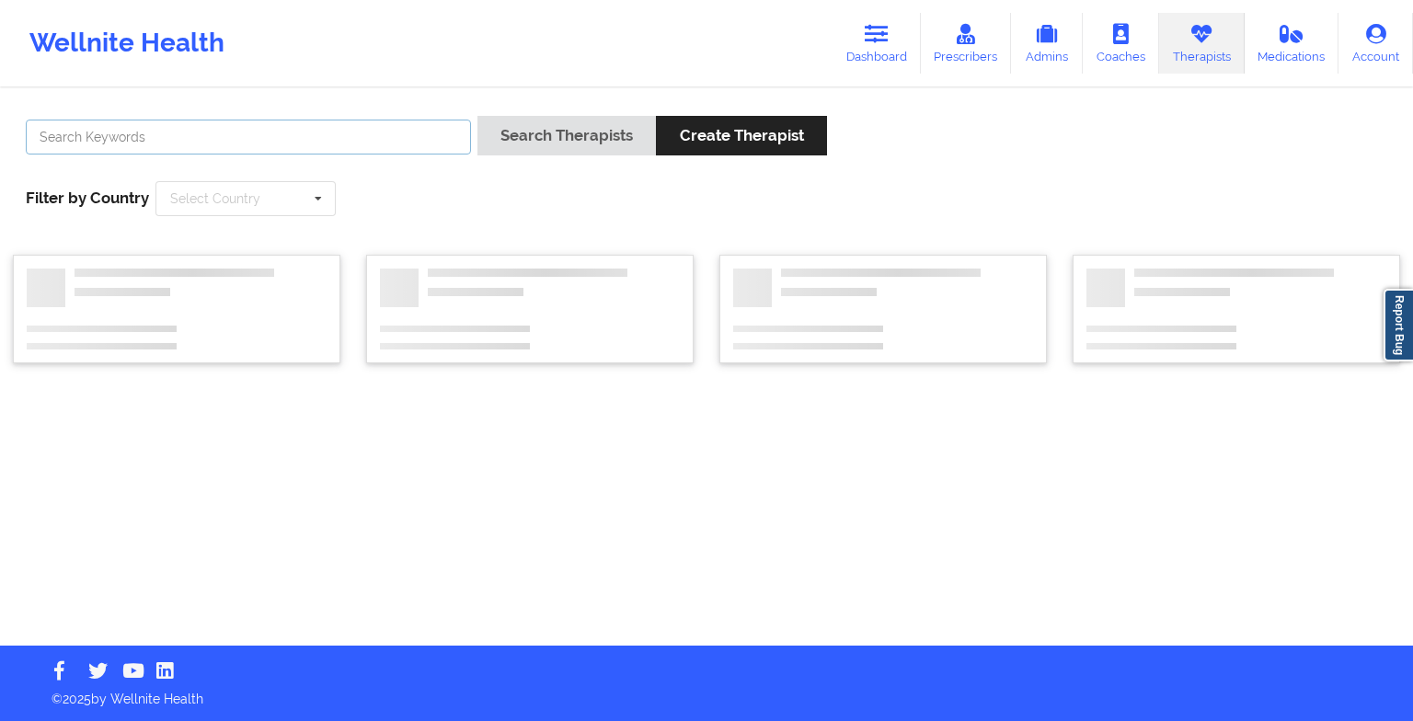
click at [286, 144] on input "text" at bounding box center [248, 137] width 445 height 35
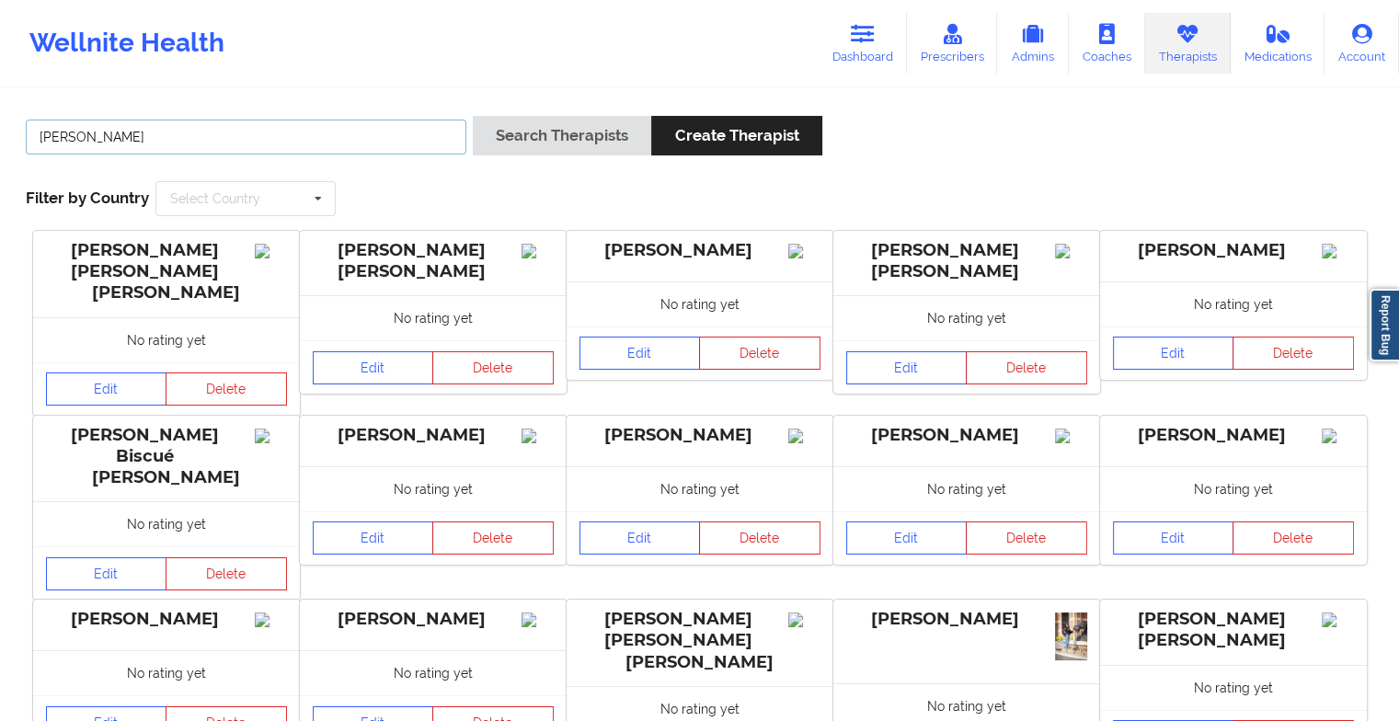
type input "[PERSON_NAME]"
click at [473, 116] on button "Search Therapists" at bounding box center [562, 136] width 178 height 40
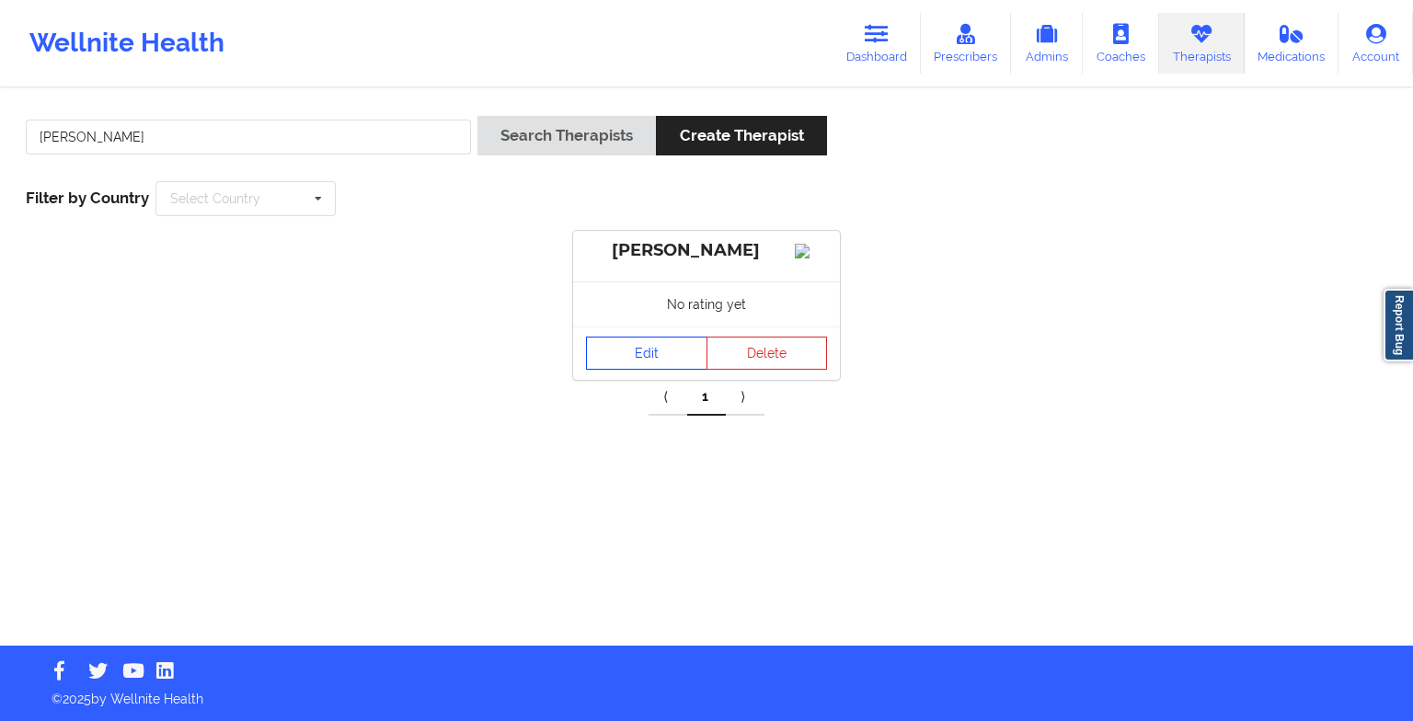
click at [626, 357] on link "Edit" at bounding box center [646, 353] width 121 height 33
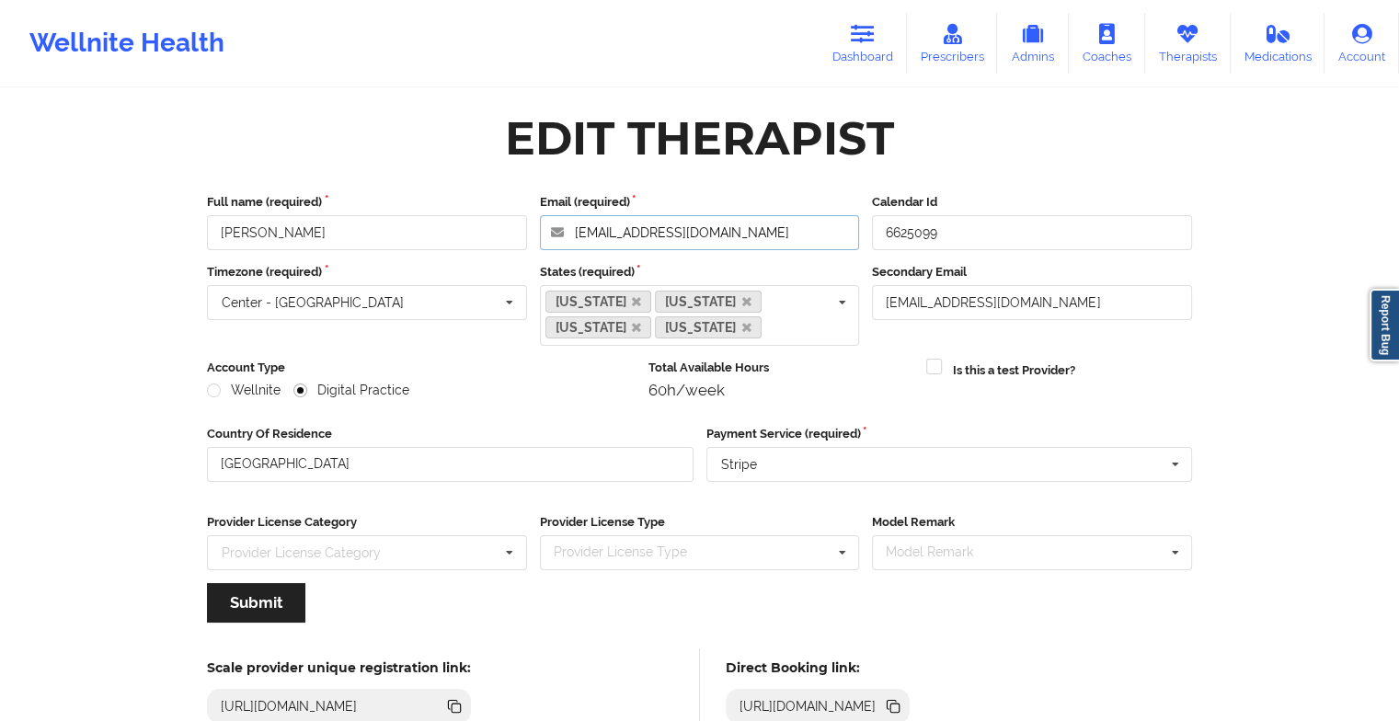
drag, startPoint x: 779, startPoint y: 228, endPoint x: 531, endPoint y: 208, distance: 249.2
click at [531, 208] on div "Full name (required) [PERSON_NAME] Email (required) [EMAIL_ADDRESS][DOMAIN_NAME…" at bounding box center [700, 221] width 998 height 57
click at [841, 51] on link "Dashboard" at bounding box center [863, 43] width 88 height 61
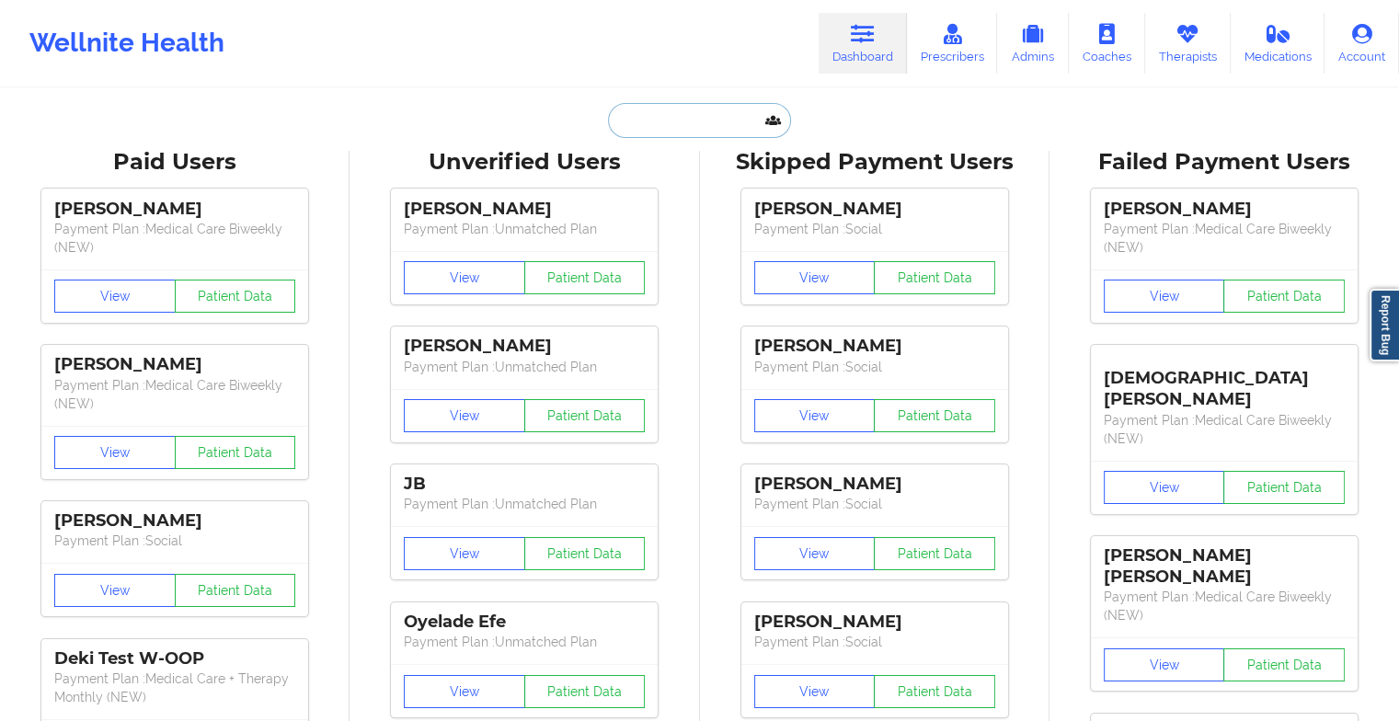
click at [684, 136] on input "text" at bounding box center [699, 120] width 182 height 35
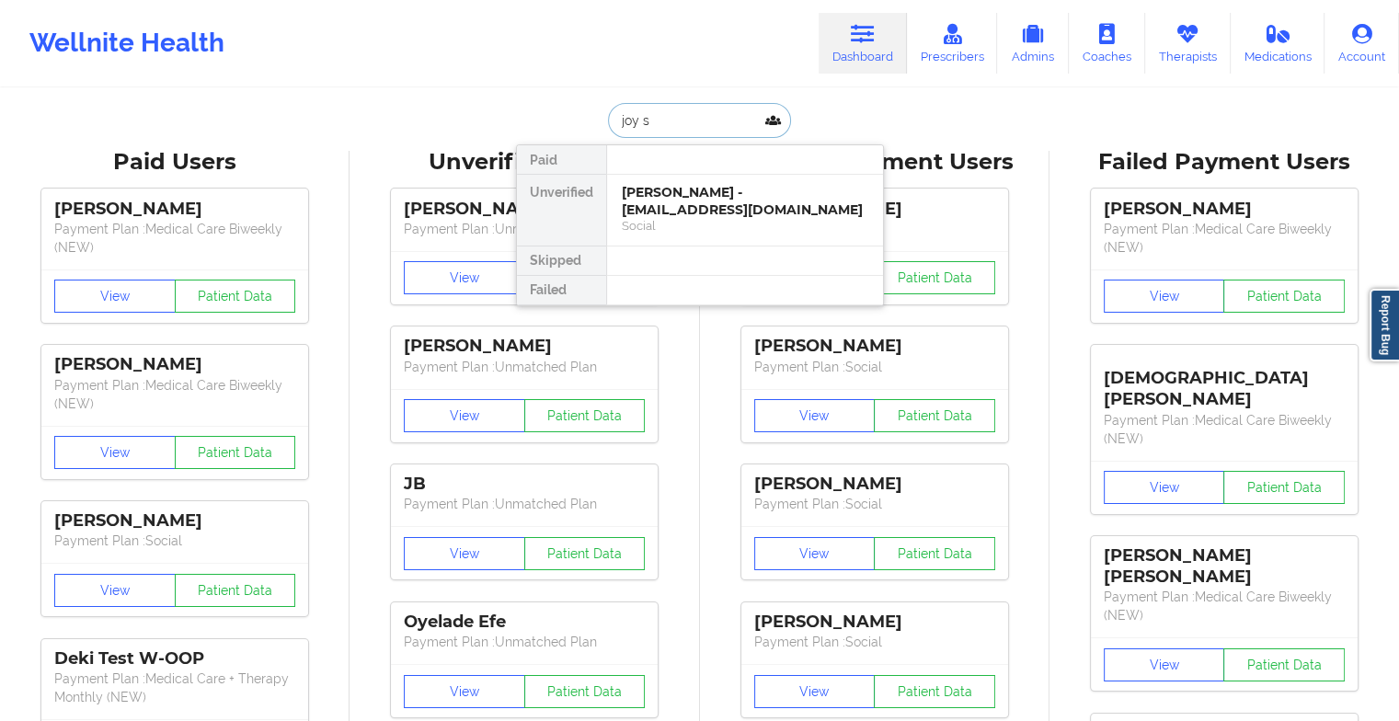
type input "joy sm"
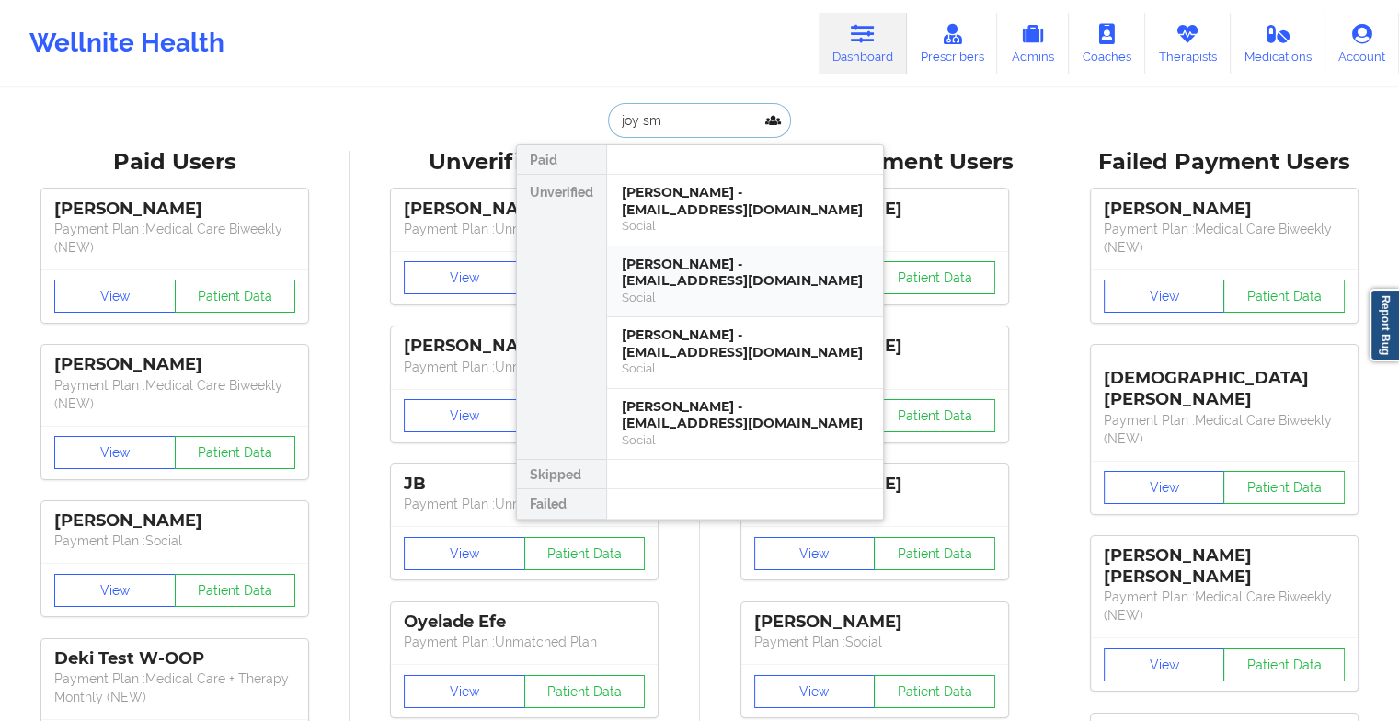
click at [693, 290] on div "Social" at bounding box center [745, 298] width 247 height 16
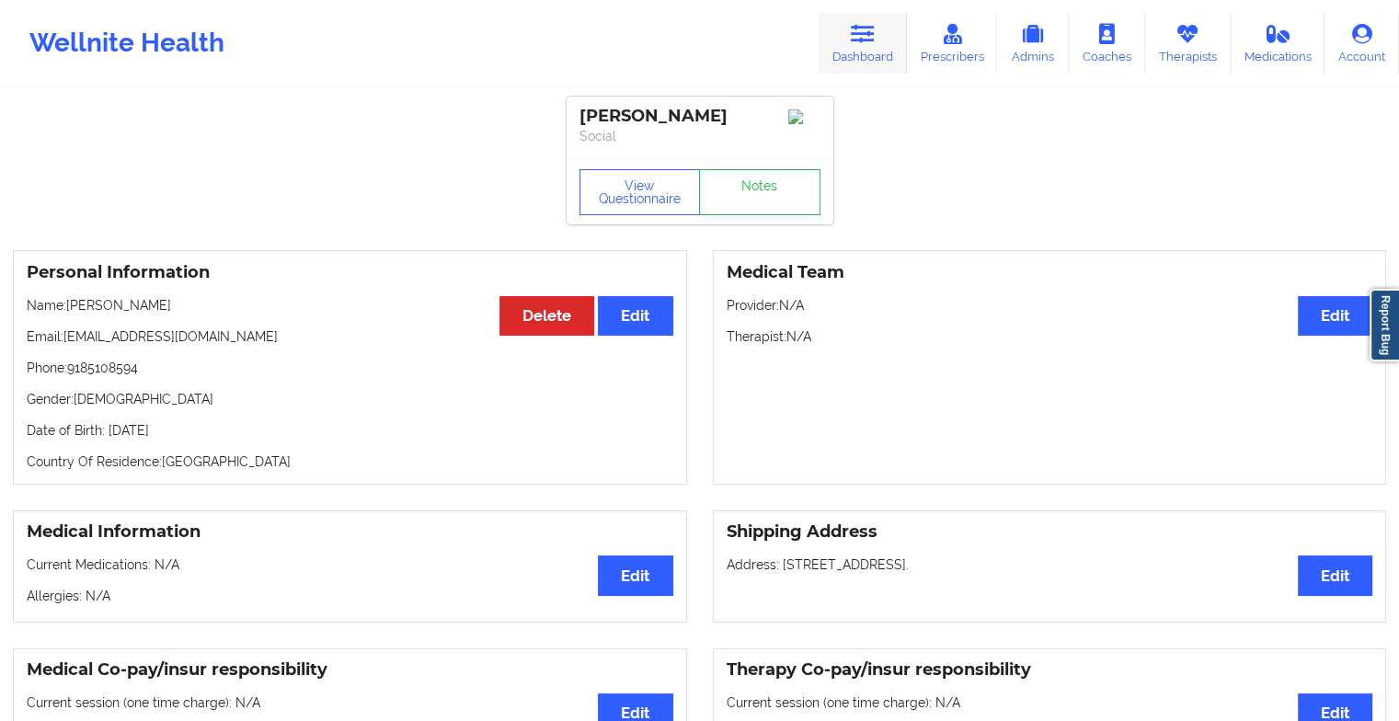
click at [857, 41] on icon at bounding box center [863, 34] width 24 height 20
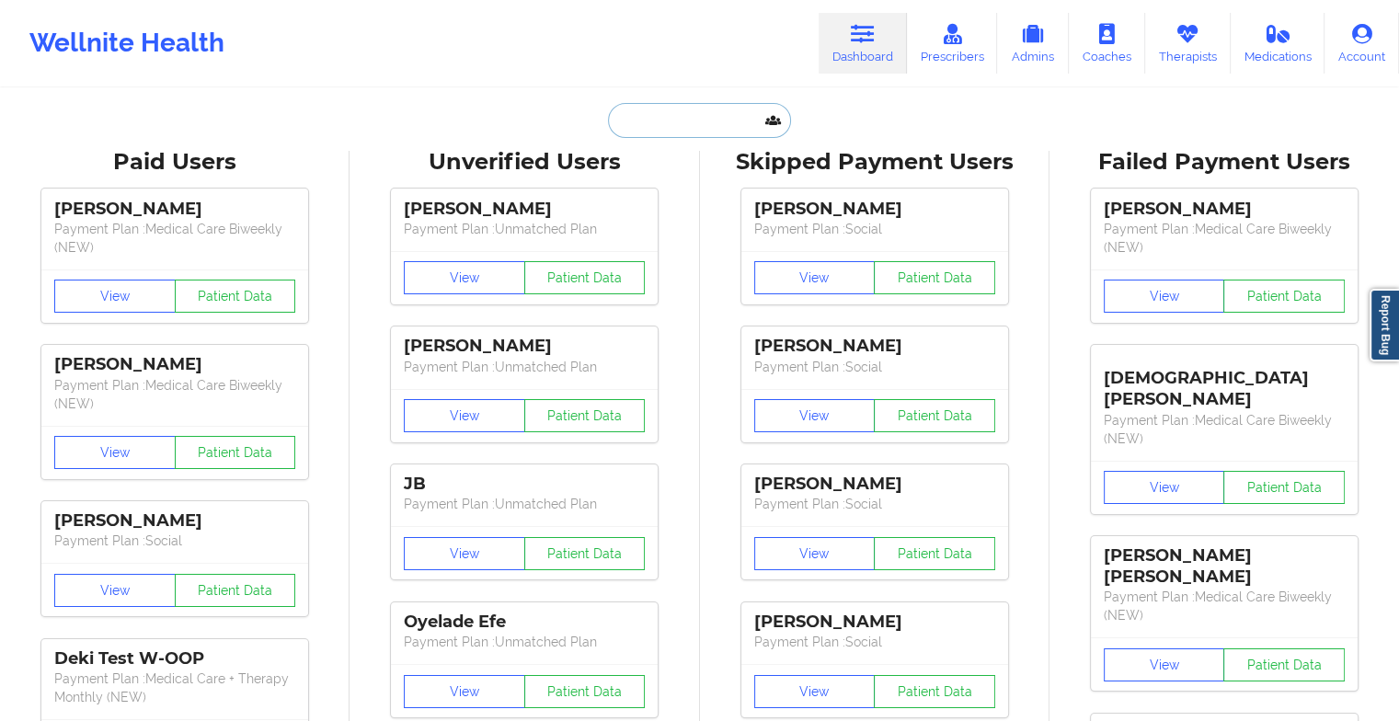
click at [651, 120] on input "text" at bounding box center [699, 120] width 182 height 35
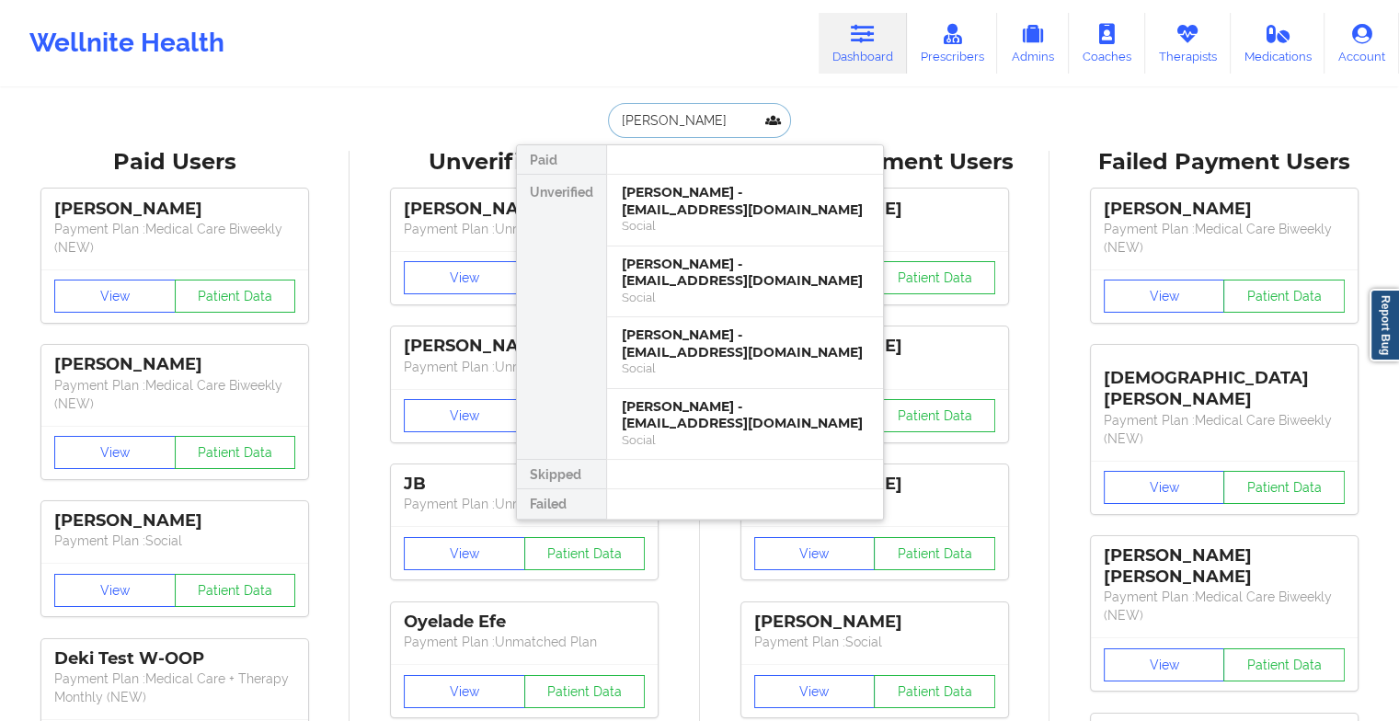
type input "[PERSON_NAME]"
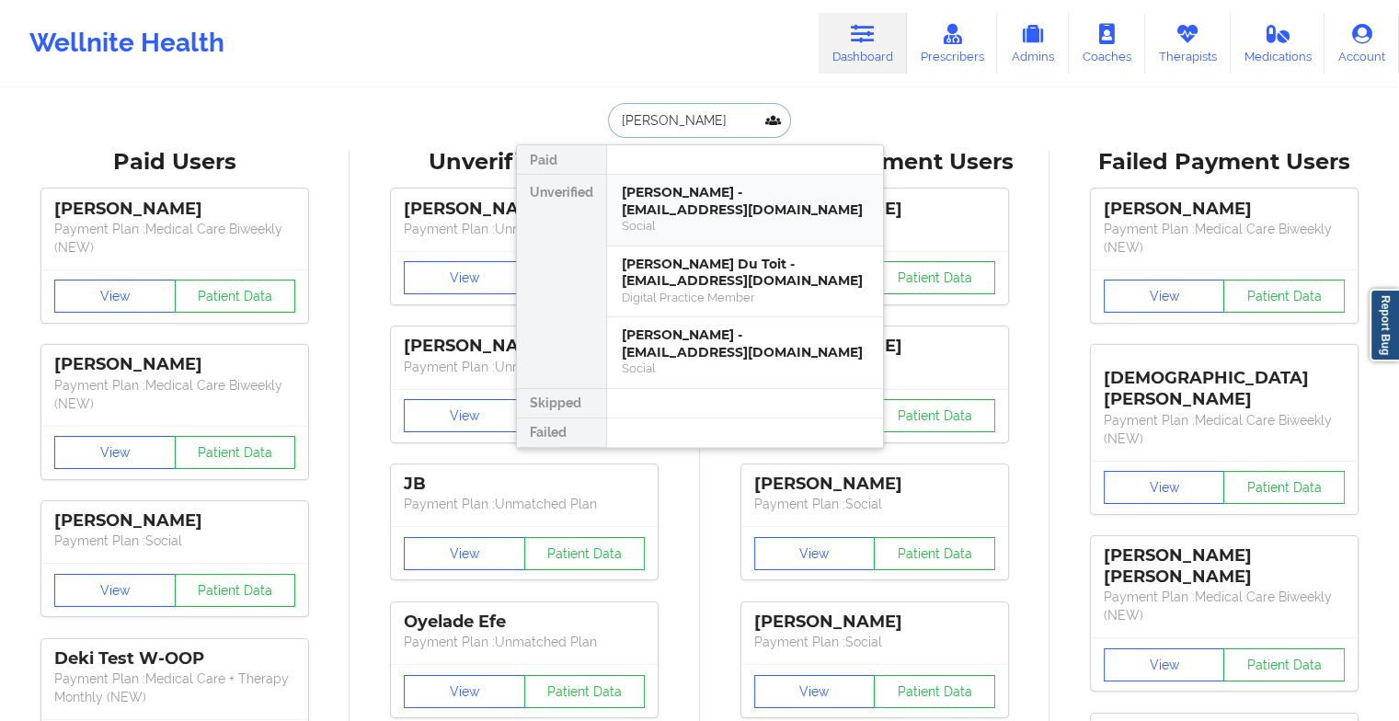
click at [691, 201] on div "[PERSON_NAME] - [EMAIL_ADDRESS][DOMAIN_NAME]" at bounding box center [745, 201] width 247 height 34
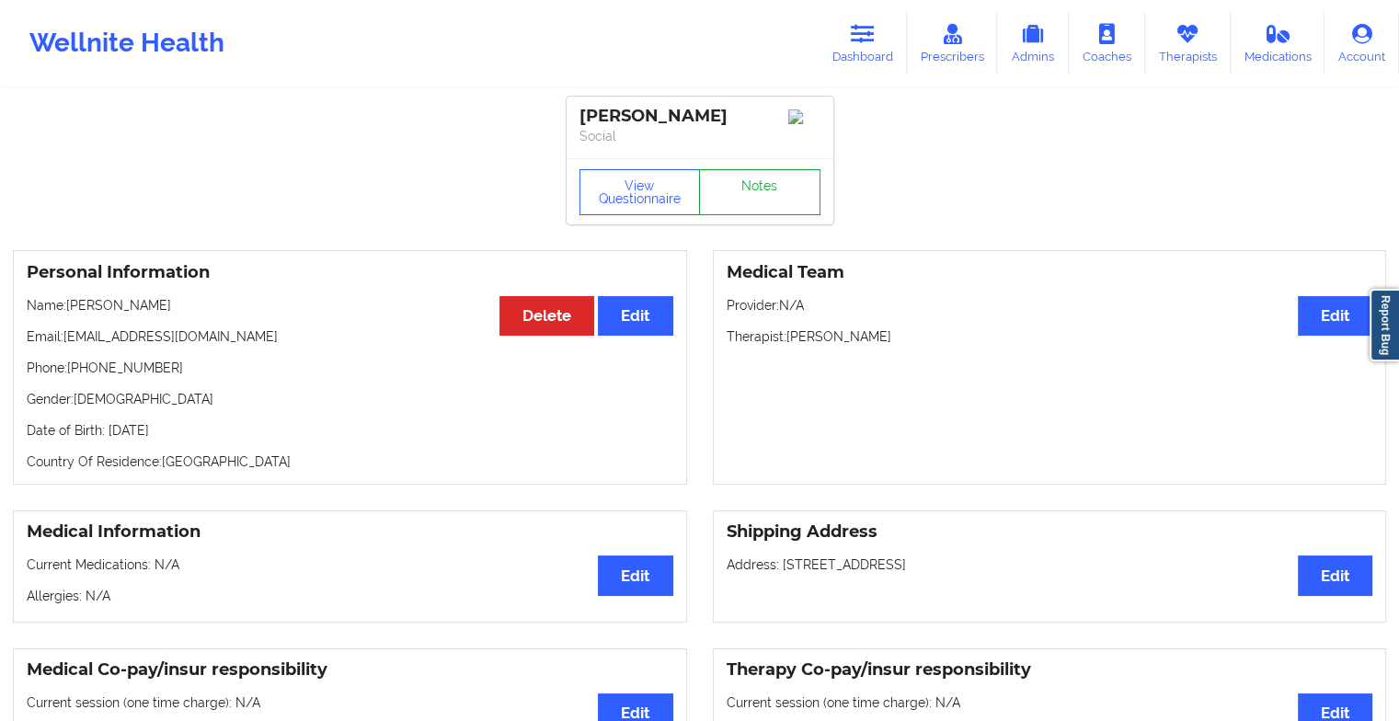
click at [742, 192] on link "Notes" at bounding box center [759, 192] width 121 height 46
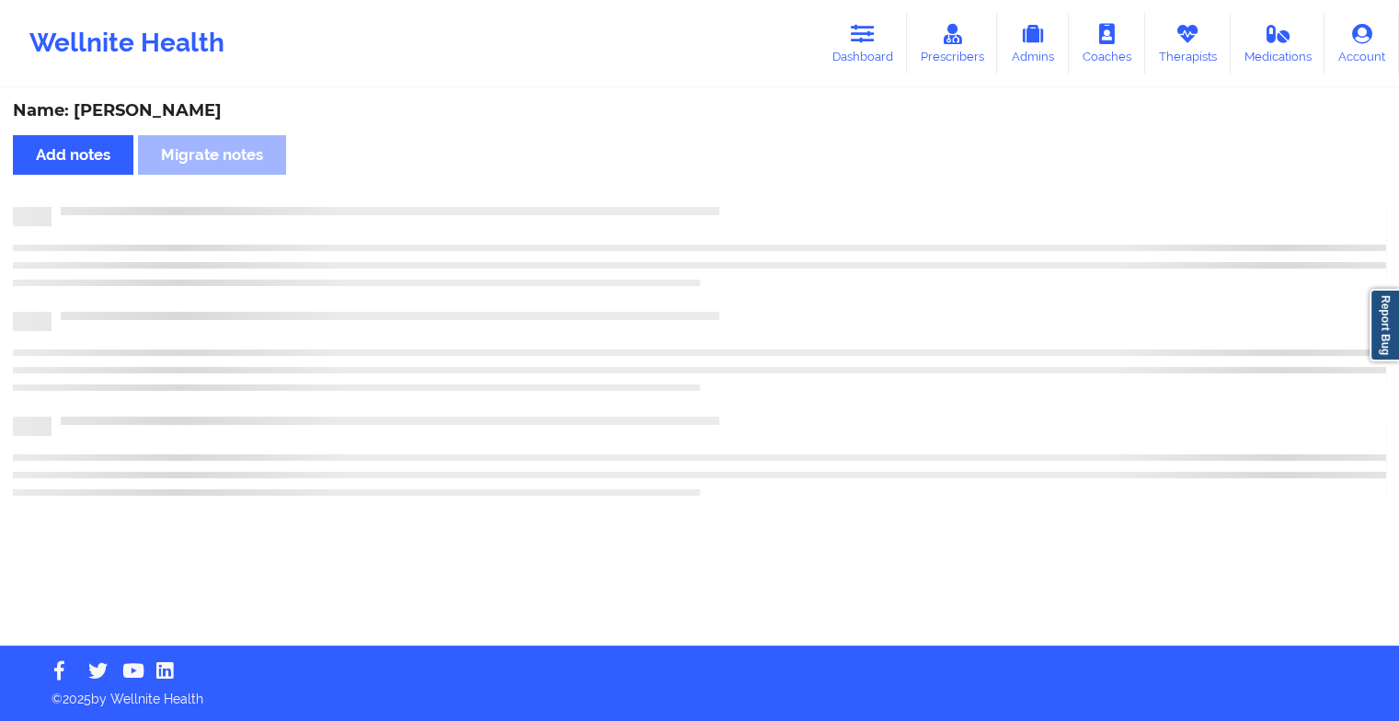
click at [742, 192] on div "Name: [PERSON_NAME] Add notes Migrate notes" at bounding box center [699, 368] width 1399 height 556
drag, startPoint x: 742, startPoint y: 192, endPoint x: 839, endPoint y: 364, distance: 197.8
click at [839, 364] on div "Name: [PERSON_NAME] Add notes Migrate notes" at bounding box center [706, 368] width 1413 height 556
